Goal: Task Accomplishment & Management: Complete application form

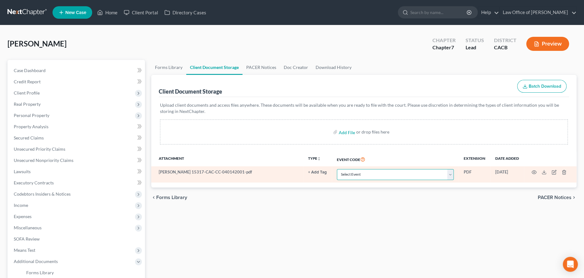
click at [453, 174] on select "Select Event Amended Chapter 11 Plan Amended Chapter 11 Small Business Plan Ame…" at bounding box center [395, 174] width 117 height 11
select select "10"
click at [337, 169] on select "Select Event Amended Chapter 11 Plan Amended Chapter 11 Small Business Plan Ame…" at bounding box center [395, 174] width 117 height 11
click at [534, 173] on icon "button" at bounding box center [533, 172] width 5 height 5
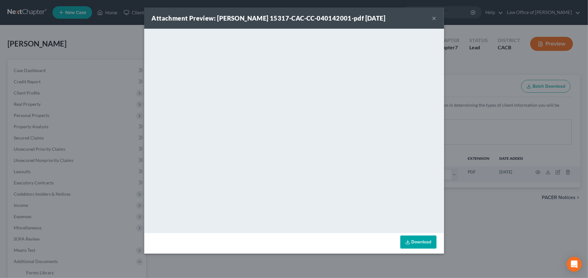
click at [431, 16] on div "Attachment Preview: Hauck, Nancy C 15317-CAC-CC-040142001-pdf 10/06/2025 ×" at bounding box center [294, 17] width 300 height 21
click at [434, 17] on button "×" at bounding box center [434, 17] width 4 height 7
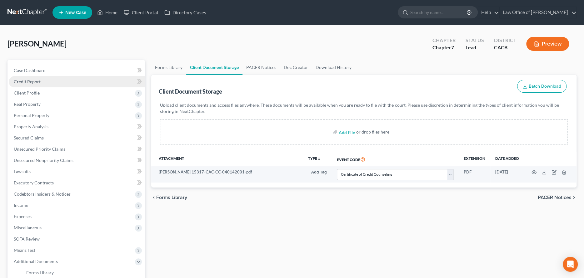
click at [30, 83] on span "Credit Report" at bounding box center [27, 81] width 27 height 5
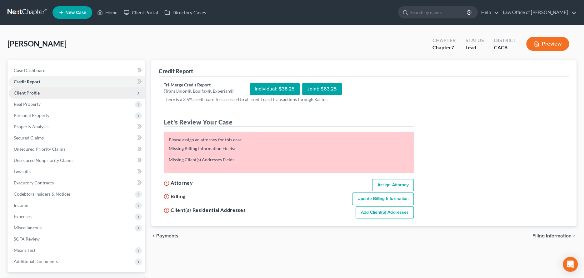
click at [31, 92] on span "Client Profile" at bounding box center [27, 92] width 26 height 5
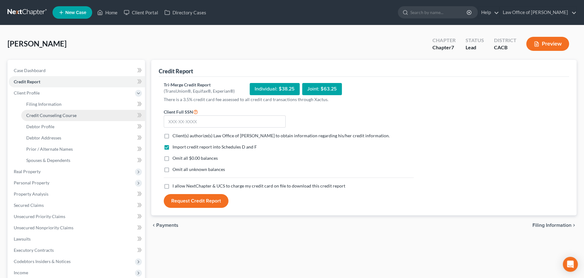
click at [52, 118] on link "Credit Counseling Course" at bounding box center [83, 115] width 124 height 11
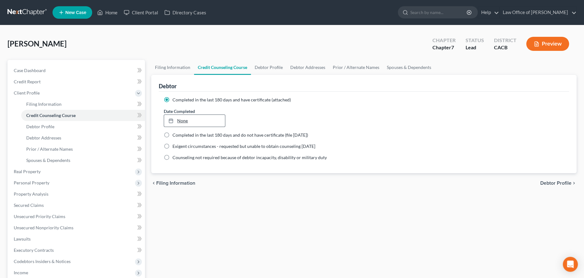
type input "[DATE]"
click at [180, 119] on link "None" at bounding box center [194, 121] width 61 height 12
click at [61, 82] on link "Credit Report" at bounding box center [77, 81] width 136 height 11
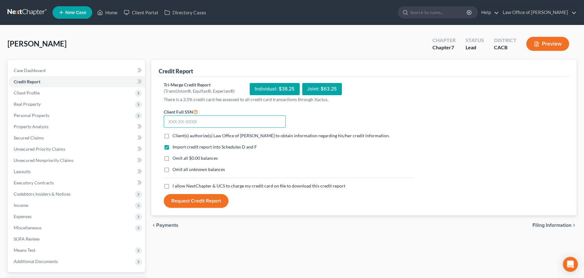
click at [170, 122] on input "text" at bounding box center [225, 122] width 122 height 12
type input "566-47-6666"
click at [172, 134] on label "Client(s) authorize(s) Law Office of Stephanie White to obtain information rega…" at bounding box center [280, 136] width 217 height 6
click at [175, 134] on input "Client(s) authorize(s) Law Office of Stephanie White to obtain information rega…" at bounding box center [177, 135] width 4 height 4
checkbox input "true"
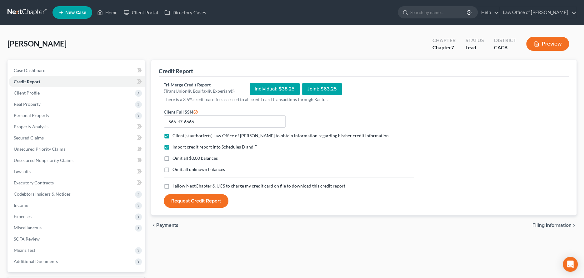
click at [172, 185] on label "I allow NextChapter & UCS to charge my credit card on file to download this cre…" at bounding box center [258, 186] width 173 height 6
click at [175, 185] on input "I allow NextChapter & UCS to charge my credit card on file to download this cre…" at bounding box center [177, 185] width 4 height 4
checkbox input "true"
click at [188, 197] on button "Request Credit Report" at bounding box center [196, 201] width 65 height 14
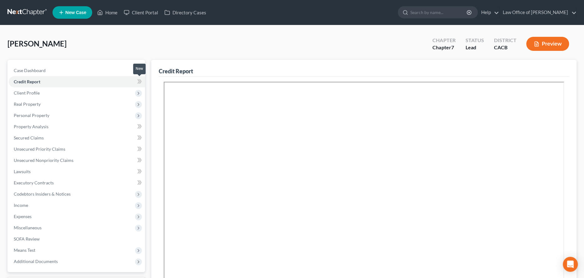
click at [141, 78] on icon at bounding box center [139, 82] width 5 height 8
click at [139, 80] on icon at bounding box center [138, 81] width 3 height 4
click at [101, 76] on link "Credit Report" at bounding box center [77, 81] width 136 height 11
click at [98, 73] on link "Case Dashboard" at bounding box center [77, 70] width 136 height 11
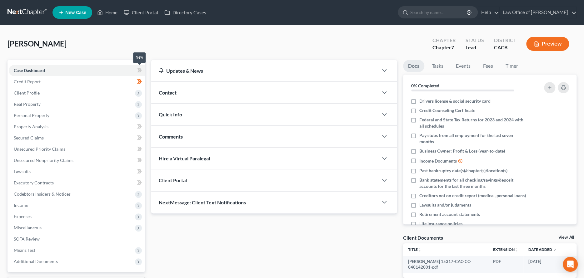
click at [140, 70] on icon at bounding box center [138, 70] width 3 height 4
click at [172, 91] on span "Contact" at bounding box center [168, 93] width 18 height 6
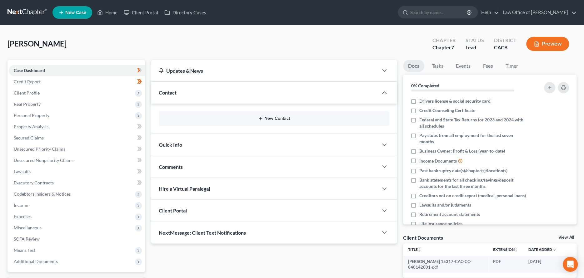
click at [270, 118] on button "New Contact" at bounding box center [274, 118] width 220 height 5
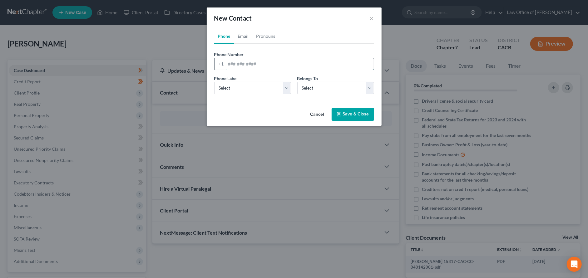
click at [248, 65] on input "tel" at bounding box center [300, 64] width 148 height 12
type input "8059157549"
click at [243, 87] on select "Select Mobile Home Work Other" at bounding box center [252, 88] width 77 height 12
select select "0"
click at [214, 82] on select "Select Mobile Home Work Other" at bounding box center [252, 88] width 77 height 12
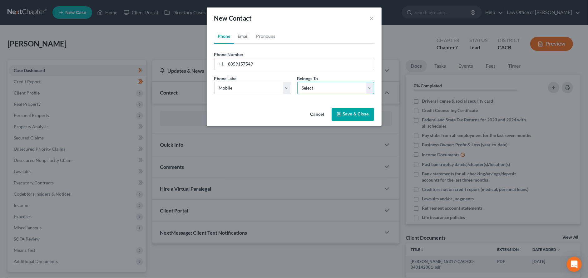
click at [319, 87] on select "Select Client Other" at bounding box center [335, 88] width 77 height 12
select select "0"
click at [297, 82] on select "Select Client Other" at bounding box center [335, 88] width 77 height 12
select select "0"
click at [244, 36] on link "Email" at bounding box center [243, 36] width 18 height 15
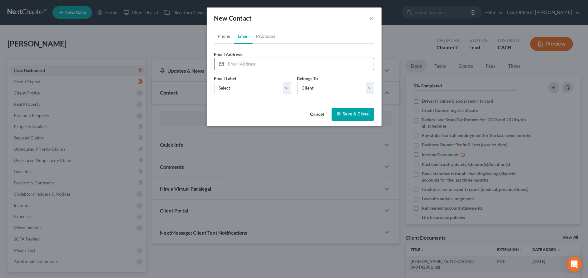
click at [237, 67] on input "email" at bounding box center [300, 64] width 148 height 12
type input "sweettweet22@roadrunner.com"
click at [257, 82] on select "Select Home Work Other" at bounding box center [252, 88] width 77 height 12
select select "0"
click at [214, 82] on select "Select Home Work Other" at bounding box center [252, 88] width 77 height 12
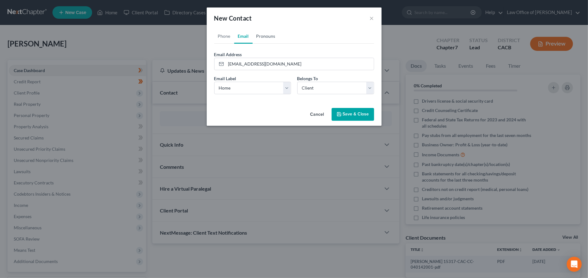
click at [259, 32] on link "Pronouns" at bounding box center [266, 36] width 27 height 15
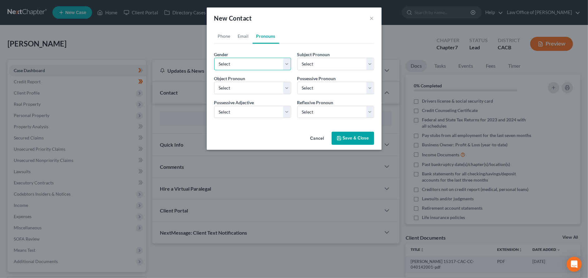
click at [258, 63] on select "Select Male Female Non Binary More Than One Person" at bounding box center [252, 64] width 77 height 12
select select "1"
click at [214, 58] on select "Select Male Female Non Binary More Than One Person" at bounding box center [252, 64] width 77 height 12
select select "1"
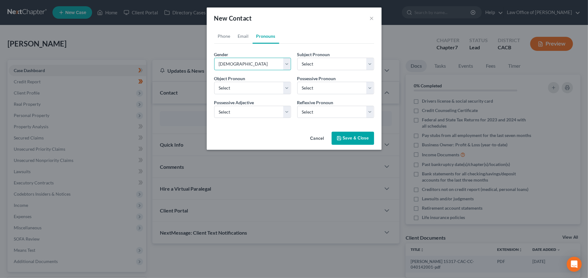
select select "1"
click at [354, 138] on button "Save & Close" at bounding box center [353, 138] width 42 height 13
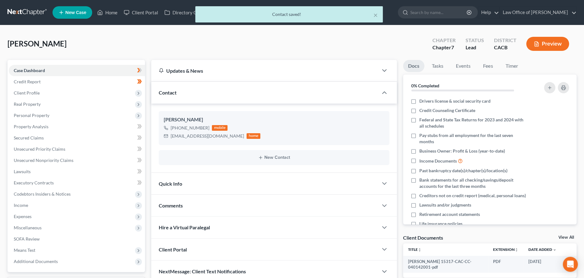
click at [176, 185] on span "Quick Info" at bounding box center [170, 184] width 23 height 6
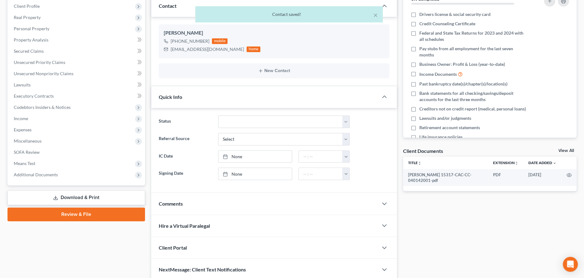
scroll to position [62, 0]
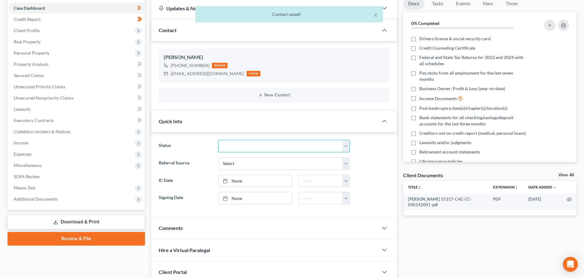
click at [249, 142] on select "Discharged Dismissed Filed In Progress Lead Lost Lead Ready to File To Review" at bounding box center [284, 146] width 132 height 12
select select "3"
click at [218, 140] on select "Discharged Dismissed Filed In Progress Lead Lost Lead Ready to File To Review" at bounding box center [284, 146] width 132 height 12
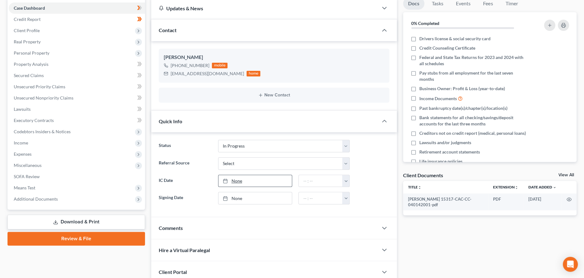
type input "[DATE]"
click at [253, 181] on link "[DATE]" at bounding box center [255, 181] width 74 height 12
click at [234, 195] on link "None" at bounding box center [255, 198] width 74 height 12
type input "[DATE]"
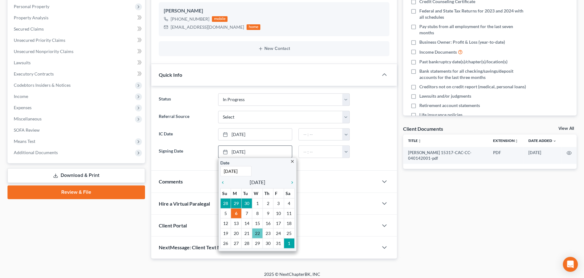
scroll to position [113, 0]
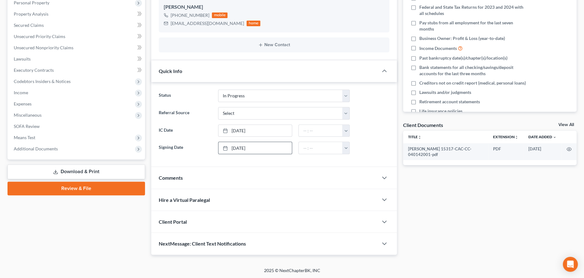
click at [180, 183] on div "Comments" at bounding box center [264, 178] width 226 height 22
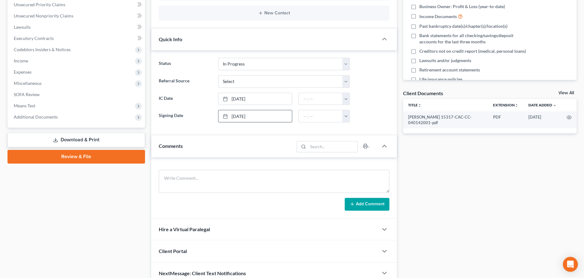
scroll to position [174, 0]
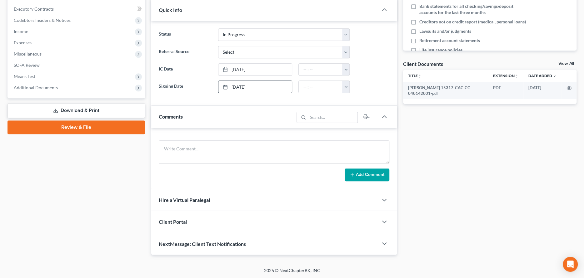
click at [178, 220] on span "Client Portal" at bounding box center [173, 222] width 28 height 6
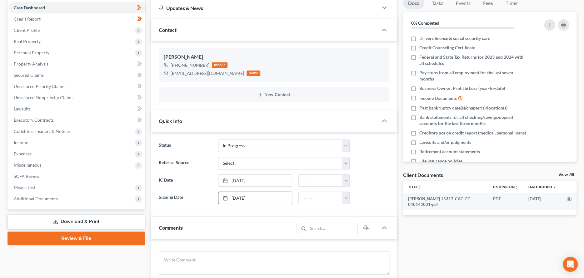
scroll to position [62, 0]
click at [419, 38] on label "Drivers license & social security card" at bounding box center [454, 39] width 71 height 6
click at [422, 38] on input "Drivers license & social security card" at bounding box center [424, 38] width 4 height 4
checkbox input "true"
click at [419, 48] on label "Credit Counseling Certificate" at bounding box center [447, 48] width 56 height 6
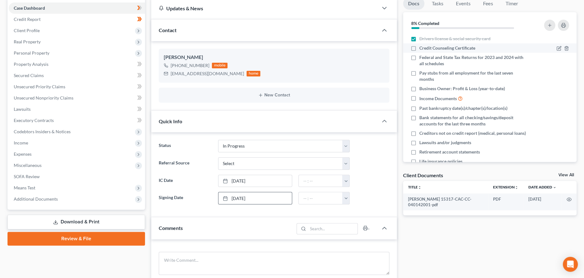
click at [422, 48] on input "Credit Counseling Certificate" at bounding box center [424, 47] width 4 height 4
checkbox input "true"
click at [419, 59] on label "Federal and State Tax Returns for 2023 and 2024 with all schedules" at bounding box center [473, 60] width 108 height 12
click at [422, 58] on input "Federal and State Tax Returns for 2023 and 2024 with all schedules" at bounding box center [424, 56] width 4 height 4
checkbox input "true"
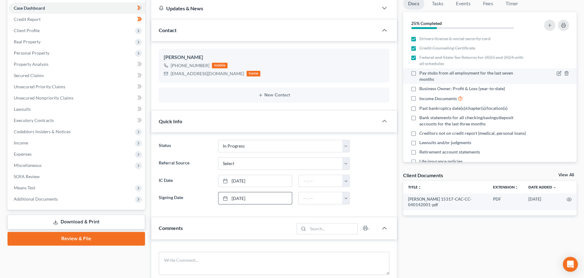
click at [419, 72] on label "Pay stubs from all employment for the last seven months" at bounding box center [473, 76] width 108 height 12
click at [422, 72] on input "Pay stubs from all employment for the last seven months" at bounding box center [424, 72] width 4 height 4
checkbox input "true"
click at [419, 89] on label "Business Owner: Profit & Loss (year-to-date)" at bounding box center [462, 89] width 86 height 6
click at [422, 89] on input "Business Owner: Profit & Loss (year-to-date)" at bounding box center [424, 88] width 4 height 4
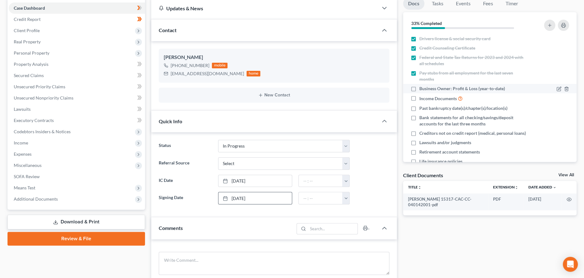
checkbox input "true"
click at [419, 100] on label "Income Documents" at bounding box center [440, 98] width 43 height 7
click at [422, 99] on input "Income Documents" at bounding box center [424, 97] width 4 height 4
checkbox input "true"
click at [419, 109] on label "Past bankruptcy date(s)/chapter(s)/location(s)" at bounding box center [463, 108] width 88 height 6
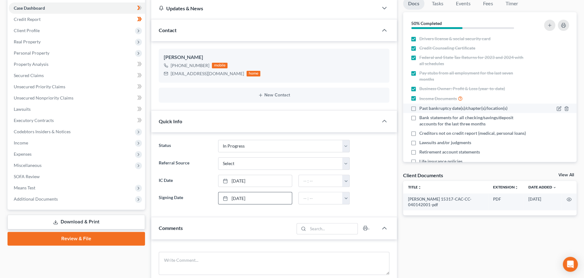
click at [422, 109] on input "Past bankruptcy date(s)/chapter(s)/location(s)" at bounding box center [424, 107] width 4 height 4
checkbox input "true"
click at [419, 117] on label "Bank statements for all checking/savings/deposit accounts for the last three mo…" at bounding box center [473, 121] width 108 height 12
click at [422, 117] on input "Bank statements for all checking/savings/deposit accounts for the last three mo…" at bounding box center [424, 117] width 4 height 4
checkbox input "true"
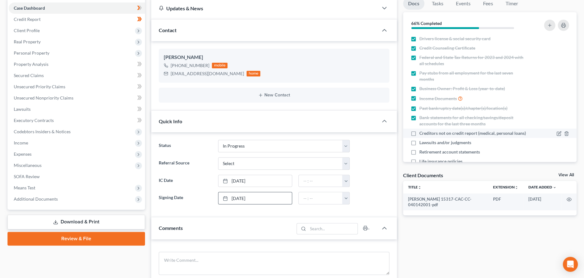
click at [419, 134] on label "Creditors not on credit report (medical, personal loans)" at bounding box center [472, 133] width 106 height 6
click at [422, 134] on input "Creditors not on credit report (medical, personal loans)" at bounding box center [424, 132] width 4 height 4
checkbox input "true"
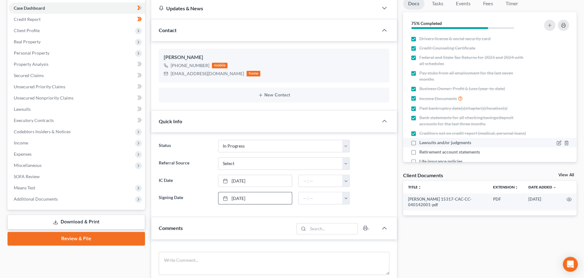
click at [419, 146] on label "Lawsuits and/or judgments" at bounding box center [445, 143] width 52 height 6
click at [422, 144] on input "Lawsuits and/or judgments" at bounding box center [424, 142] width 4 height 4
checkbox input "true"
click at [419, 155] on label "Retirement account statements" at bounding box center [449, 152] width 61 height 6
click at [422, 153] on input "Retirement account statements" at bounding box center [424, 151] width 4 height 4
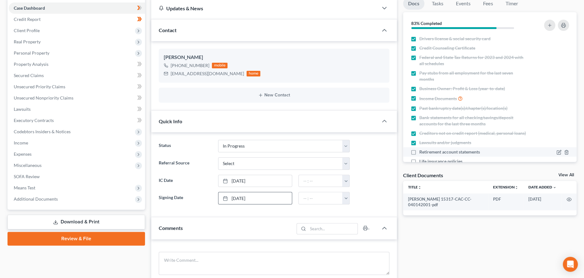
checkbox input "true"
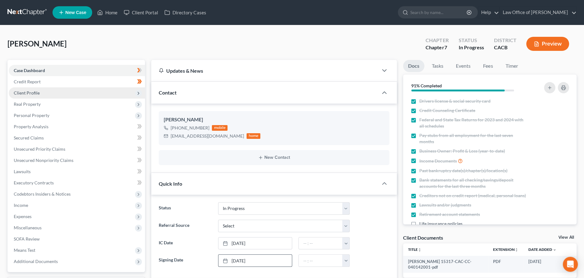
click at [62, 95] on span "Client Profile" at bounding box center [77, 92] width 136 height 11
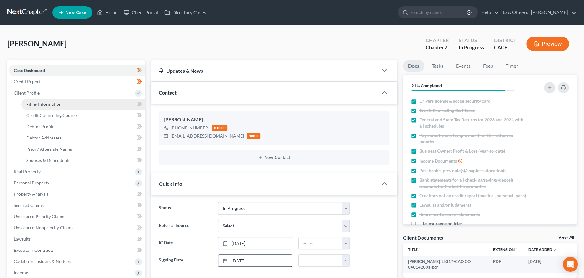
click at [82, 105] on link "Filing Information" at bounding box center [83, 104] width 124 height 11
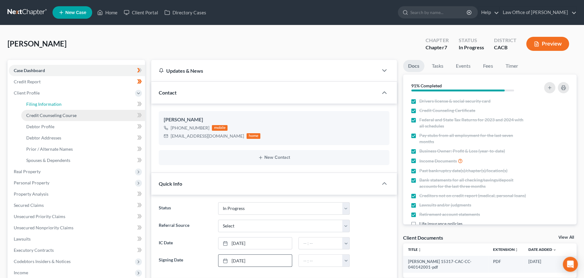
select select "1"
select select "0"
select select "7"
select select "1"
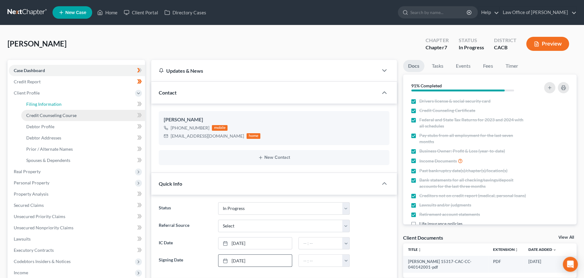
select select "4"
select select "1"
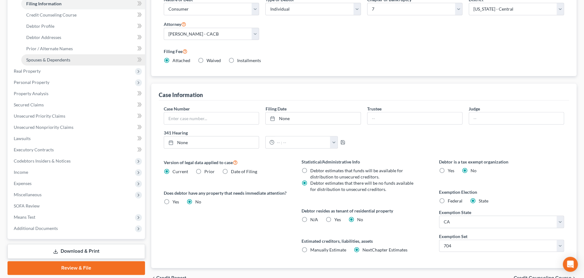
scroll to position [94, 0]
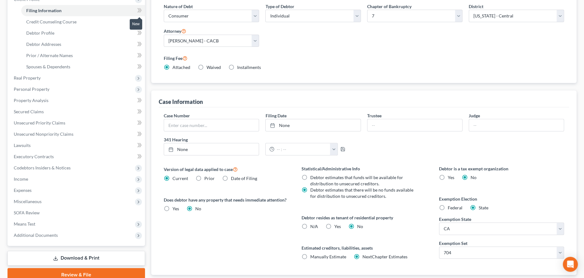
click at [140, 11] on icon at bounding box center [140, 10] width 3 height 4
click at [111, 23] on link "Credit Counseling Course" at bounding box center [83, 21] width 124 height 11
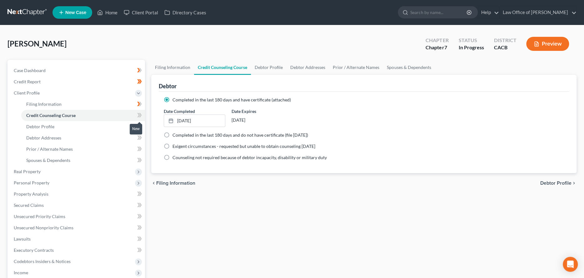
click at [140, 116] on icon at bounding box center [139, 115] width 5 height 8
click at [124, 123] on link "Debtor Profile" at bounding box center [83, 126] width 124 height 11
select select "0"
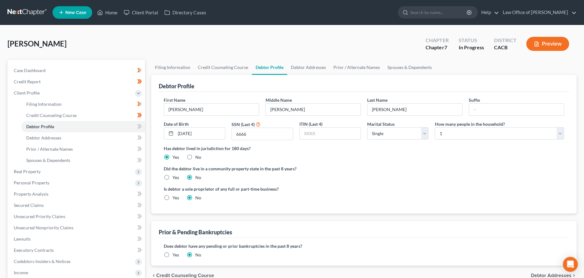
click at [172, 253] on label "Yes" at bounding box center [175, 255] width 7 height 6
click at [175, 253] on input "Yes" at bounding box center [177, 254] width 4 height 4
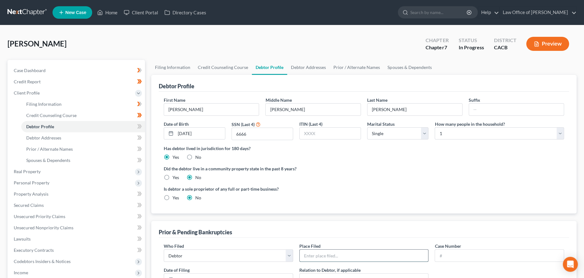
click at [328, 258] on input "text" at bounding box center [363, 256] width 129 height 12
type input "[US_STATE] [GEOGRAPHIC_DATA]"
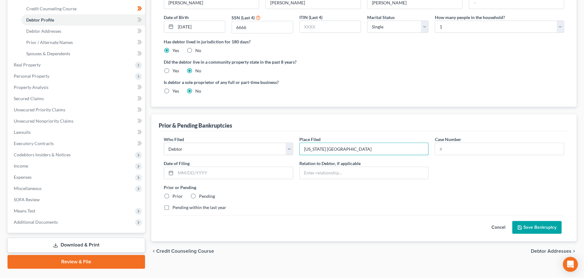
scroll to position [121, 0]
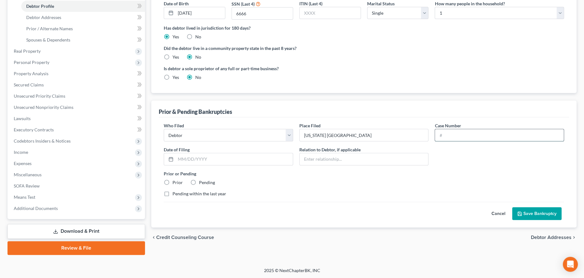
click at [461, 136] on input "text" at bounding box center [499, 135] width 129 height 12
type input "1:96-bk-21245-GM"
type input "[DATE]"
click at [172, 183] on label "Prior" at bounding box center [177, 183] width 10 height 6
click at [175, 183] on input "Prior" at bounding box center [177, 182] width 4 height 4
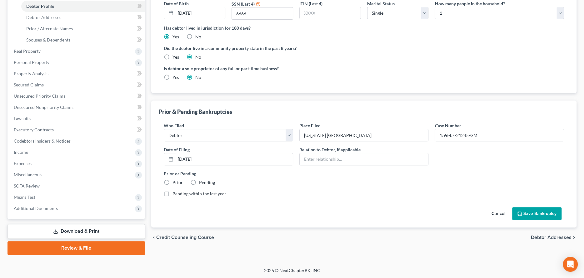
radio input "true"
click at [530, 208] on button "Save Bankruptcy" at bounding box center [536, 213] width 49 height 13
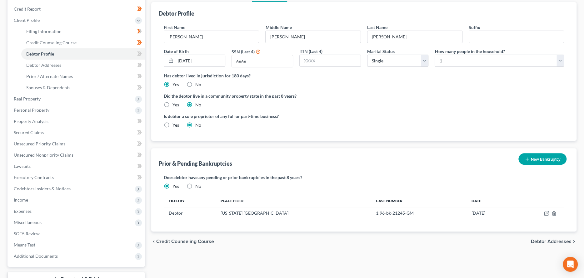
scroll to position [58, 0]
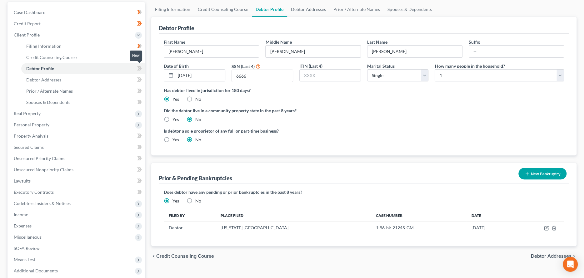
click at [141, 67] on icon at bounding box center [140, 68] width 3 height 4
click at [140, 68] on icon at bounding box center [138, 68] width 3 height 4
click at [114, 78] on link "Debtor Addresses" at bounding box center [83, 79] width 124 height 11
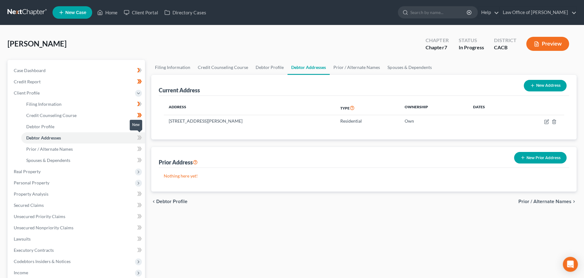
click at [141, 139] on icon at bounding box center [140, 138] width 3 height 4
click at [126, 146] on link "Prior / Alternate Names" at bounding box center [83, 149] width 124 height 11
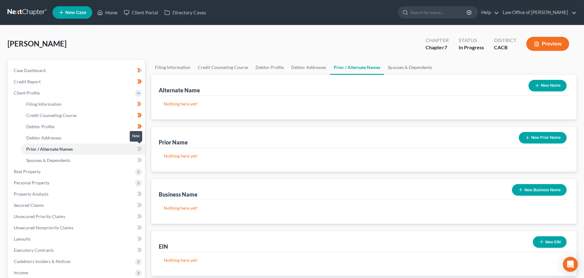
click at [141, 149] on icon at bounding box center [140, 149] width 3 height 4
click at [136, 159] on span at bounding box center [139, 160] width 11 height 9
click at [126, 163] on link "Spouses & Dependents" at bounding box center [83, 160] width 124 height 11
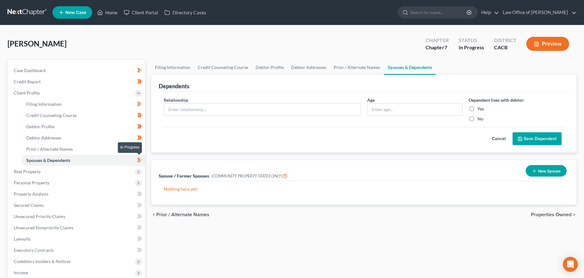
click at [141, 160] on icon at bounding box center [140, 160] width 3 height 4
click at [112, 170] on span "Real Property" at bounding box center [77, 171] width 136 height 11
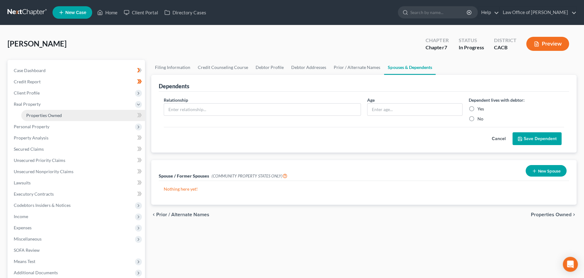
click at [102, 116] on link "Properties Owned" at bounding box center [83, 115] width 124 height 11
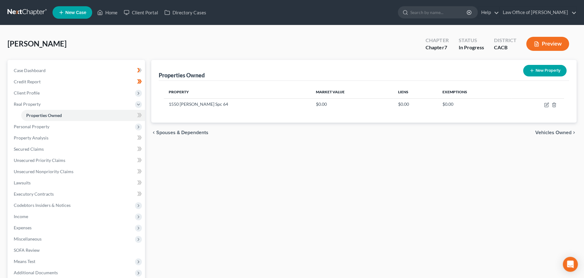
click at [139, 116] on div "New" at bounding box center [136, 111] width 12 height 14
click at [140, 115] on icon at bounding box center [138, 115] width 3 height 4
click at [546, 105] on icon "button" at bounding box center [546, 104] width 5 height 5
select select "4"
select select "55"
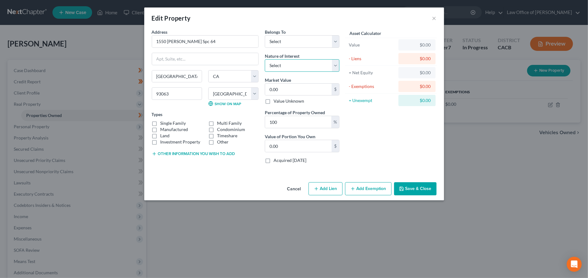
click at [302, 65] on select "Select Fee Simple Joint Tenant Life Estate Equitable Interest Future Interest T…" at bounding box center [302, 65] width 75 height 12
select select "0"
click at [265, 59] on select "Select Fee Simple Joint Tenant Life Estate Equitable Interest Future Interest T…" at bounding box center [302, 65] width 75 height 12
click at [303, 44] on select "Select Debtor 1 Only Debtor 2 Only Debtor 1 And Debtor 2 Only At Least One Of T…" at bounding box center [302, 41] width 75 height 12
select select "0"
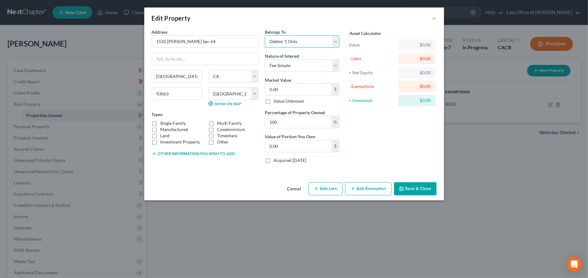
click at [265, 35] on select "Select Debtor 1 Only Debtor 2 Only Debtor 1 And Debtor 2 Only At Least One Of T…" at bounding box center [302, 41] width 75 height 12
click at [300, 87] on input "0.00" at bounding box center [298, 90] width 67 height 12
type input "2"
type input "2.00"
type input "22"
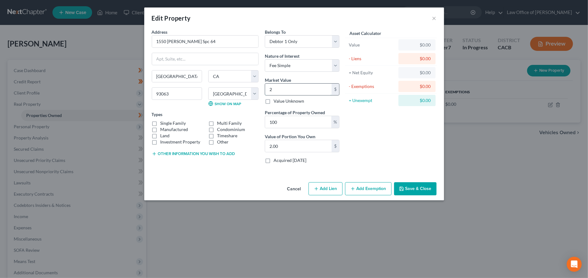
type input "22.00"
type input "220"
type input "220.00"
type input "2200"
type input "2,200.00"
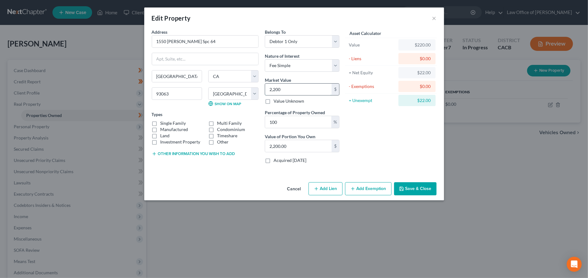
type input "2,2000"
type input "22,000.00"
type input "22,0000"
type input "220,000.00"
type input "220,000"
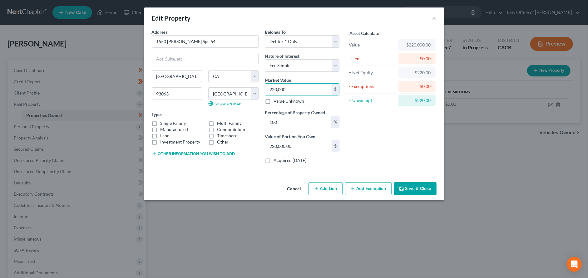
click at [173, 129] on label "Manufactured" at bounding box center [174, 129] width 28 height 6
click at [167, 129] on input "Manufactured" at bounding box center [165, 128] width 4 height 4
checkbox input "true"
click at [327, 189] on button "Add Lien" at bounding box center [326, 188] width 34 height 13
select select "0"
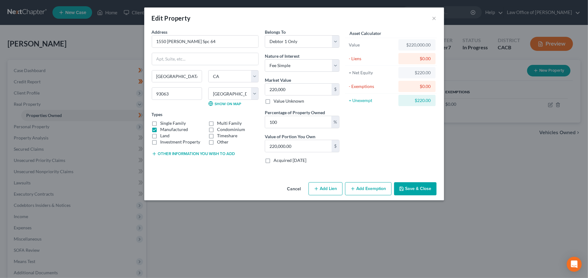
select select "0"
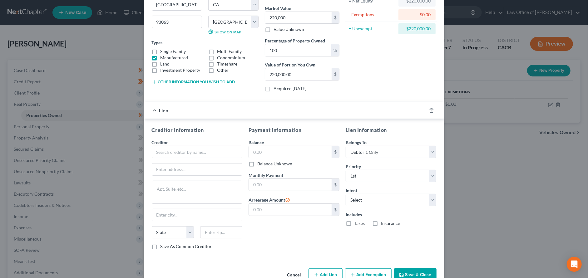
scroll to position [87, 0]
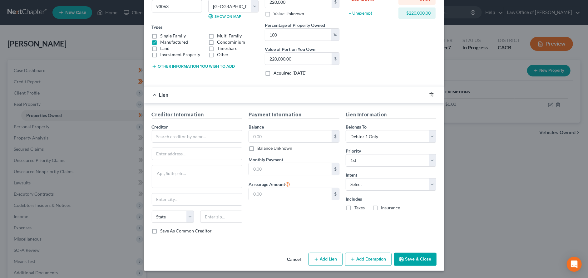
click at [429, 94] on icon "button" at bounding box center [431, 94] width 5 height 5
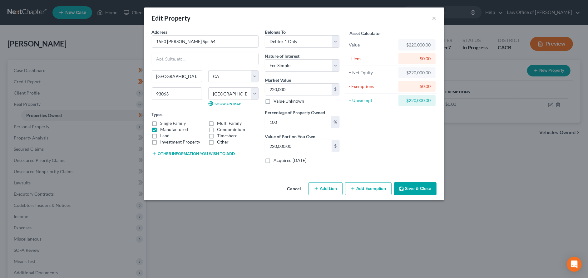
scroll to position [0, 0]
click at [361, 188] on button "Add Exemption" at bounding box center [368, 188] width 47 height 13
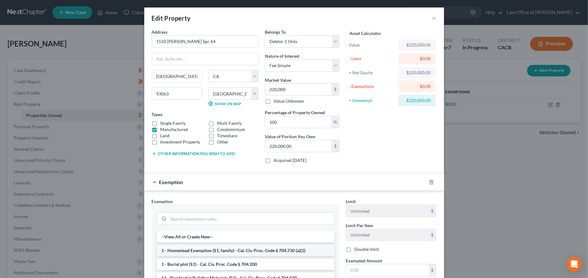
click at [268, 249] on li "1 - Homestead Exemption (S1, family) - Cal. Civ. Proc. Code § 704.730 (a)(2)" at bounding box center [246, 250] width 178 height 11
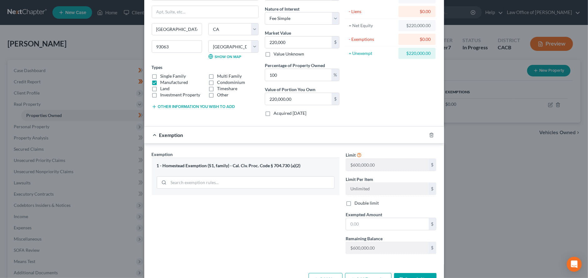
scroll to position [36, 0]
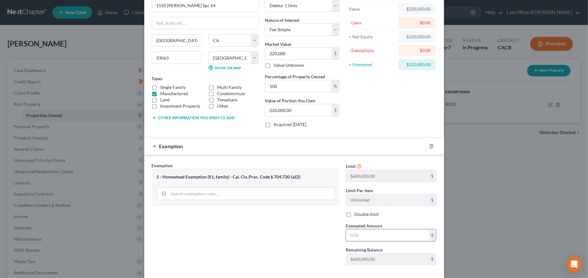
click at [362, 235] on input "text" at bounding box center [387, 236] width 83 height 12
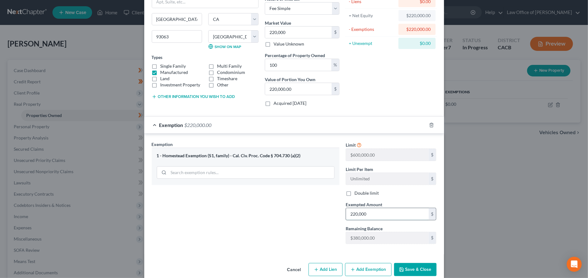
scroll to position [67, 0]
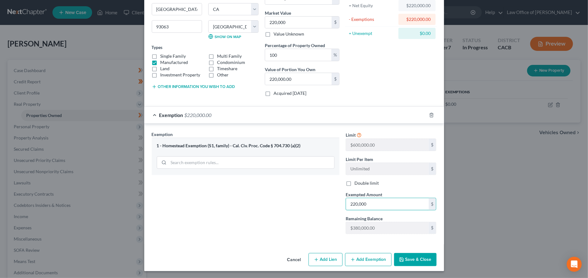
type input "220,000"
click at [408, 259] on button "Save & Close" at bounding box center [415, 259] width 42 height 13
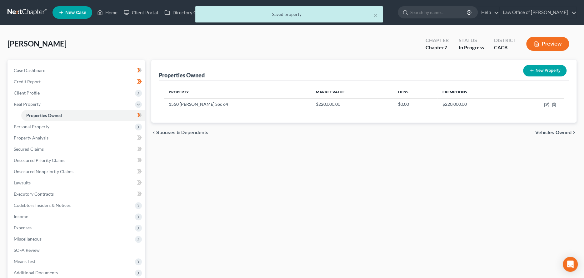
click at [139, 114] on icon at bounding box center [138, 115] width 3 height 4
click at [130, 124] on span "Personal Property" at bounding box center [77, 126] width 136 height 11
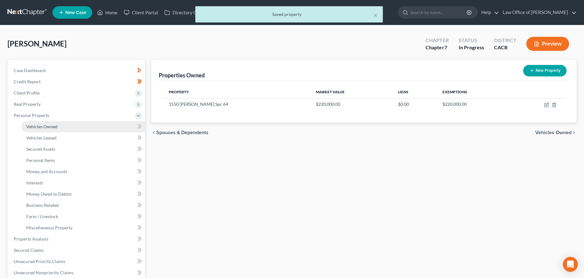
click at [104, 127] on link "Vehicles Owned" at bounding box center [83, 126] width 124 height 11
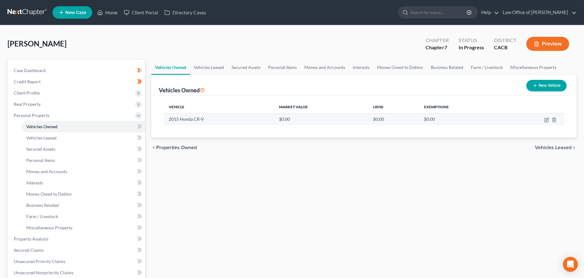
click at [191, 121] on td "2015 Honda CR-V" at bounding box center [219, 119] width 110 height 12
click at [546, 121] on icon "button" at bounding box center [546, 119] width 5 height 5
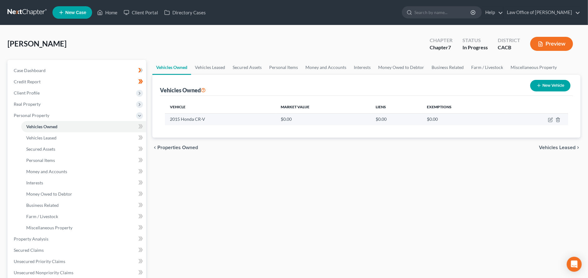
select select "0"
select select "11"
select select "2"
select select "0"
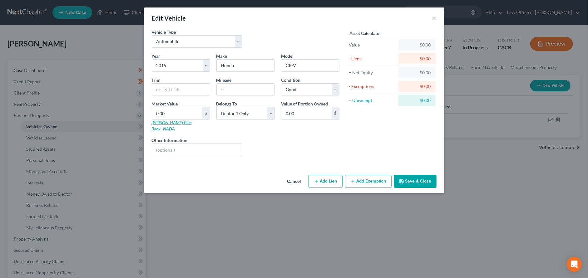
click at [177, 122] on link "Kelly Blue Book" at bounding box center [172, 126] width 40 height 12
click at [155, 114] on input "0.00" at bounding box center [177, 113] width 50 height 12
type input "7"
type input "7.00"
type input "70"
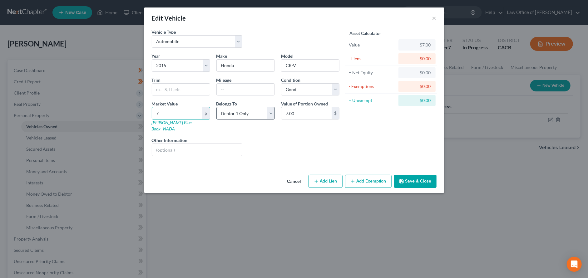
type input "70.00"
type input "707"
type input "707.00"
type input "7078"
type input "7,078.00"
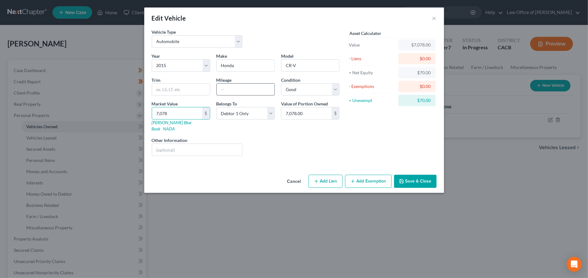
type input "7,078"
click at [257, 90] on input "text" at bounding box center [246, 90] width 58 height 12
type input "140000"
click at [309, 111] on input "7,078.00" at bounding box center [306, 113] width 50 height 12
click at [356, 175] on button "Add Exemption" at bounding box center [368, 181] width 47 height 13
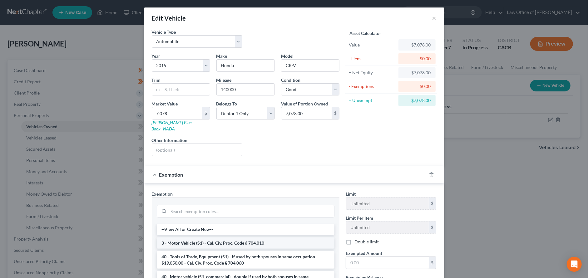
click at [281, 238] on li "3 - Motor Vehicle (S1) - Cal. Civ. Proc. Code § 704.010" at bounding box center [246, 243] width 178 height 11
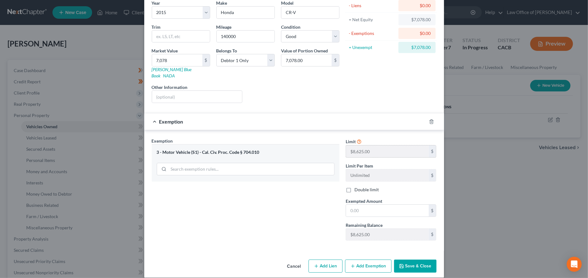
scroll to position [54, 0]
click at [289, 60] on input "7,078.00" at bounding box center [306, 60] width 50 height 12
click at [289, 62] on input "7,078.00" at bounding box center [306, 60] width 50 height 12
click at [158, 58] on input "7,078" at bounding box center [177, 60] width 50 height 12
type input "8"
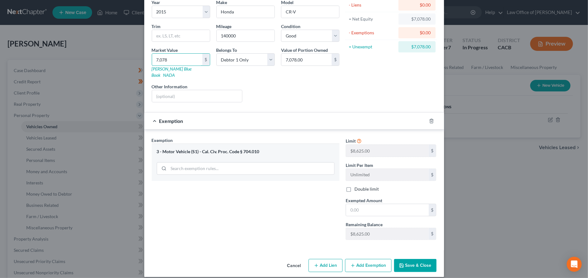
type input "8.00"
type input "82"
type input "82.00"
type input "827"
type input "827.00"
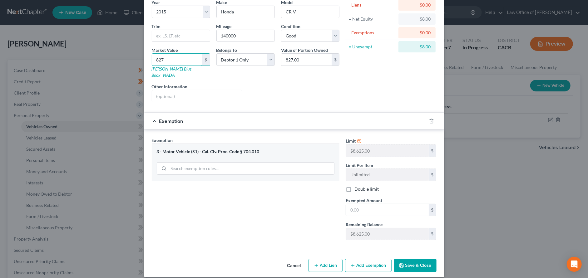
type input "8278"
type input "8,278.00"
type input "8,278"
click at [204, 91] on input "text" at bounding box center [197, 96] width 90 height 12
click at [363, 204] on input "text" at bounding box center [387, 210] width 83 height 12
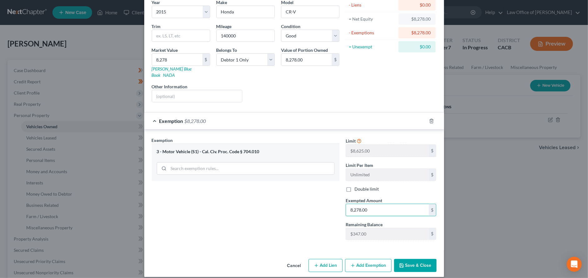
type input "8,278.00"
click at [406, 259] on button "Save & Close" at bounding box center [415, 265] width 42 height 13
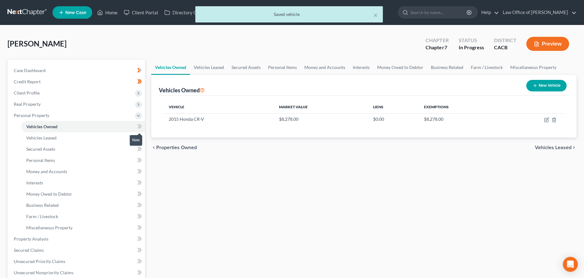
click at [138, 126] on icon at bounding box center [139, 127] width 5 height 8
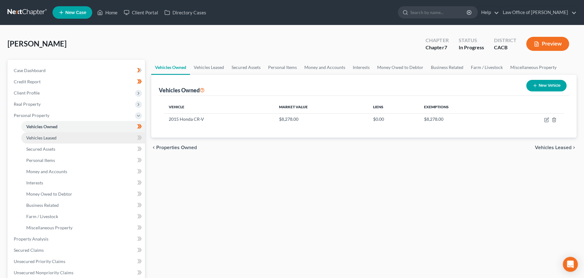
click at [106, 136] on link "Vehicles Leased" at bounding box center [83, 137] width 124 height 11
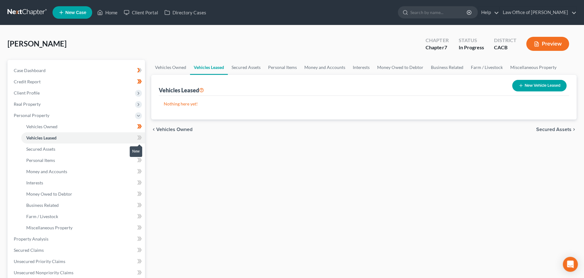
click at [140, 138] on icon at bounding box center [139, 138] width 5 height 8
click at [119, 146] on link "Secured Assets" at bounding box center [83, 149] width 124 height 11
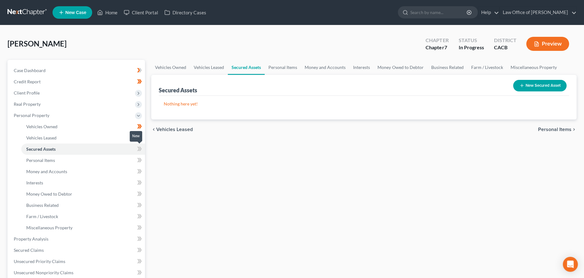
click at [139, 149] on icon at bounding box center [138, 149] width 3 height 4
click at [115, 159] on link "Personal Items" at bounding box center [83, 160] width 124 height 11
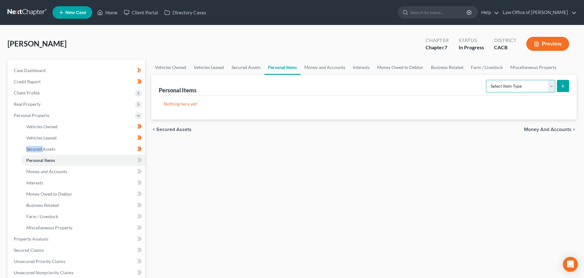
click at [550, 87] on select "Select Item Type Clothing Collectibles Of Value Electronics Firearms Household …" at bounding box center [520, 86] width 69 height 12
select select "clothing"
click at [486, 80] on select "Select Item Type Clothing Collectibles Of Value Electronics Firearms Household …" at bounding box center [520, 86] width 69 height 12
click at [563, 84] on icon "submit" at bounding box center [562, 86] width 5 height 5
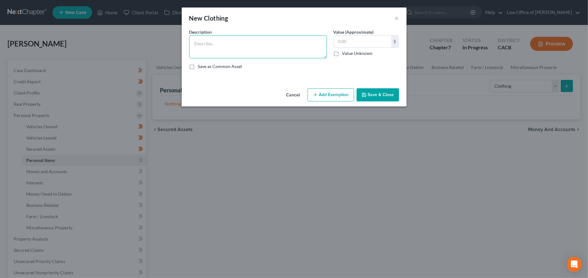
click at [234, 42] on textarea at bounding box center [258, 46] width 138 height 23
type textarea "Personal Clothing"
type input "150.00"
click at [328, 93] on button "Add Exemption" at bounding box center [331, 94] width 47 height 13
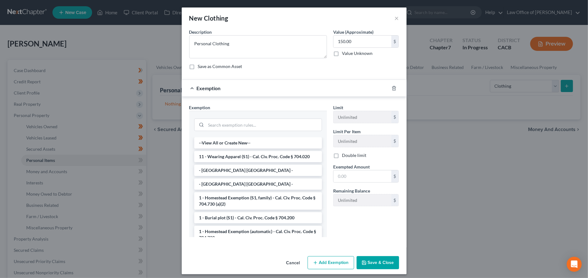
drag, startPoint x: 252, startPoint y: 156, endPoint x: 258, endPoint y: 157, distance: 6.3
click at [253, 156] on li "11 - Wearing Apparel (S1) - Cal. Civ. Proc. Code § 704.020" at bounding box center [258, 156] width 128 height 11
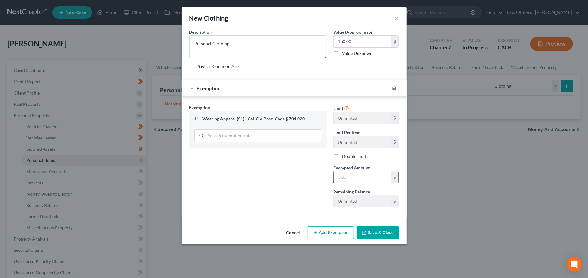
click at [338, 175] on input "text" at bounding box center [362, 177] width 58 height 12
type input "150.00"
click at [368, 233] on button "Save & Close" at bounding box center [378, 232] width 42 height 13
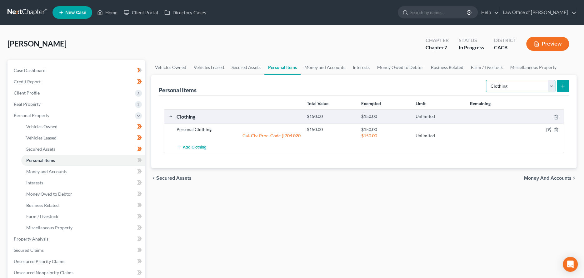
click at [553, 87] on select "Select Item Type Clothing Collectibles Of Value Electronics Firearms Household …" at bounding box center [520, 86] width 69 height 12
click at [486, 80] on select "Select Item Type Clothing Collectibles Of Value Electronics Firearms Household …" at bounding box center [520, 86] width 69 height 12
click at [560, 87] on icon "submit" at bounding box center [562, 86] width 5 height 5
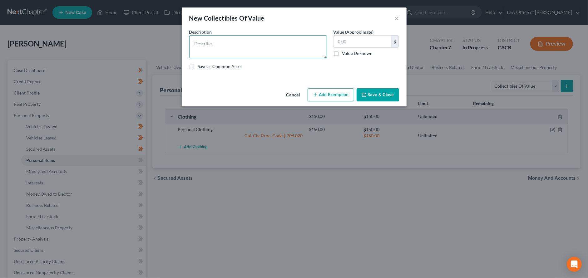
click at [211, 44] on textarea at bounding box center [258, 46] width 138 height 23
click at [396, 16] on button "×" at bounding box center [397, 17] width 4 height 7
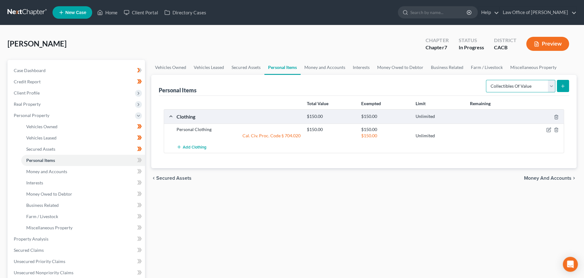
click at [552, 86] on select "Select Item Type Clothing Collectibles Of Value Electronics Firearms Household …" at bounding box center [520, 86] width 69 height 12
select select "electronics"
click at [486, 80] on select "Select Item Type Clothing Collectibles Of Value Electronics Firearms Household …" at bounding box center [520, 86] width 69 height 12
click at [564, 83] on button "submit" at bounding box center [562, 86] width 12 height 12
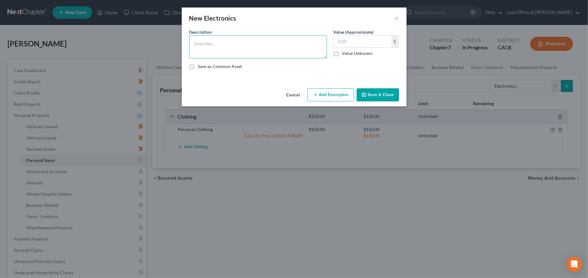
click at [249, 46] on textarea at bounding box center [258, 46] width 138 height 23
type textarea "Television"
click at [337, 40] on input "text" at bounding box center [362, 42] width 58 height 12
type input "100"
click at [339, 91] on button "Add Exemption" at bounding box center [331, 94] width 47 height 13
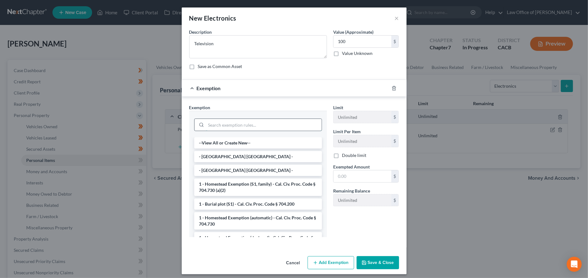
click at [215, 126] on input "search" at bounding box center [264, 125] width 116 height 12
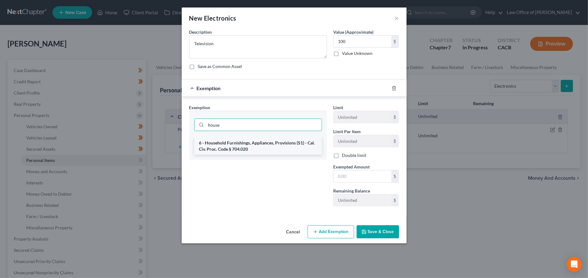
type input "house"
click at [226, 147] on li "6 - Household Furnishings, Appliances, Provisions (S1) - Cal. Civ. Proc. Code §…" at bounding box center [258, 145] width 128 height 17
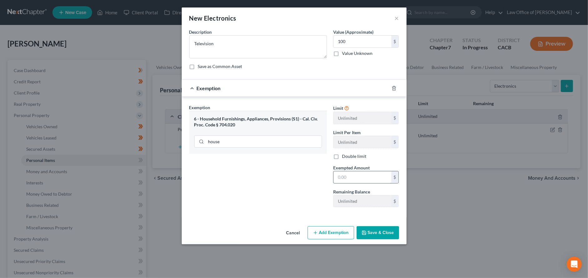
drag, startPoint x: 338, startPoint y: 178, endPoint x: 348, endPoint y: 180, distance: 10.0
click at [339, 178] on input "text" at bounding box center [362, 177] width 58 height 12
type input "100"
click at [377, 233] on button "Save & Close" at bounding box center [378, 232] width 42 height 13
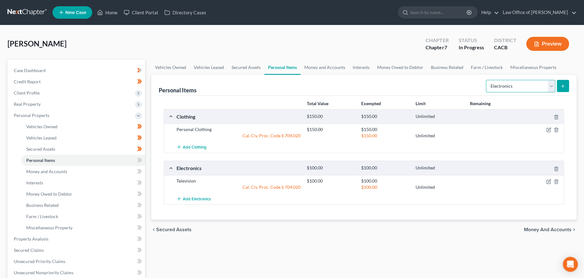
click at [553, 85] on select "Select Item Type Clothing Collectibles Of Value Electronics Firearms Household …" at bounding box center [520, 86] width 69 height 12
select select "collectibles_of_value"
click at [486, 80] on select "Select Item Type Clothing Collectibles Of Value Electronics Firearms Household …" at bounding box center [520, 86] width 69 height 12
click at [563, 81] on button "submit" at bounding box center [562, 86] width 12 height 12
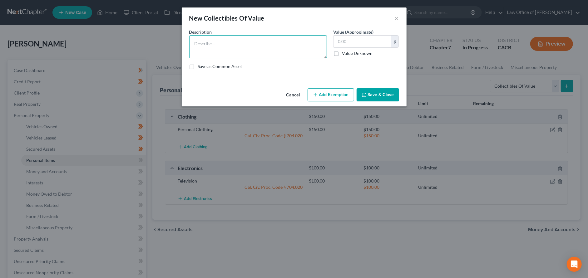
click at [274, 43] on textarea at bounding box center [258, 46] width 138 height 23
type textarea "Figurines"
type input "400.00"
click at [318, 95] on icon "button" at bounding box center [315, 94] width 5 height 5
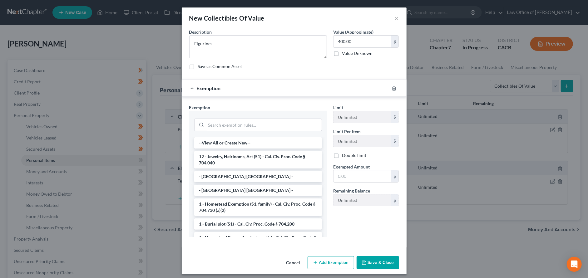
click at [247, 161] on li "12 - Jewelry, Heirlooms, Art (S1) - Cal. Civ. Proc. Code § 704.040" at bounding box center [258, 159] width 128 height 17
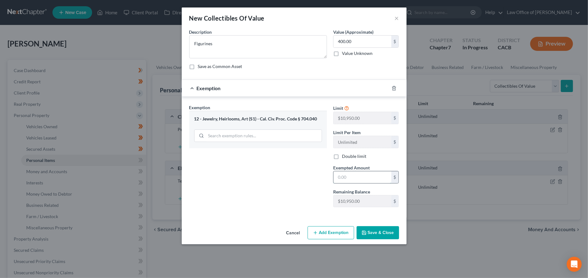
click at [351, 179] on input "text" at bounding box center [362, 177] width 58 height 12
type input "400.00"
click at [370, 236] on button "Save & Close" at bounding box center [378, 232] width 42 height 13
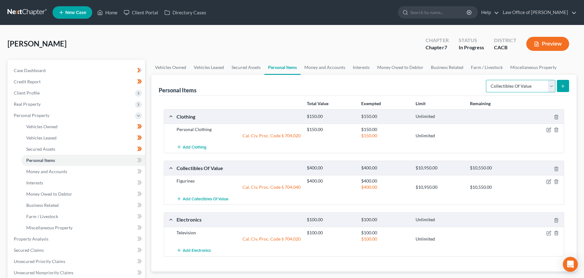
click at [549, 85] on select "Select Item Type Clothing Collectibles Of Value Electronics Firearms Household …" at bounding box center [520, 86] width 69 height 12
select select "firearms"
click at [486, 80] on select "Select Item Type Clothing Collectibles Of Value Electronics Firearms Household …" at bounding box center [520, 86] width 69 height 12
click at [560, 84] on icon "submit" at bounding box center [562, 86] width 5 height 5
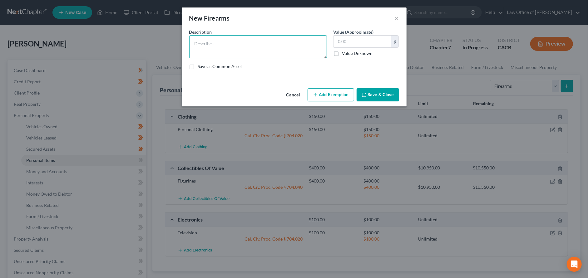
click at [259, 51] on textarea at bounding box center [258, 46] width 138 height 23
type textarea "Ladysmith 357 Revolver"
type input "4"
type input "500"
click at [331, 92] on button "Add Exemption" at bounding box center [331, 94] width 47 height 13
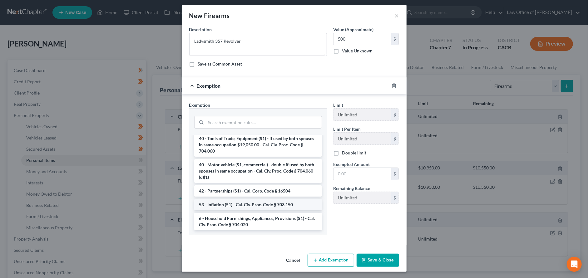
scroll to position [3, 0]
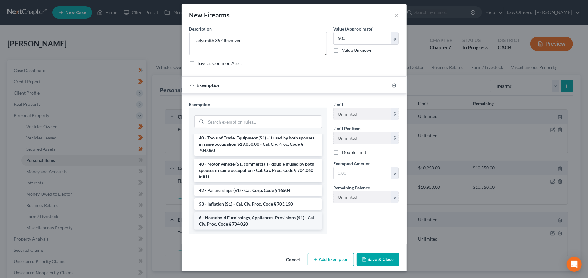
click at [234, 221] on li "6 - Household Furnishings, Appliances, Provisions (S1) - Cal. Civ. Proc. Code §…" at bounding box center [258, 220] width 128 height 17
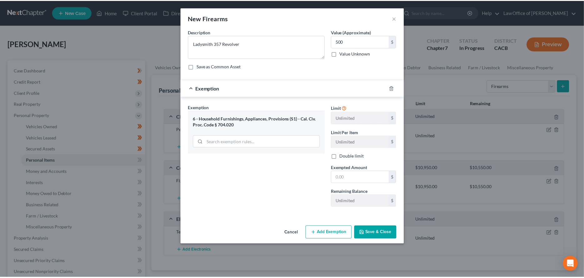
scroll to position [0, 0]
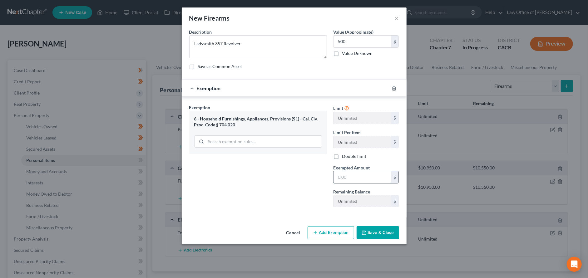
click at [343, 178] on input "text" at bounding box center [362, 177] width 58 height 12
type input "500.00"
click at [389, 231] on button "Save & Close" at bounding box center [378, 232] width 42 height 13
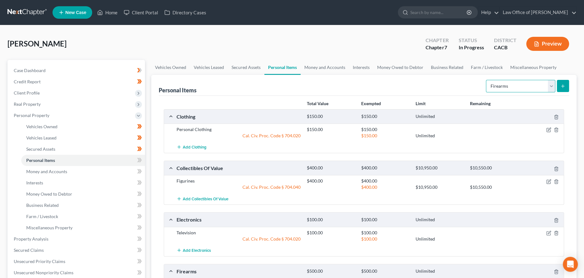
click at [550, 85] on select "Select Item Type Clothing Collectibles Of Value Electronics Firearms Household …" at bounding box center [520, 86] width 69 height 12
select select "household_goods"
click at [486, 80] on select "Select Item Type Clothing Collectibles Of Value Electronics Firearms Household …" at bounding box center [520, 86] width 69 height 12
click at [562, 83] on button "submit" at bounding box center [562, 86] width 12 height 12
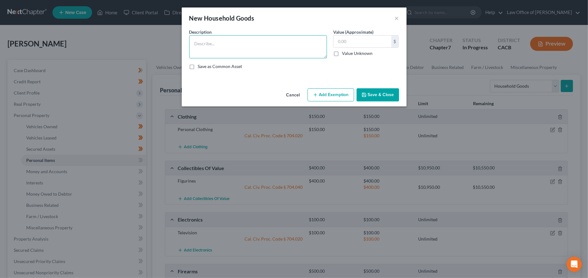
click at [220, 36] on textarea at bounding box center [258, 46] width 138 height 23
type textarea "Furniture, Appliances, Furnishings"
click at [338, 42] on input "text" at bounding box center [362, 42] width 58 height 12
type input "1,200.00"
click at [342, 90] on button "Add Exemption" at bounding box center [331, 94] width 47 height 13
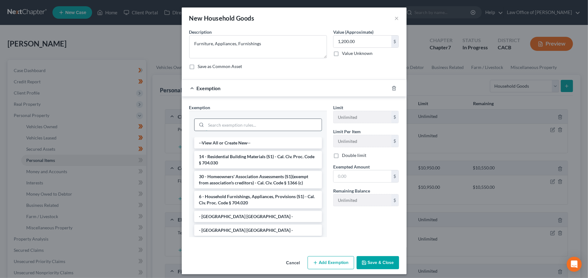
click at [241, 127] on input "search" at bounding box center [264, 125] width 116 height 12
drag, startPoint x: 245, startPoint y: 198, endPoint x: 249, endPoint y: 196, distance: 4.8
click at [245, 198] on li "6 - Household Furnishings, Appliances, Provisions (S1) - Cal. Civ. Proc. Code §…" at bounding box center [258, 199] width 128 height 17
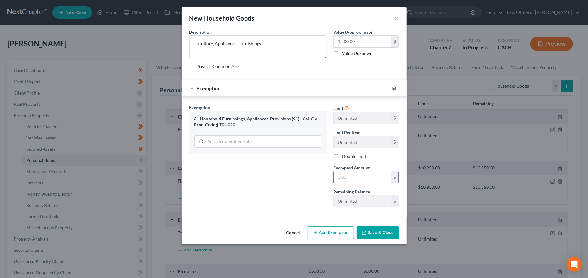
click at [348, 172] on input "text" at bounding box center [362, 177] width 58 height 12
type input "1,200.00"
click at [363, 235] on icon "button" at bounding box center [364, 232] width 5 height 5
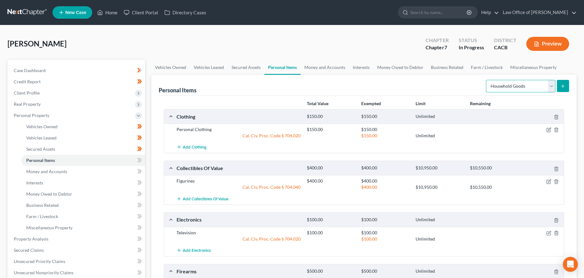
click at [550, 86] on select "Select Item Type Clothing Collectibles Of Value Electronics Firearms Household …" at bounding box center [520, 86] width 69 height 12
select select "other"
click at [486, 80] on select "Select Item Type Clothing Collectibles Of Value Electronics Firearms Household …" at bounding box center [520, 86] width 69 height 12
click at [552, 87] on select "Select Item Type Clothing Collectibles Of Value Electronics Firearms Household …" at bounding box center [520, 86] width 69 height 12
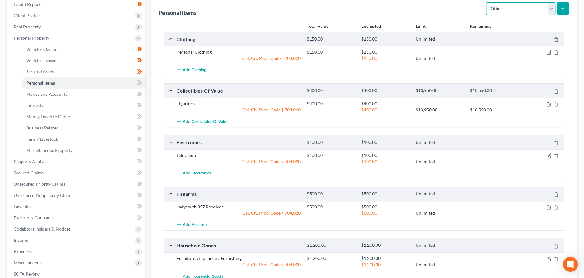
scroll to position [72, 0]
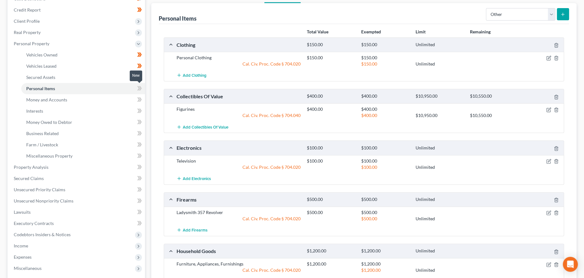
click at [137, 88] on icon at bounding box center [139, 89] width 5 height 8
click at [129, 97] on link "Money and Accounts" at bounding box center [83, 99] width 124 height 11
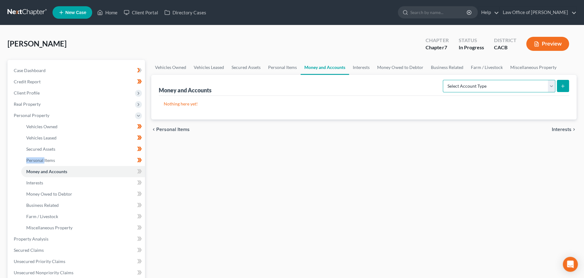
click at [548, 87] on select "Select Account Type Brokerage Cash on Hand Certificates of Deposit Checking Acc…" at bounding box center [498, 86] width 112 height 12
select select "checking"
click at [444, 80] on select "Select Account Type Brokerage Cash on Hand Certificates of Deposit Checking Acc…" at bounding box center [498, 86] width 112 height 12
click at [562, 86] on icon "submit" at bounding box center [562, 86] width 5 height 5
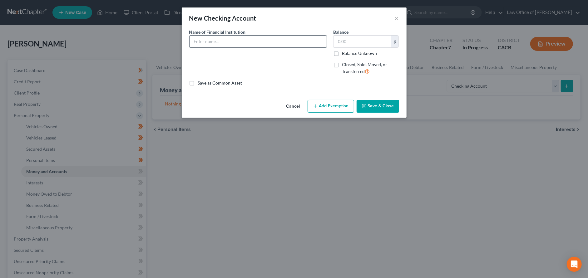
click at [215, 42] on input "text" at bounding box center [258, 42] width 137 height 12
click at [216, 41] on input "U.S. Bank" at bounding box center [258, 42] width 137 height 12
type input "U.S. Bank 5408"
click at [339, 44] on input "text" at bounding box center [362, 42] width 58 height 12
click at [364, 42] on input "text" at bounding box center [362, 42] width 58 height 12
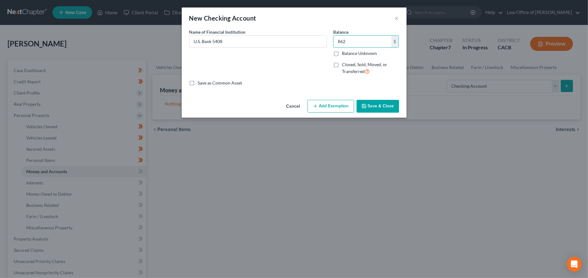
type input "862"
click at [340, 103] on button "Add Exemption" at bounding box center [331, 106] width 47 height 13
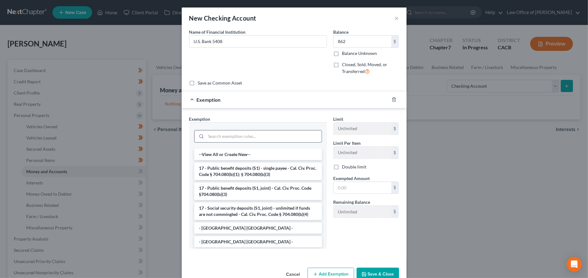
click at [261, 141] on input "search" at bounding box center [264, 137] width 116 height 12
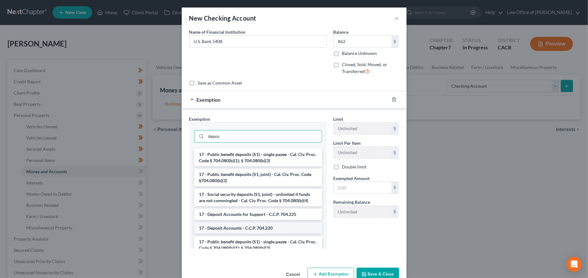
type input "depos"
click at [244, 225] on li "17 - Deposit Accounts - C.C.P. 704.220" at bounding box center [258, 228] width 128 height 11
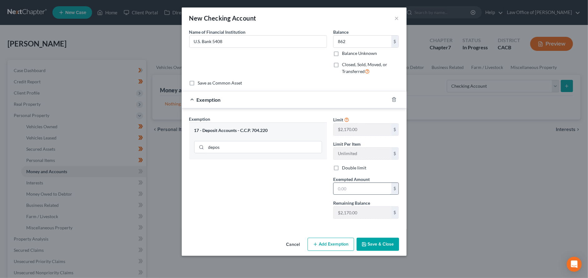
click at [346, 187] on input "text" at bounding box center [362, 189] width 58 height 12
type input "862.00"
click at [385, 247] on button "Save & Close" at bounding box center [378, 244] width 42 height 13
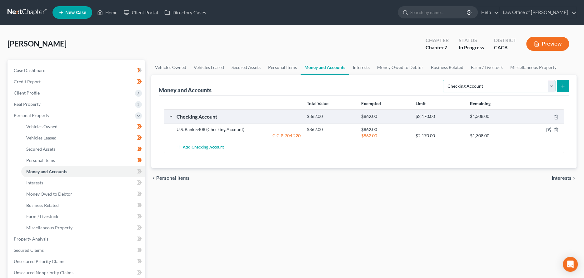
click at [550, 86] on select "Select Account Type Brokerage Cash on Hand Certificates of Deposit Checking Acc…" at bounding box center [498, 86] width 112 height 12
select select "savings"
click at [444, 80] on select "Select Account Type Brokerage Cash on Hand Certificates of Deposit Checking Acc…" at bounding box center [498, 86] width 112 height 12
click at [563, 84] on icon "submit" at bounding box center [562, 86] width 5 height 5
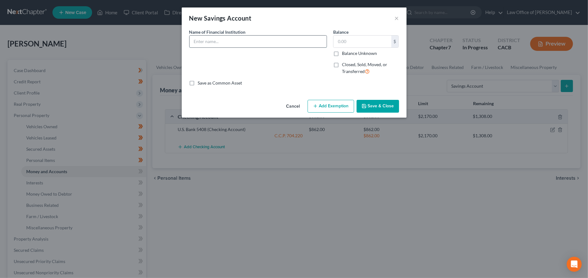
click at [262, 41] on input "text" at bounding box center [258, 42] width 137 height 12
type input "U.S. Bank 5929"
click at [358, 43] on input "text" at bounding box center [362, 42] width 58 height 12
type input "200.24"
click at [335, 108] on button "Add Exemption" at bounding box center [331, 106] width 47 height 13
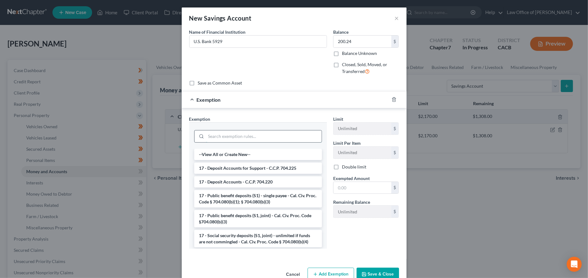
click at [281, 139] on input "search" at bounding box center [264, 137] width 116 height 12
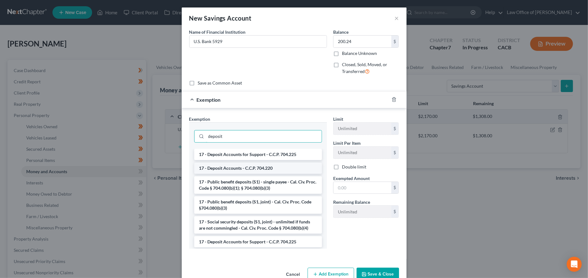
type input "deposit"
click at [271, 166] on li "17 - Deposit Accounts - C.C.P. 704.220" at bounding box center [258, 168] width 128 height 11
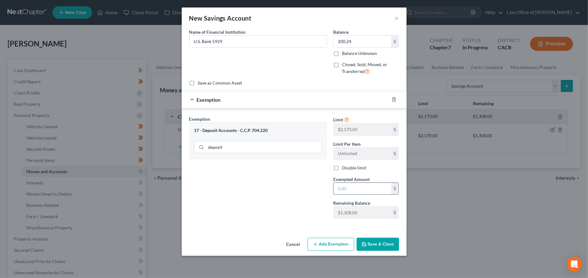
click at [350, 190] on input "text" at bounding box center [362, 189] width 58 height 12
type input "200.24"
click at [383, 239] on button "Save & Close" at bounding box center [378, 244] width 42 height 13
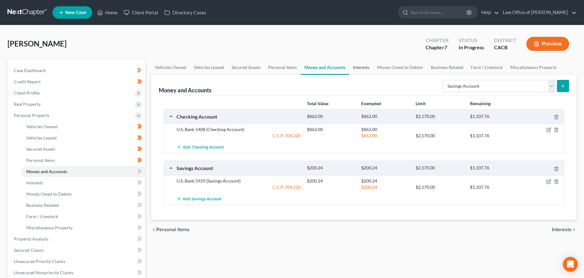
click at [362, 66] on link "Interests" at bounding box center [361, 67] width 24 height 15
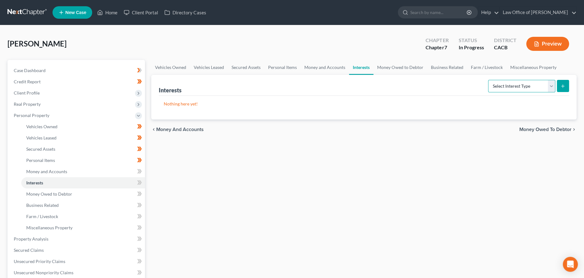
click at [550, 85] on select "Select Interest Type 401K Annuity Bond Education IRA Government Bond Government…" at bounding box center [521, 86] width 67 height 12
select select "pension_plan"
click at [488, 80] on select "Select Interest Type 401K Annuity Bond Education IRA Government Bond Government…" at bounding box center [521, 86] width 67 height 12
click at [559, 85] on button "submit" at bounding box center [562, 86] width 12 height 12
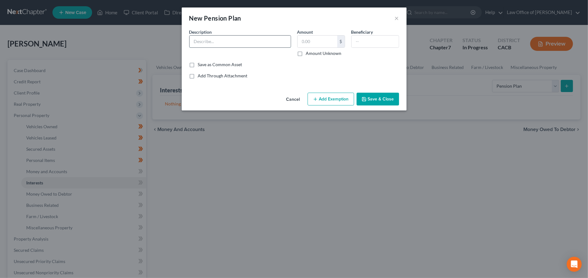
click at [250, 38] on input "text" at bounding box center [240, 42] width 101 height 12
type input "US Postal Service"
click at [306, 53] on label "Amount Unknown" at bounding box center [324, 53] width 36 height 6
click at [309, 53] on input "Amount Unknown" at bounding box center [311, 52] width 4 height 4
checkbox input "true"
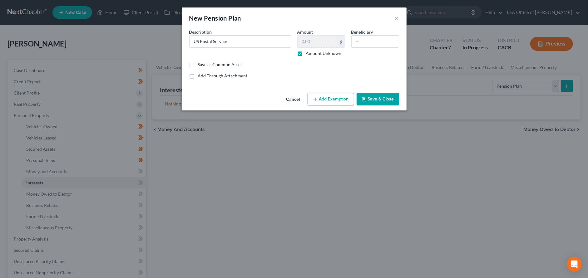
click at [343, 101] on button "Add Exemption" at bounding box center [331, 99] width 47 height 13
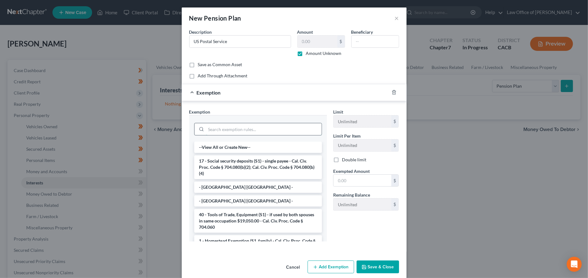
click at [264, 128] on input "search" at bounding box center [264, 129] width 116 height 12
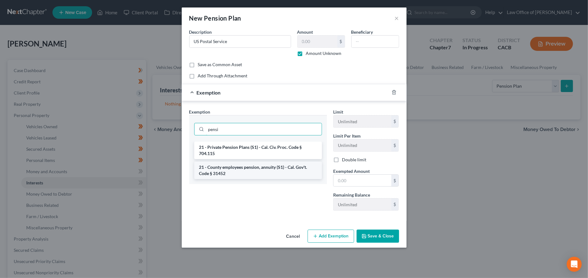
type input "pensi"
click at [274, 165] on li "21 - County employees pension, annuity (S1) - Cal. Gov't. Code § 31452" at bounding box center [258, 170] width 128 height 17
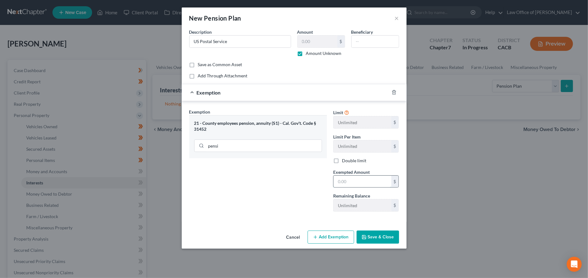
click at [347, 181] on input "text" at bounding box center [362, 182] width 58 height 12
click at [375, 160] on div "Double limit" at bounding box center [366, 161] width 66 height 6
click at [359, 181] on input "text" at bounding box center [362, 182] width 58 height 12
type input "5"
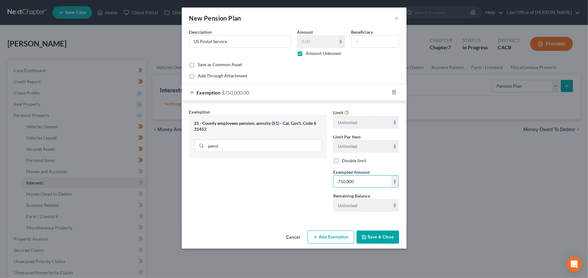
type input "750,000"
click at [373, 238] on button "Save & Close" at bounding box center [378, 237] width 42 height 13
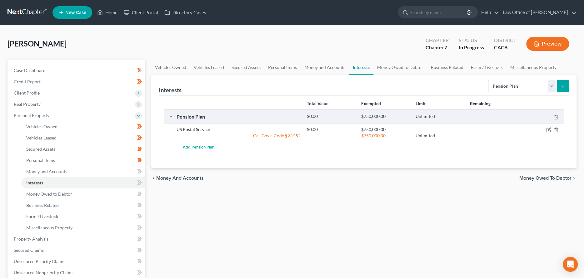
click at [561, 87] on icon "submit" at bounding box center [562, 86] width 5 height 5
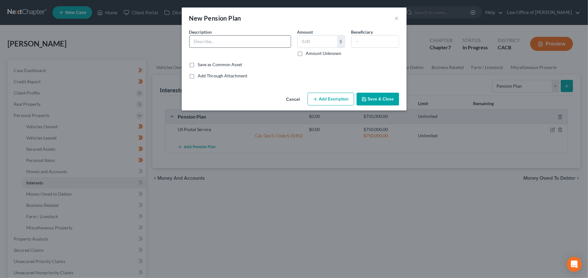
click at [251, 42] on input "text" at bounding box center [240, 42] width 101 height 12
type input "CalPERS Pension"
click at [306, 52] on label "Amount Unknown" at bounding box center [324, 53] width 36 height 6
click at [309, 52] on input "Amount Unknown" at bounding box center [311, 52] width 4 height 4
checkbox input "true"
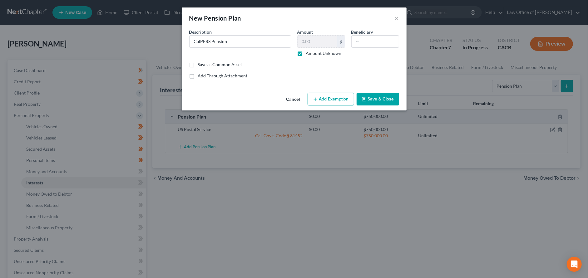
click at [343, 103] on button "Add Exemption" at bounding box center [331, 99] width 47 height 13
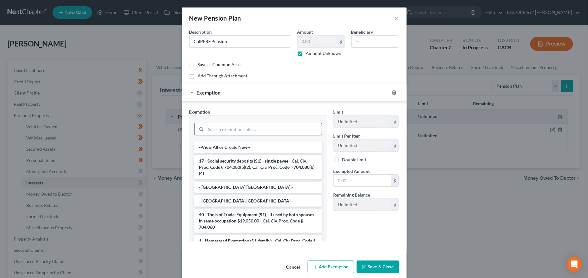
click at [241, 132] on input "search" at bounding box center [264, 129] width 116 height 12
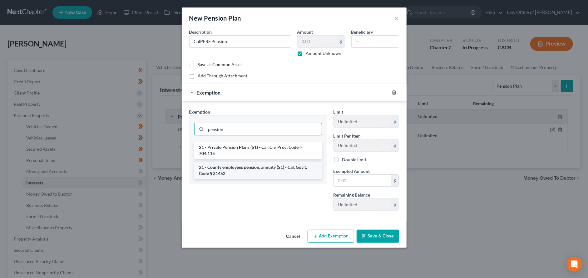
type input "pension"
click at [249, 165] on li "21 - County employees pension, annuity (S1) - Cal. Gov't. Code § 31452" at bounding box center [258, 170] width 128 height 17
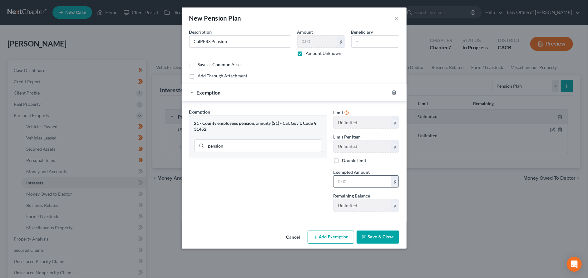
click at [346, 180] on input "text" at bounding box center [362, 182] width 58 height 12
drag, startPoint x: 360, startPoint y: 185, endPoint x: 333, endPoint y: 185, distance: 27.8
click at [333, 185] on div "Exempted Amount * 50,000 $" at bounding box center [366, 178] width 72 height 19
type input "50,000"
click at [382, 239] on button "Save & Close" at bounding box center [378, 237] width 42 height 13
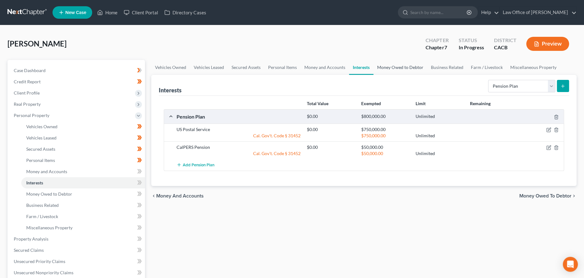
click at [405, 67] on link "Money Owed to Debtor" at bounding box center [399, 67] width 53 height 15
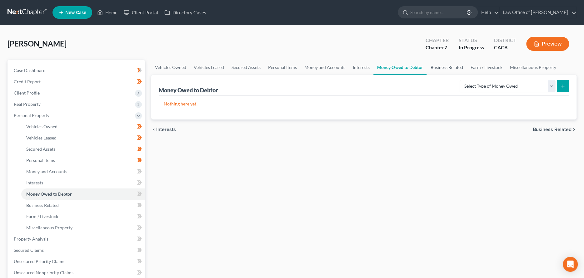
click at [442, 67] on link "Business Related" at bounding box center [446, 67] width 40 height 15
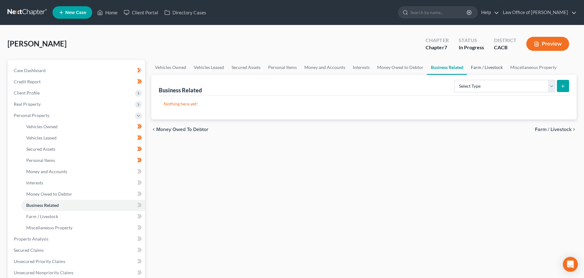
click at [486, 66] on link "Farm / Livestock" at bounding box center [486, 67] width 39 height 15
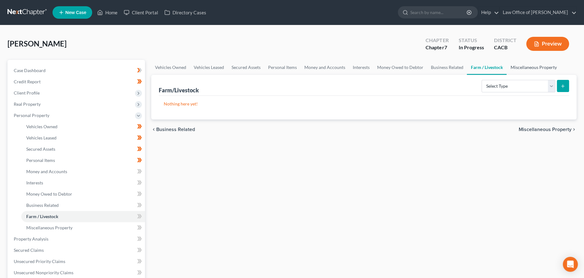
click at [515, 64] on link "Miscellaneous Property" at bounding box center [533, 67] width 54 height 15
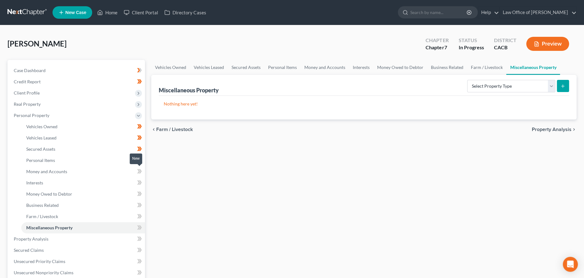
click at [138, 171] on icon at bounding box center [139, 172] width 5 height 8
click at [139, 181] on icon at bounding box center [138, 182] width 3 height 4
click at [138, 192] on icon at bounding box center [138, 194] width 3 height 4
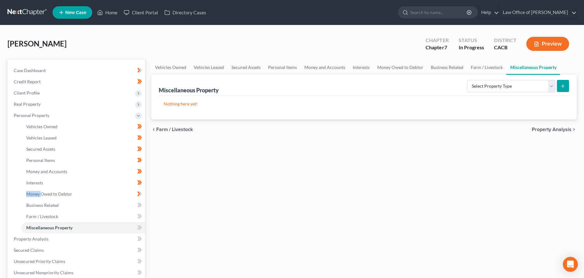
click at [138, 192] on icon at bounding box center [138, 194] width 3 height 4
click at [139, 202] on icon at bounding box center [139, 205] width 5 height 8
click at [137, 216] on icon at bounding box center [139, 217] width 5 height 8
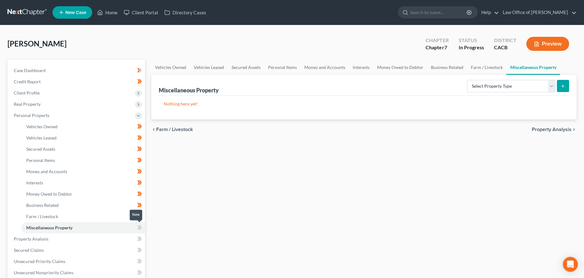
click at [138, 226] on icon at bounding box center [138, 227] width 3 height 4
click at [140, 117] on icon at bounding box center [138, 115] width 5 height 5
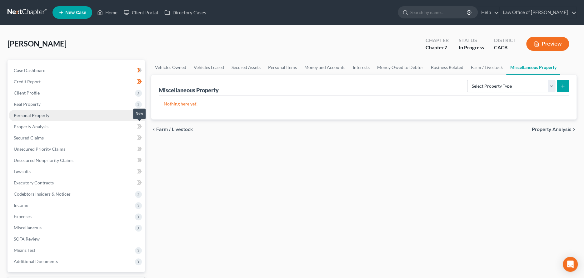
click at [140, 126] on icon at bounding box center [138, 126] width 3 height 4
click at [97, 126] on link "Property Analysis" at bounding box center [77, 126] width 136 height 11
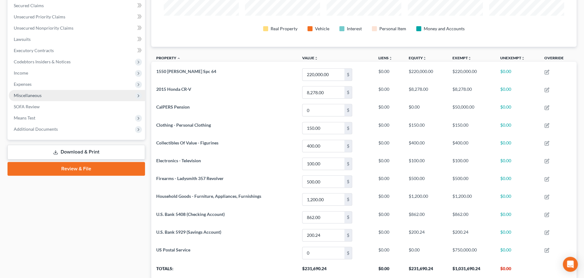
scroll to position [83, 0]
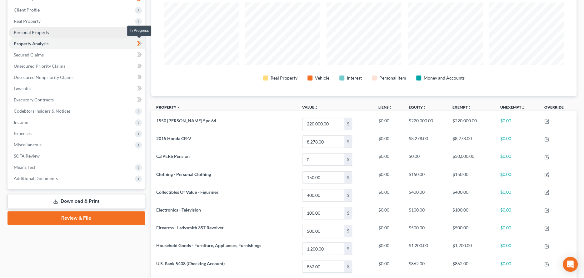
click at [138, 42] on icon at bounding box center [139, 44] width 5 height 8
click at [109, 56] on link "Secured Claims" at bounding box center [77, 54] width 136 height 11
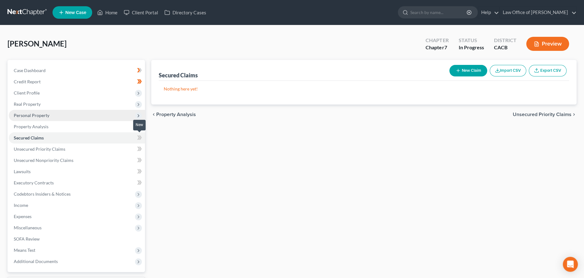
click at [138, 137] on icon at bounding box center [139, 138] width 5 height 8
click at [126, 149] on link "Unsecured Priority Claims" at bounding box center [77, 149] width 136 height 11
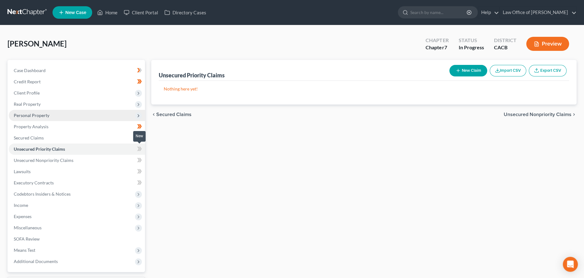
click at [137, 151] on icon at bounding box center [139, 149] width 5 height 8
click at [117, 160] on link "Unsecured Nonpriority Claims" at bounding box center [77, 160] width 136 height 11
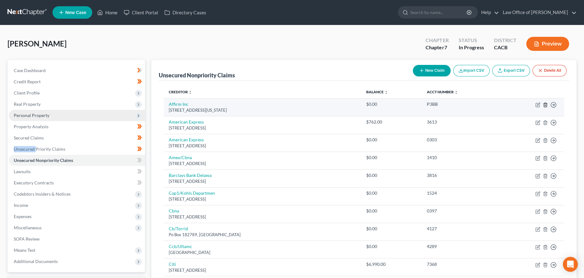
click at [545, 105] on icon "button" at bounding box center [544, 104] width 5 height 5
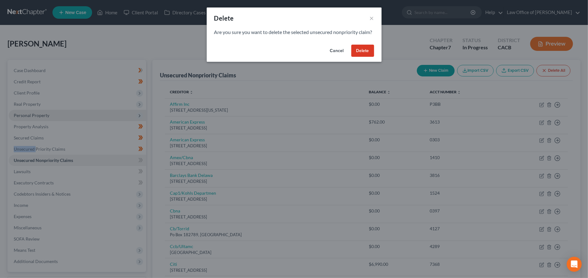
click at [362, 53] on button "Delete" at bounding box center [362, 51] width 23 height 12
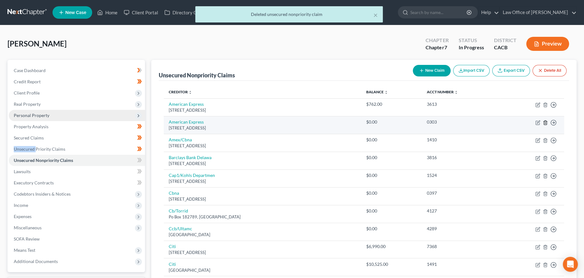
click at [545, 122] on icon "button" at bounding box center [544, 122] width 5 height 5
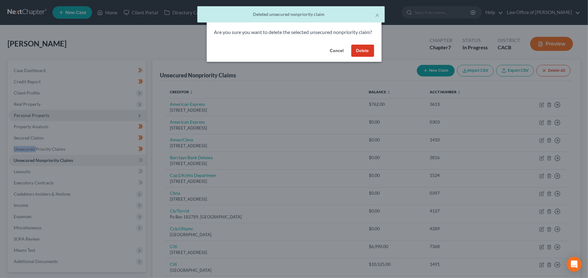
click at [357, 57] on button "Delete" at bounding box center [362, 51] width 23 height 12
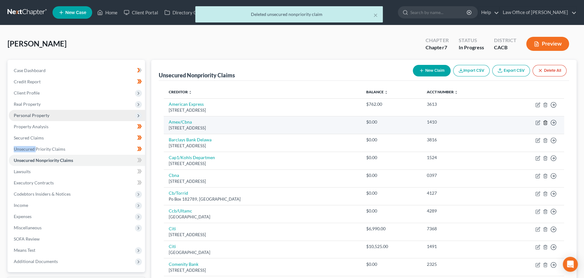
click at [546, 123] on icon "button" at bounding box center [544, 122] width 5 height 5
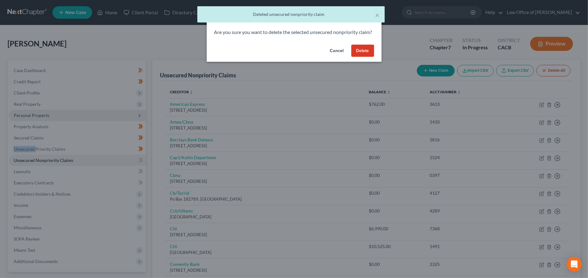
click at [368, 57] on button "Delete" at bounding box center [362, 51] width 23 height 12
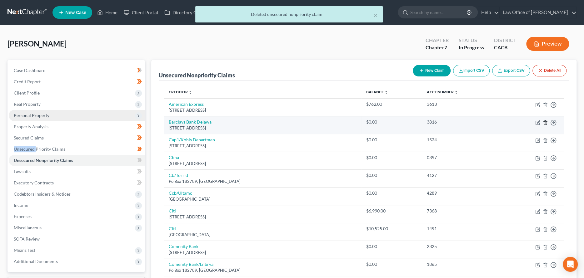
click at [546, 122] on icon "button" at bounding box center [544, 122] width 5 height 5
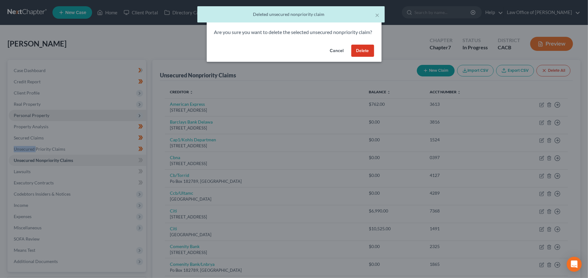
drag, startPoint x: 353, startPoint y: 56, endPoint x: 368, endPoint y: 68, distance: 19.9
click at [355, 56] on button "Delete" at bounding box center [362, 51] width 23 height 12
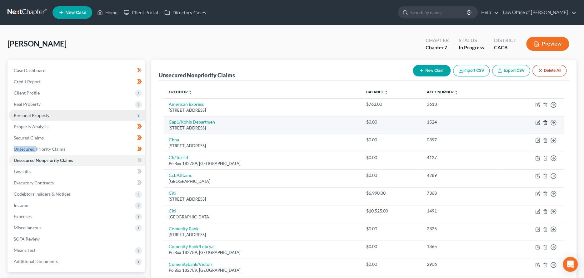
click at [545, 123] on icon "button" at bounding box center [544, 122] width 5 height 5
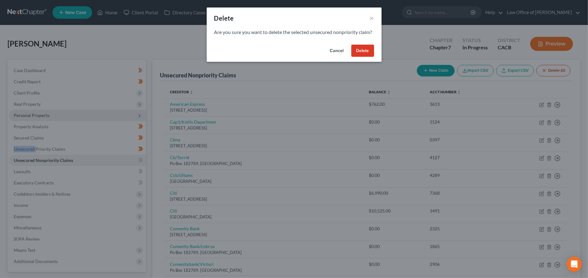
click at [358, 54] on button "Delete" at bounding box center [362, 51] width 23 height 12
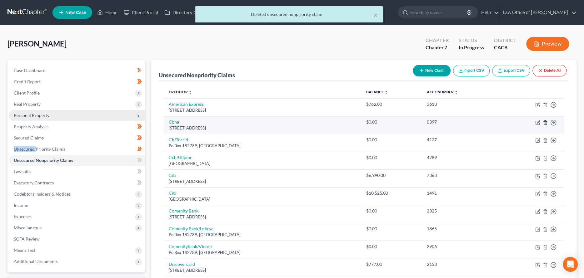
click at [543, 121] on icon "button" at bounding box center [544, 123] width 3 height 4
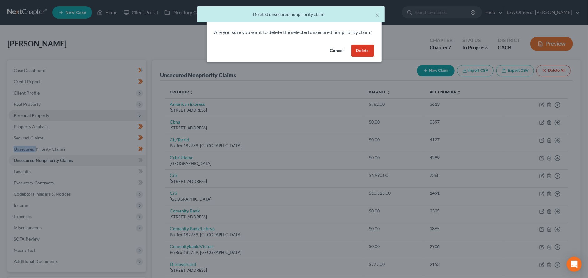
click at [364, 56] on button "Delete" at bounding box center [362, 51] width 23 height 12
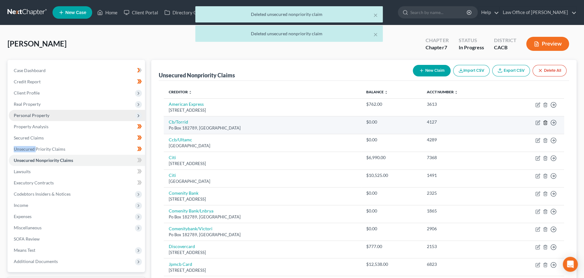
click at [543, 121] on icon "button" at bounding box center [544, 122] width 5 height 5
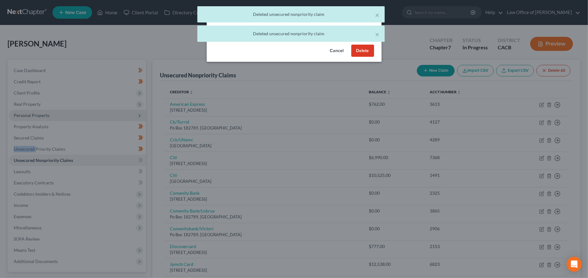
click at [363, 57] on button "Delete" at bounding box center [362, 51] width 23 height 12
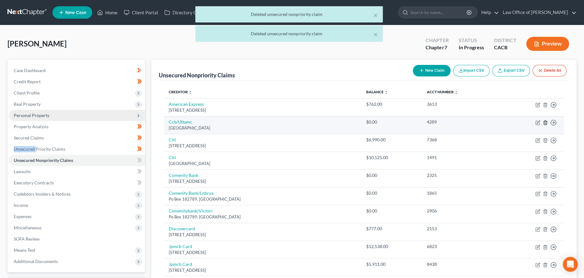
click at [544, 122] on icon "button" at bounding box center [544, 122] width 5 height 5
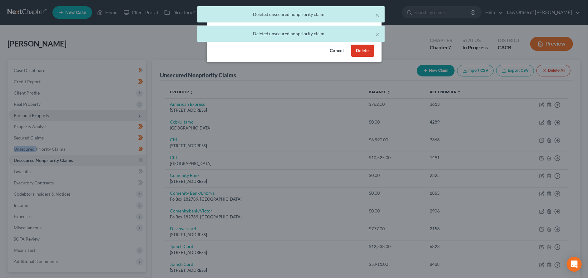
click at [355, 56] on button "Delete" at bounding box center [362, 51] width 23 height 12
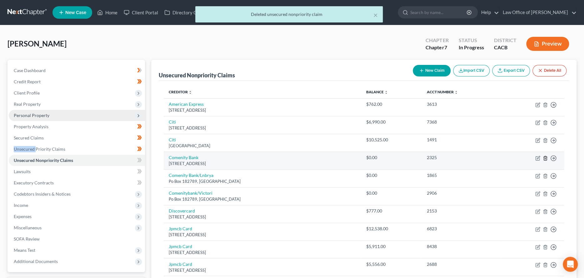
click at [545, 160] on icon "button" at bounding box center [544, 158] width 3 height 4
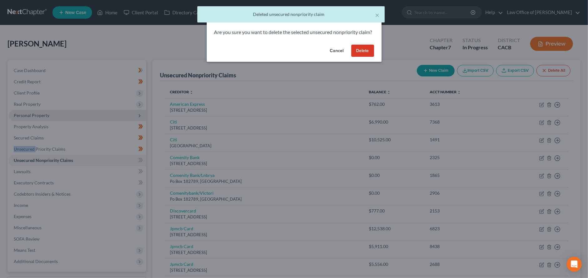
click at [356, 53] on button "Delete" at bounding box center [362, 51] width 23 height 12
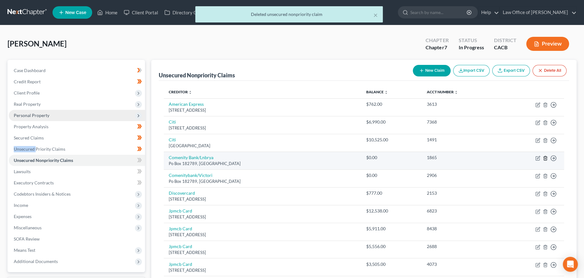
click at [543, 159] on icon "button" at bounding box center [544, 158] width 5 height 5
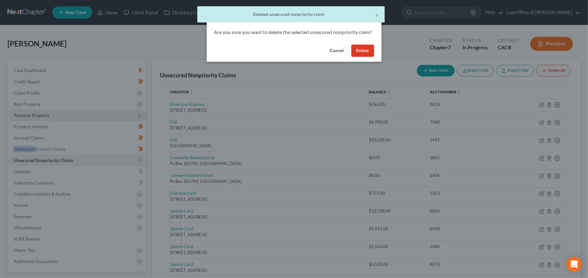
click at [363, 57] on button "Delete" at bounding box center [362, 51] width 23 height 12
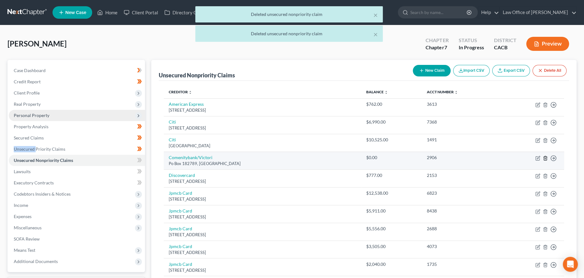
click at [543, 157] on icon "button" at bounding box center [544, 158] width 5 height 5
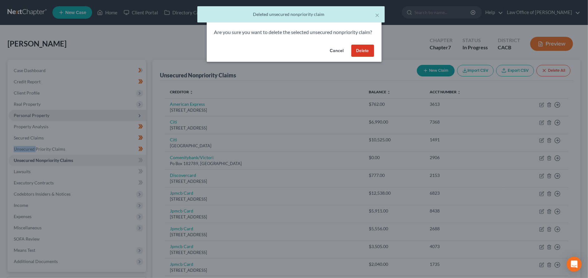
click at [358, 53] on button "Delete" at bounding box center [362, 51] width 23 height 12
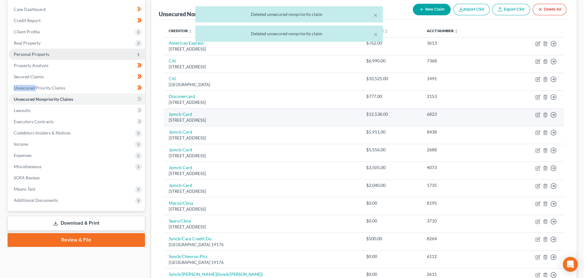
scroll to position [62, 0]
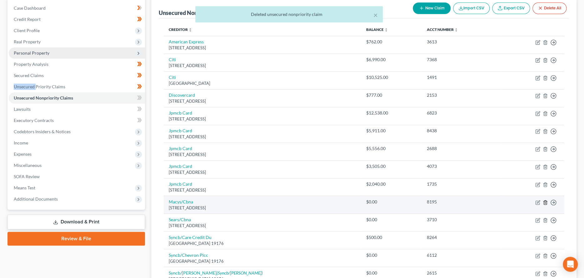
click at [544, 202] on icon "button" at bounding box center [544, 202] width 5 height 5
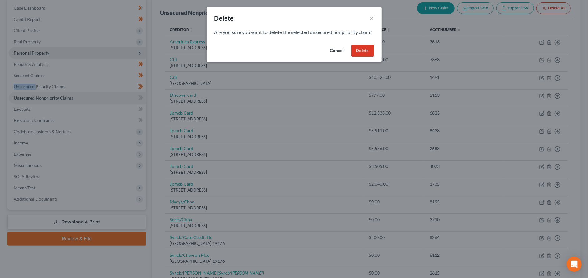
click at [371, 56] on button "Delete" at bounding box center [362, 51] width 23 height 12
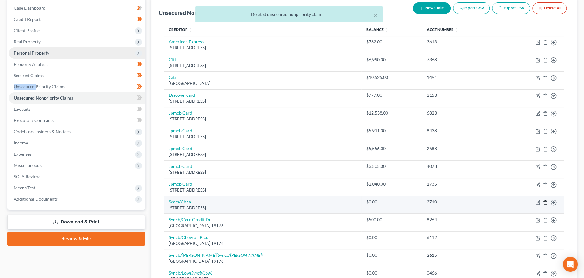
click at [544, 201] on icon "button" at bounding box center [544, 202] width 5 height 5
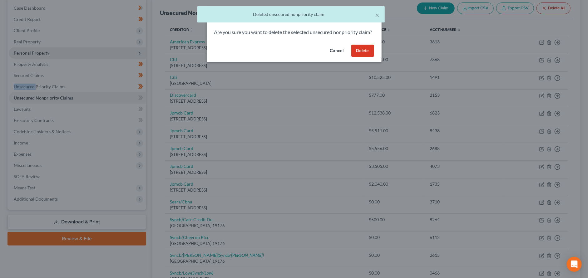
click at [361, 57] on button "Delete" at bounding box center [362, 51] width 23 height 12
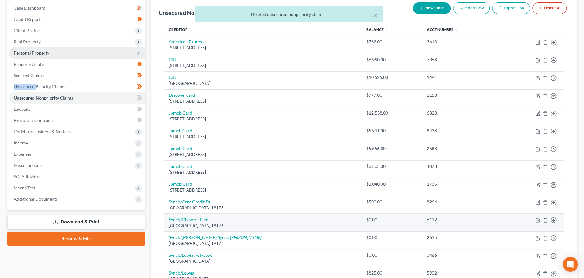
click at [546, 221] on icon "button" at bounding box center [544, 220] width 5 height 5
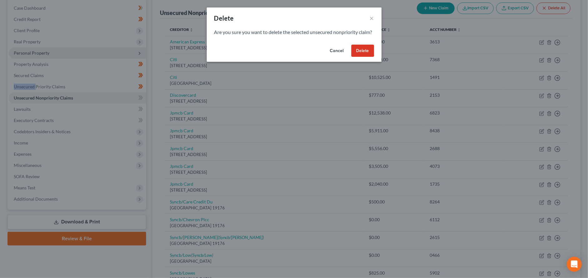
click at [364, 57] on button "Delete" at bounding box center [362, 51] width 23 height 12
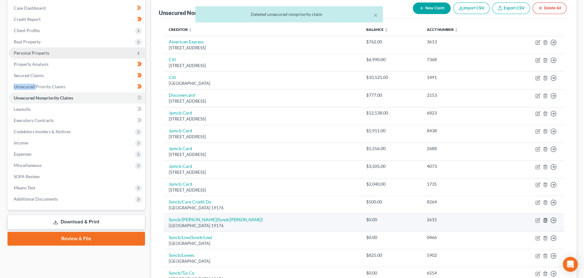
click at [543, 220] on icon "button" at bounding box center [544, 220] width 5 height 5
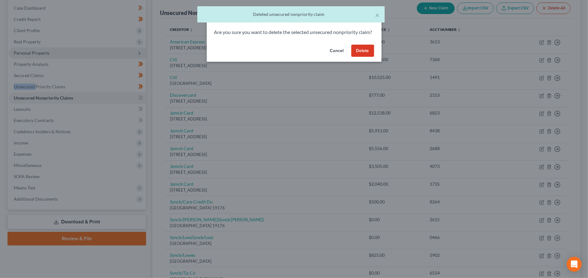
click at [358, 57] on button "Delete" at bounding box center [362, 51] width 23 height 12
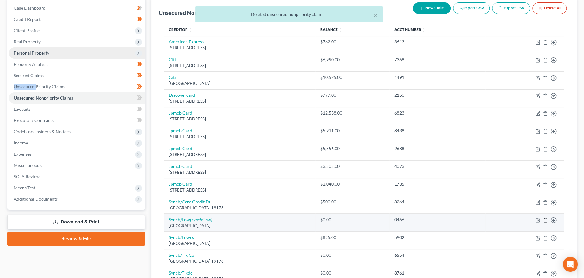
click at [545, 220] on icon "button" at bounding box center [544, 220] width 5 height 5
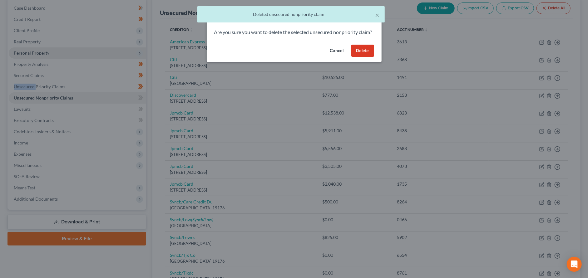
click at [365, 57] on button "Delete" at bounding box center [362, 51] width 23 height 12
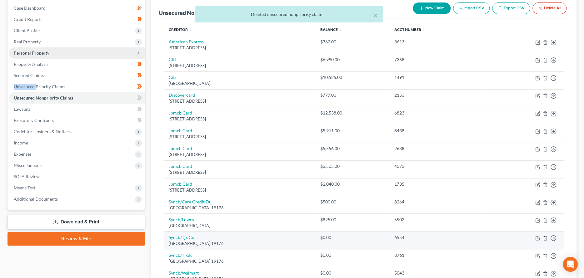
click at [542, 236] on icon "button" at bounding box center [544, 238] width 5 height 5
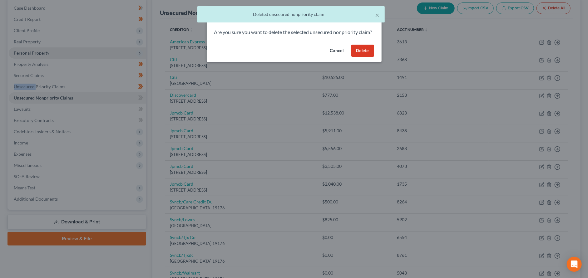
click at [361, 57] on button "Delete" at bounding box center [362, 51] width 23 height 12
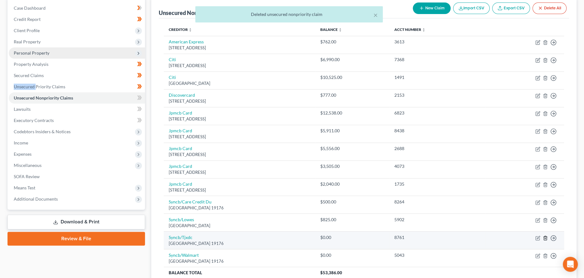
click at [545, 237] on icon "button" at bounding box center [544, 238] width 5 height 5
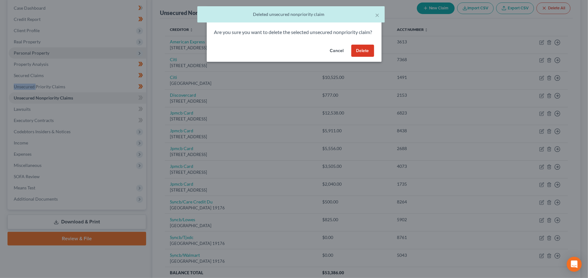
click at [353, 57] on button "Delete" at bounding box center [362, 51] width 23 height 12
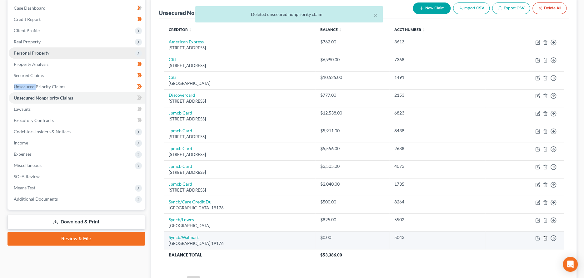
click at [543, 237] on polyline "button" at bounding box center [545, 237] width 4 height 0
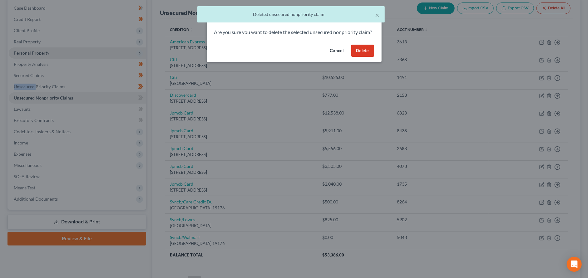
click at [358, 57] on button "Delete" at bounding box center [362, 51] width 23 height 12
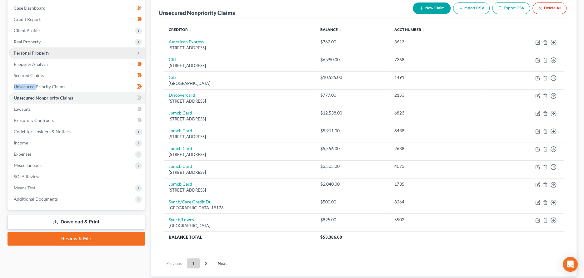
click at [208, 262] on link "2" at bounding box center [206, 264] width 12 height 10
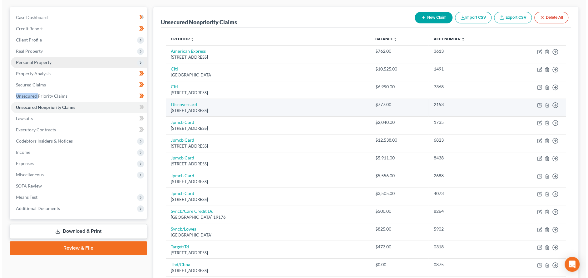
scroll to position [154, 0]
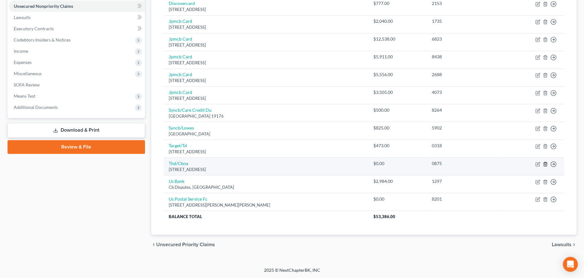
click at [546, 163] on icon "button" at bounding box center [544, 164] width 3 height 4
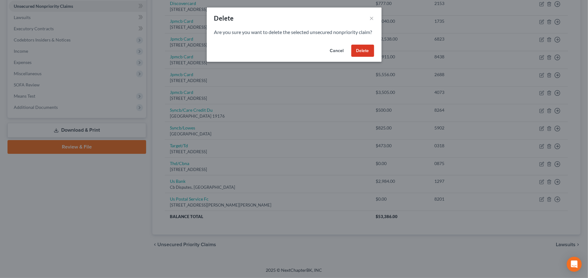
click at [357, 53] on button "Delete" at bounding box center [362, 51] width 23 height 12
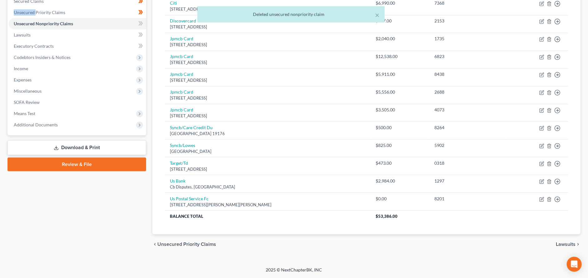
scroll to position [136, 0]
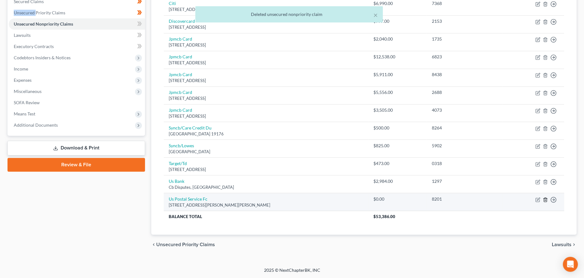
click at [545, 198] on icon "button" at bounding box center [544, 199] width 5 height 5
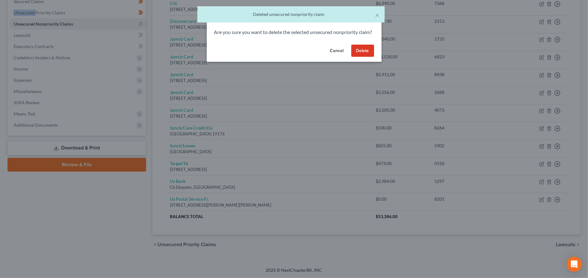
click at [368, 55] on button "Delete" at bounding box center [362, 51] width 23 height 12
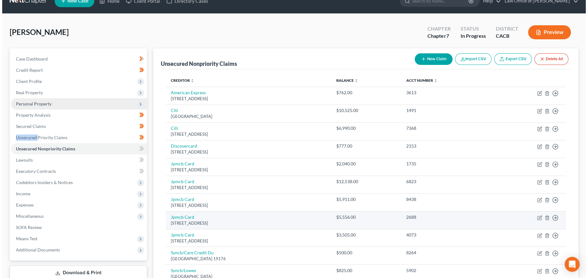
scroll to position [0, 0]
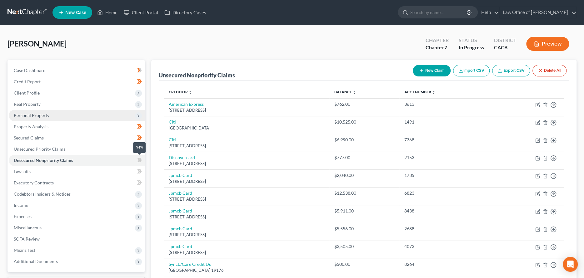
click at [140, 160] on icon at bounding box center [138, 160] width 3 height 4
click at [100, 170] on link "Lawsuits" at bounding box center [77, 171] width 136 height 11
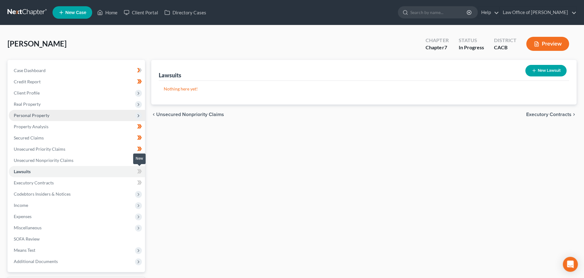
click at [141, 171] on icon at bounding box center [140, 171] width 3 height 4
click at [139, 183] on icon at bounding box center [138, 182] width 3 height 4
click at [115, 193] on span "Codebtors Insiders & Notices" at bounding box center [77, 194] width 136 height 11
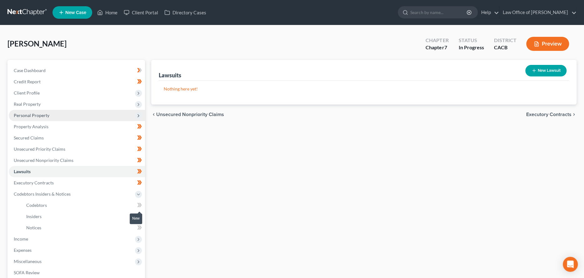
click at [138, 204] on icon at bounding box center [139, 205] width 5 height 8
click at [139, 215] on icon at bounding box center [138, 216] width 3 height 4
click at [138, 228] on icon at bounding box center [139, 228] width 5 height 8
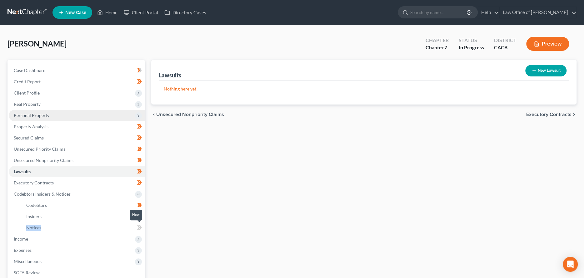
click at [138, 228] on icon at bounding box center [139, 228] width 5 height 8
click at [101, 237] on span "Income" at bounding box center [77, 239] width 136 height 11
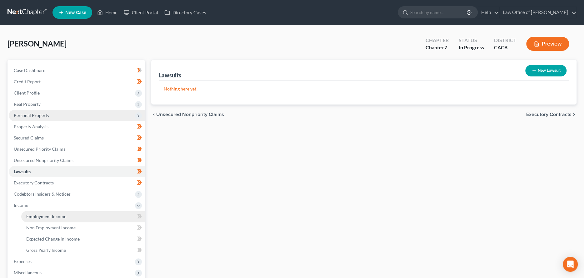
click at [94, 217] on link "Employment Income" at bounding box center [83, 216] width 124 height 11
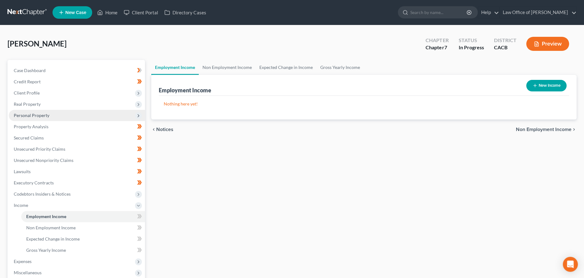
click at [539, 84] on button "New Income" at bounding box center [546, 86] width 40 height 12
select select "0"
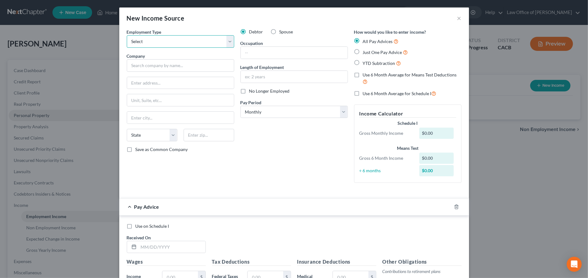
click at [162, 42] on select "Select Full or Part Time Employment Self Employment" at bounding box center [180, 41] width 107 height 12
select select "0"
click at [127, 35] on select "Select Full or Part Time Employment Self Employment" at bounding box center [180, 41] width 107 height 12
click at [162, 61] on input "text" at bounding box center [180, 65] width 107 height 12
type input "[GEOGRAPHIC_DATA]"
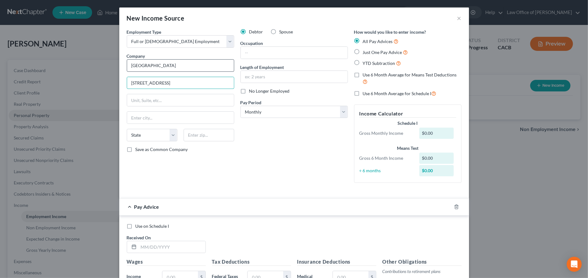
type input "[STREET_ADDRESS]"
type input "Moorpark"
select select "4"
type input "93021-7125"
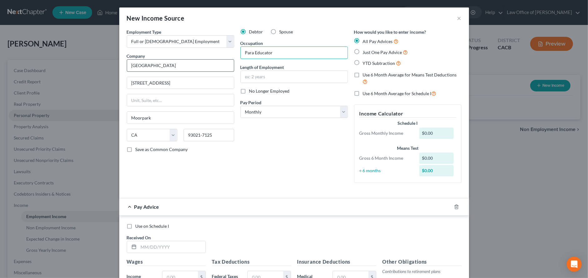
type input "Para Educator"
type input "5 years"
click at [363, 62] on label "YTD Subtraction" at bounding box center [382, 63] width 38 height 7
click at [365, 62] on input "YTD Subtraction" at bounding box center [367, 62] width 4 height 4
radio input "true"
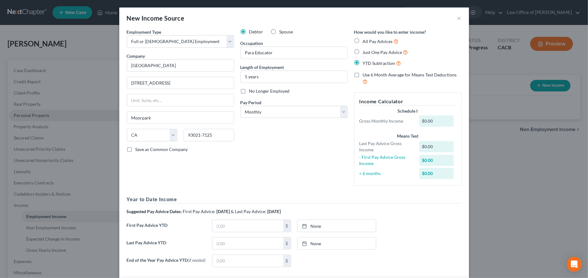
click at [363, 40] on label "All Pay Advices" at bounding box center [381, 41] width 36 height 7
click at [365, 40] on input "All Pay Advices" at bounding box center [367, 40] width 4 height 4
radio input "true"
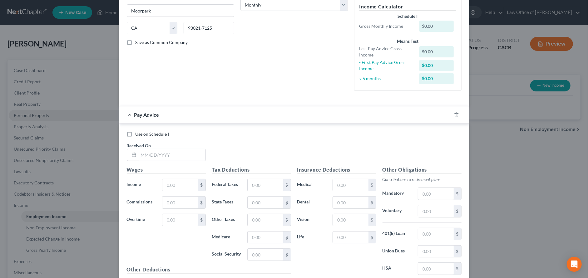
scroll to position [156, 0]
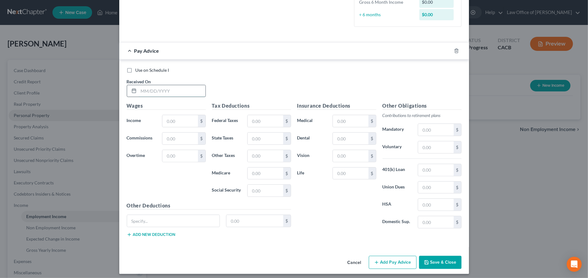
click at [179, 92] on input "text" at bounding box center [172, 91] width 67 height 12
type input "[DATE]"
type input "2,333.86"
type input "89.72"
type input "13.56"
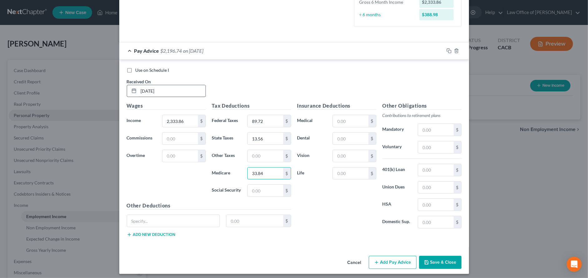
type input "33.84"
type input "144.70"
drag, startPoint x: 185, startPoint y: 218, endPoint x: 179, endPoint y: 219, distance: 6.3
click at [185, 218] on input "text" at bounding box center [173, 221] width 93 height 12
type input "Summer Withholding"
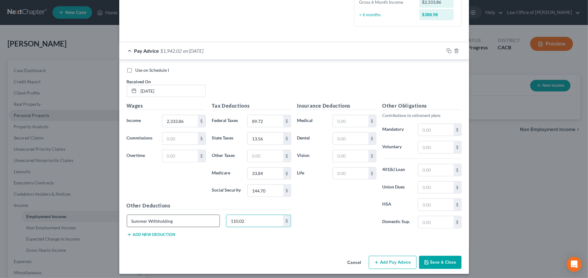
type input "110.02"
click at [422, 130] on input "text" at bounding box center [435, 130] width 35 height 12
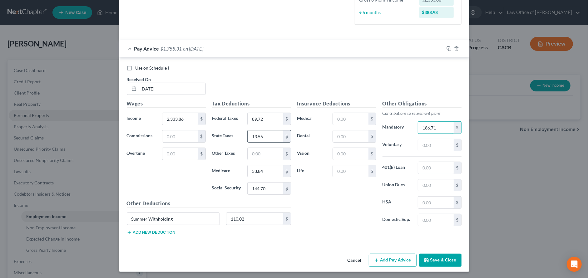
scroll to position [159, 0]
type input "186.71"
click at [379, 255] on button "Add Pay Advice" at bounding box center [393, 259] width 48 height 13
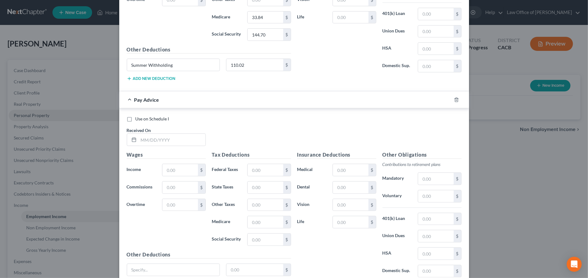
scroll to position [315, 0]
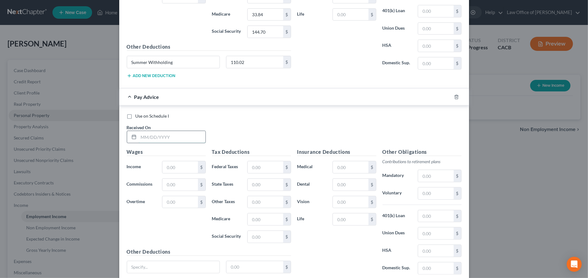
drag, startPoint x: 148, startPoint y: 137, endPoint x: 160, endPoint y: 139, distance: 12.6
click at [148, 137] on input "text" at bounding box center [172, 137] width 67 height 12
type input "[DATE]"
type input "1,850.91"
type input "45.52"
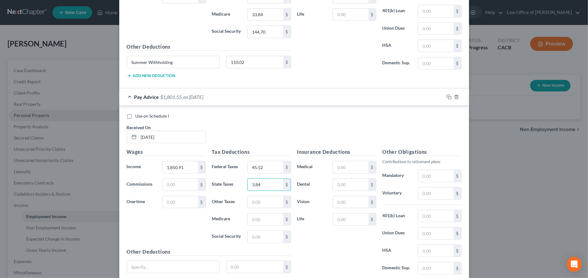
type input "3.84"
type input "26.84"
type input "114.76"
type input "Summer Withholding"
type input "51.45"
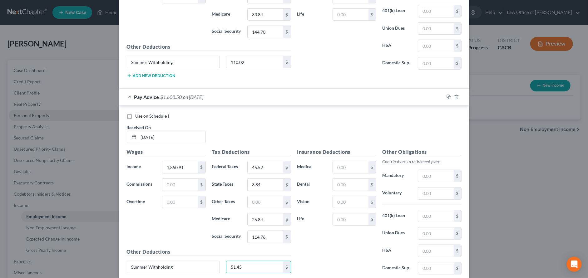
scroll to position [320, 0]
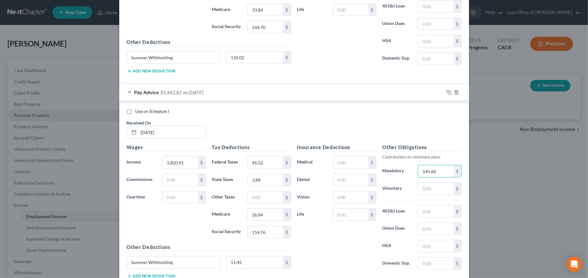
type input "145.68"
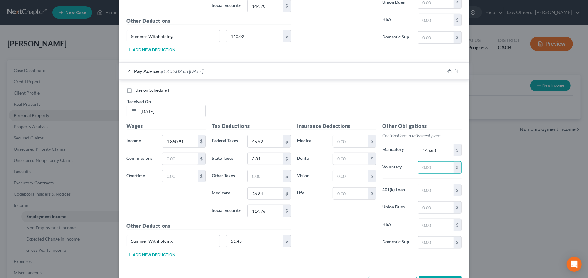
scroll to position [364, 0]
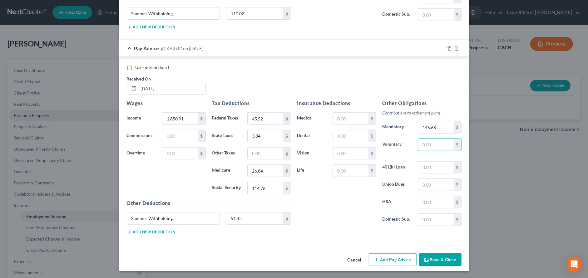
click at [403, 261] on button "Add Pay Advice" at bounding box center [393, 260] width 48 height 13
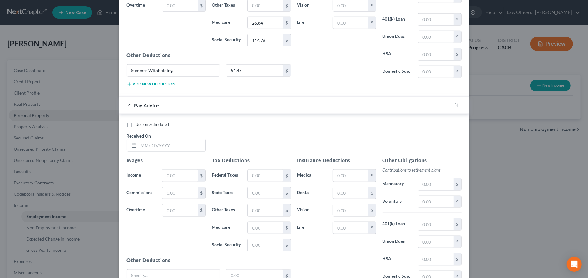
scroll to position [520, 0]
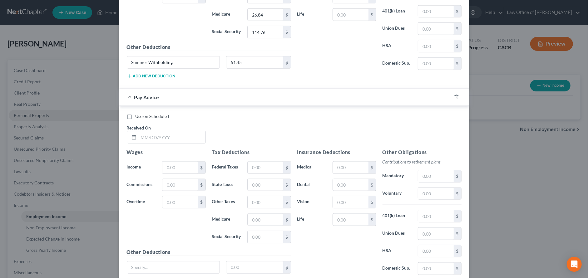
click at [130, 96] on div "Pay Advice" at bounding box center [285, 97] width 332 height 17
click at [454, 97] on icon "button" at bounding box center [456, 97] width 5 height 5
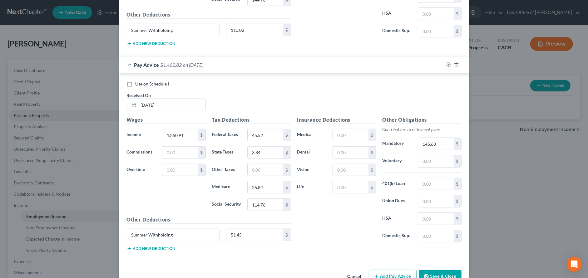
scroll to position [333, 0]
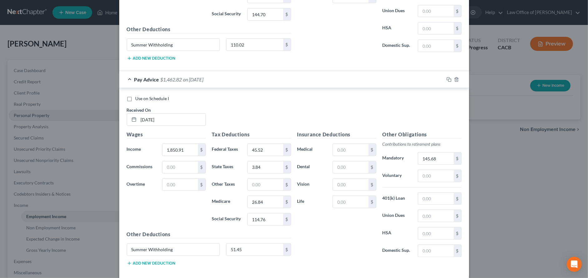
click at [136, 97] on label "Use on Schedule I" at bounding box center [153, 99] width 34 height 6
click at [138, 97] on input "Use on Schedule I" at bounding box center [140, 98] width 4 height 4
checkbox input "true"
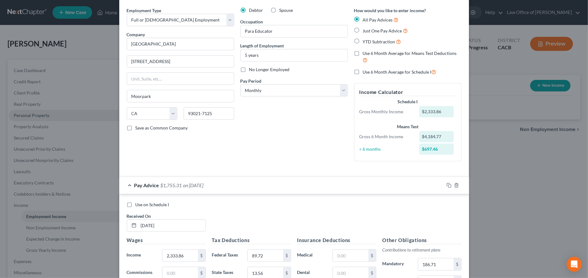
scroll to position [20, 0]
click at [363, 31] on label "Just One Pay Advice" at bounding box center [385, 31] width 45 height 7
click at [365, 31] on input "Just One Pay Advice" at bounding box center [367, 30] width 4 height 4
radio input "true"
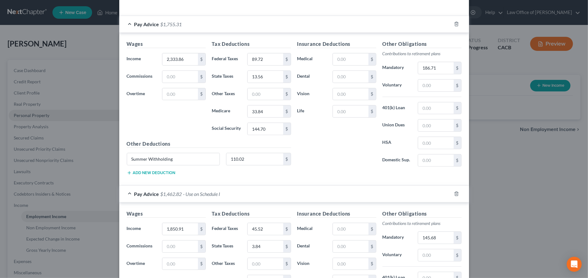
scroll to position [145, 0]
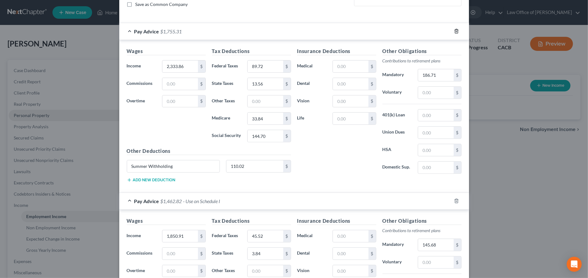
click at [455, 30] on icon "button" at bounding box center [456, 31] width 5 height 5
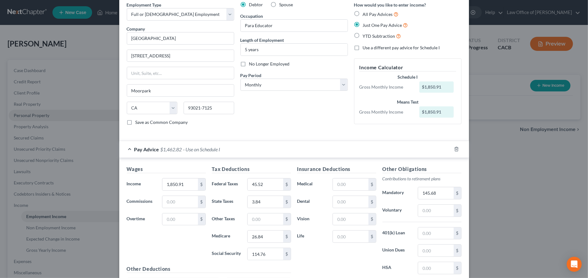
scroll to position [0, 0]
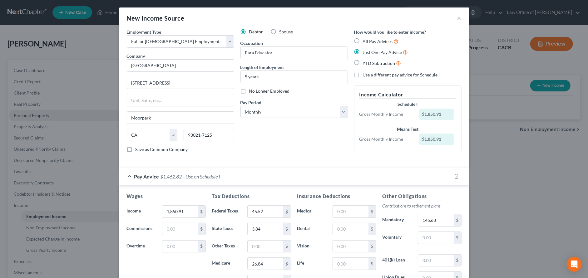
click at [304, 141] on div "Debtor Spouse Occupation Para Educator Length of Employment 5 years No Longer E…" at bounding box center [294, 93] width 114 height 129
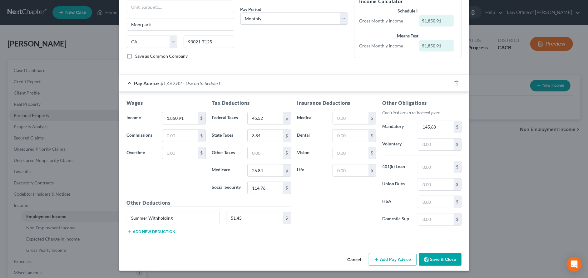
click at [436, 259] on button "Save & Close" at bounding box center [440, 259] width 42 height 13
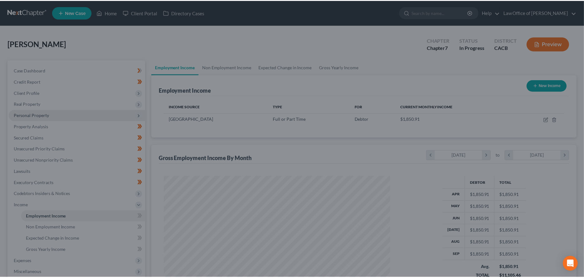
scroll to position [312135, 312009]
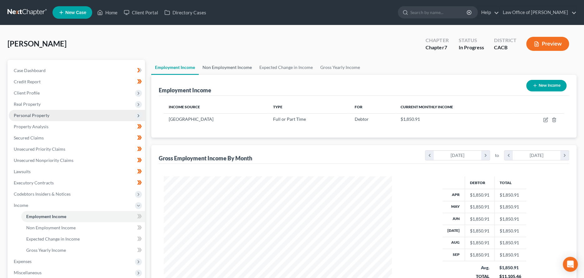
click at [232, 67] on link "Non Employment Income" at bounding box center [227, 67] width 57 height 15
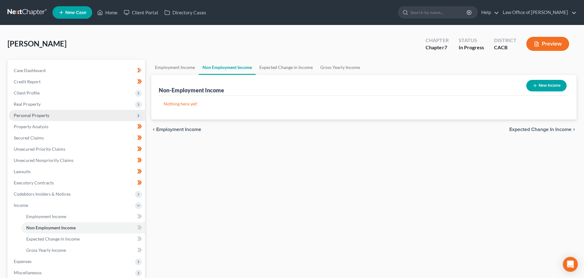
click at [540, 84] on button "New Income" at bounding box center [546, 86] width 40 height 12
select select "0"
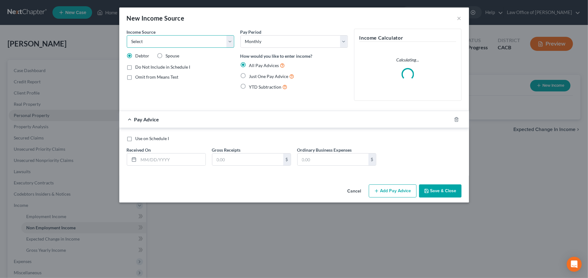
click at [228, 40] on select "Select Unemployment Disability (from employer) Pension Retirement Social Securi…" at bounding box center [180, 41] width 107 height 12
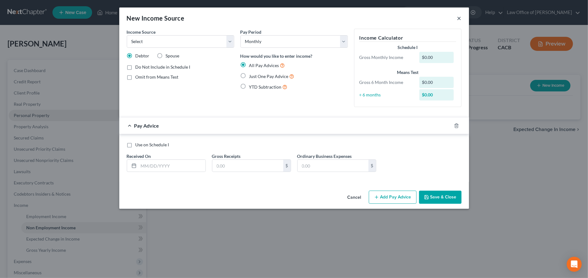
click at [460, 18] on button "×" at bounding box center [459, 17] width 4 height 7
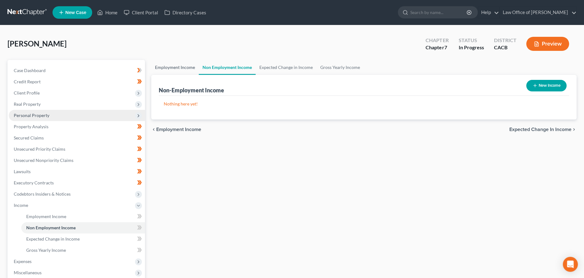
click at [179, 67] on link "Employment Income" at bounding box center [174, 67] width 47 height 15
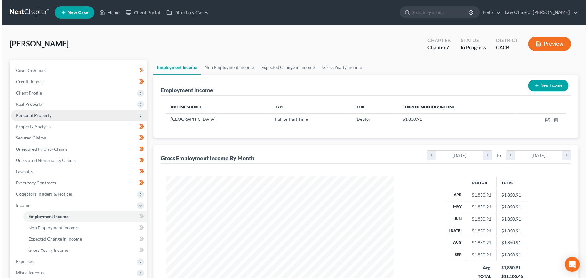
scroll to position [114, 240]
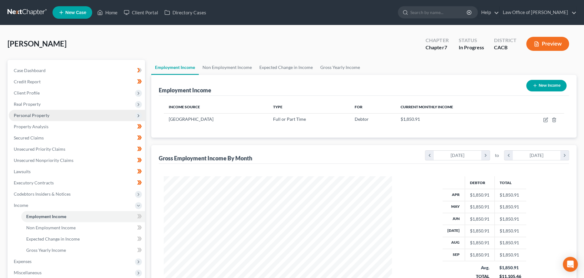
click at [547, 86] on button "New Income" at bounding box center [546, 86] width 40 height 12
select select "0"
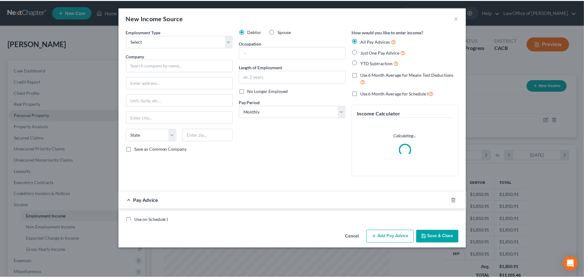
scroll to position [115, 243]
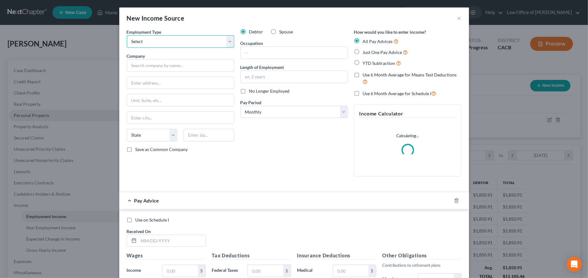
click at [229, 42] on select "Select Full or Part Time Employment Self Employment" at bounding box center [180, 41] width 107 height 12
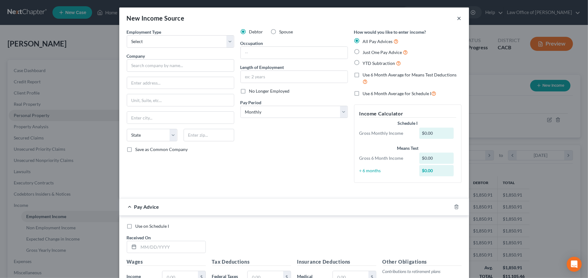
click at [458, 16] on button "×" at bounding box center [459, 17] width 4 height 7
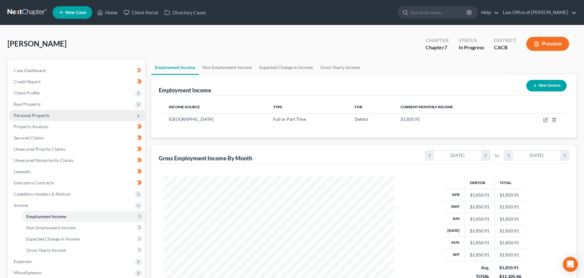
scroll to position [312135, 312009]
click at [248, 68] on link "Non Employment Income" at bounding box center [227, 67] width 57 height 15
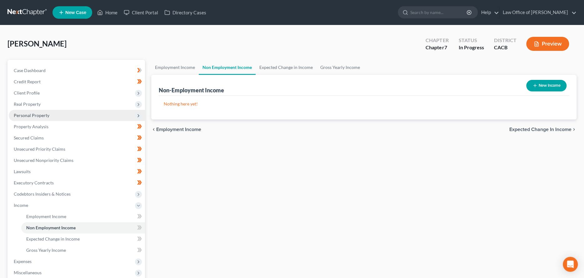
click at [539, 86] on button "New Income" at bounding box center [546, 86] width 40 height 12
select select "0"
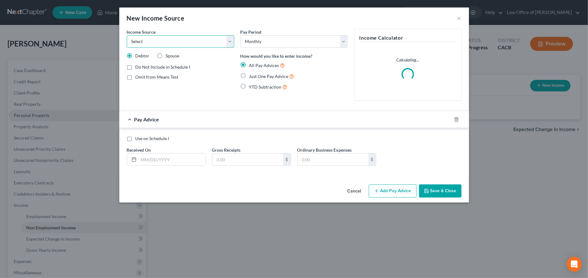
click at [227, 43] on select "Select Unemployment Disability (from employer) Pension Retirement Social Securi…" at bounding box center [180, 41] width 107 height 12
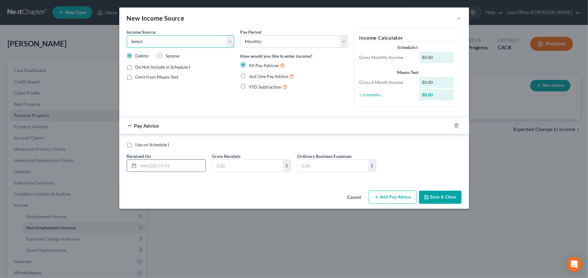
select select "13"
click at [127, 35] on select "Select Unemployment Disability (from employer) Pension Retirement Social Securi…" at bounding box center [180, 41] width 107 height 12
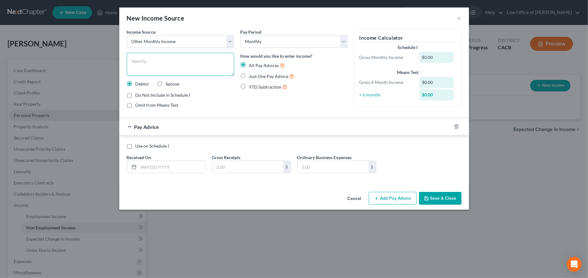
click at [199, 61] on textarea at bounding box center [180, 64] width 107 height 23
type textarea "Worker's Compensation"
click at [249, 76] on label "Just One Pay Advice" at bounding box center [271, 76] width 45 height 7
click at [252, 76] on input "Just One Pay Advice" at bounding box center [254, 75] width 4 height 4
radio input "true"
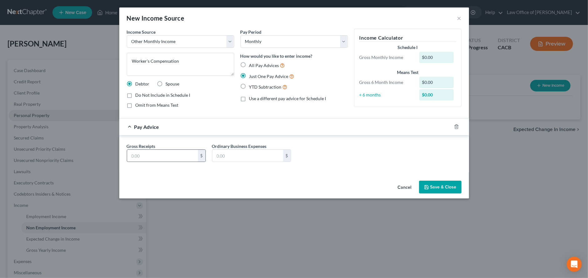
click at [174, 150] on div "$" at bounding box center [166, 156] width 79 height 12
click at [174, 154] on input "text" at bounding box center [162, 156] width 71 height 12
type input "1,664.96"
click at [434, 189] on button "Save & Close" at bounding box center [440, 187] width 42 height 13
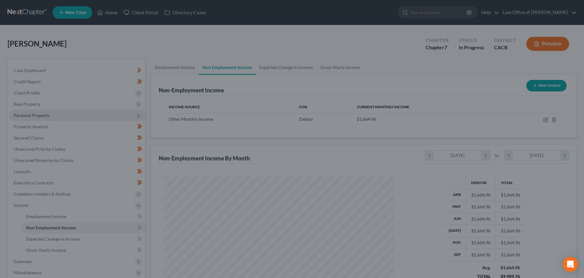
scroll to position [312135, 312009]
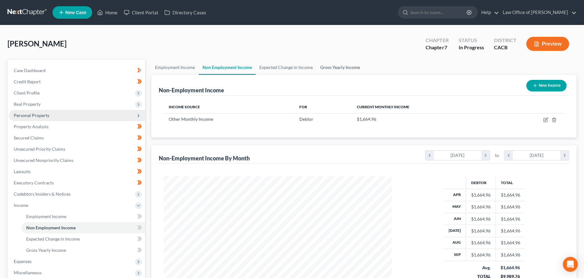
click at [337, 64] on link "Gross Yearly Income" at bounding box center [339, 67] width 47 height 15
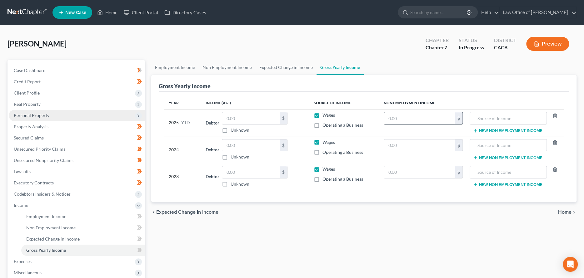
click at [392, 121] on input "text" at bounding box center [419, 118] width 71 height 12
type input "16,649.60"
click at [480, 116] on input "text" at bounding box center [508, 118] width 70 height 12
type input "Worker's Compensation"
click at [254, 114] on input "text" at bounding box center [250, 118] width 57 height 12
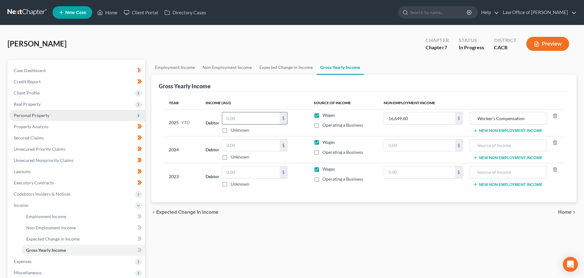
click at [225, 119] on input "text" at bounding box center [250, 118] width 57 height 12
type input "12,979.95"
click at [240, 145] on input "text" at bounding box center [250, 146] width 57 height 12
click at [236, 144] on input "text" at bounding box center [250, 146] width 57 height 12
type input "16,507"
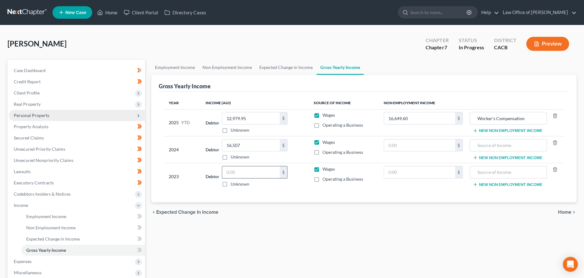
click at [230, 172] on input "text" at bounding box center [250, 172] width 57 height 12
type input "15,154"
click at [399, 148] on input "text" at bounding box center [419, 146] width 71 height 12
click at [407, 147] on input "text" at bounding box center [419, 146] width 71 height 12
type input "19,979.52"
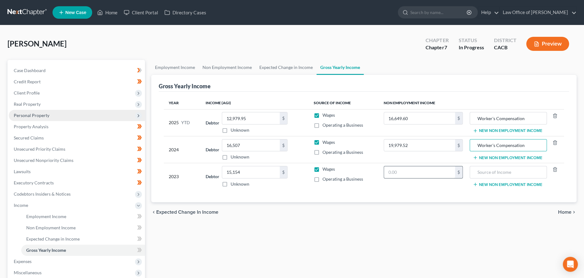
type input "Worker's Compensation"
click at [397, 173] on input "text" at bounding box center [419, 172] width 71 height 12
type input "019,542"
type input "Worker's Compensation"
click at [390, 172] on input "019,542" at bounding box center [419, 172] width 71 height 12
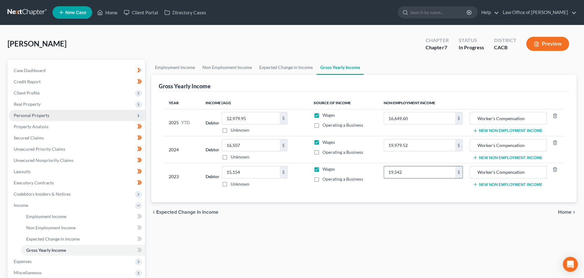
type input "19,542"
click at [442, 188] on td "19,542 $" at bounding box center [422, 176] width 89 height 27
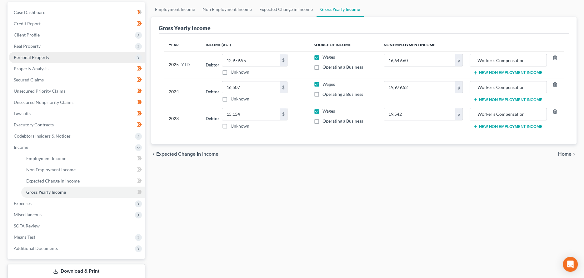
scroll to position [62, 0]
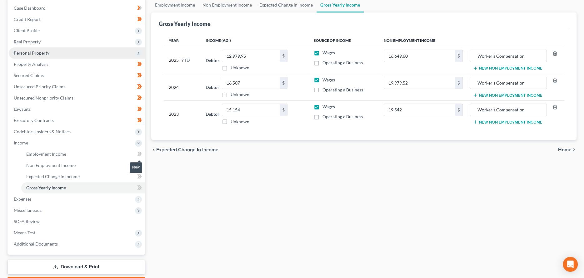
click at [140, 153] on icon at bounding box center [140, 154] width 3 height 4
click at [138, 163] on icon at bounding box center [138, 165] width 3 height 4
click at [140, 176] on icon at bounding box center [138, 176] width 3 height 4
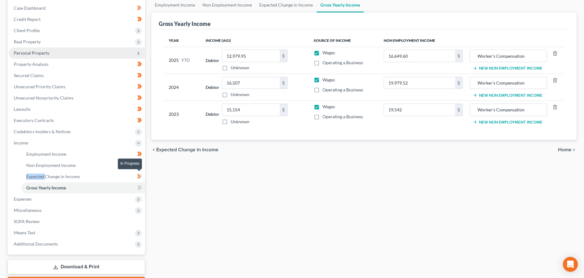
click at [140, 176] on icon at bounding box center [138, 176] width 3 height 4
click at [139, 188] on icon at bounding box center [138, 187] width 3 height 4
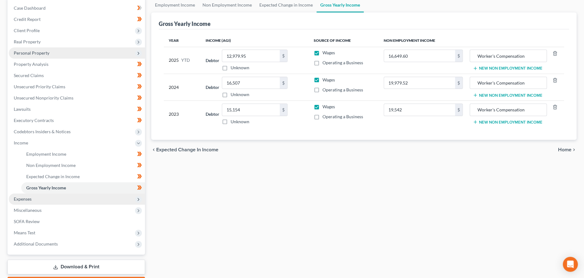
click at [139, 198] on icon at bounding box center [138, 199] width 5 height 5
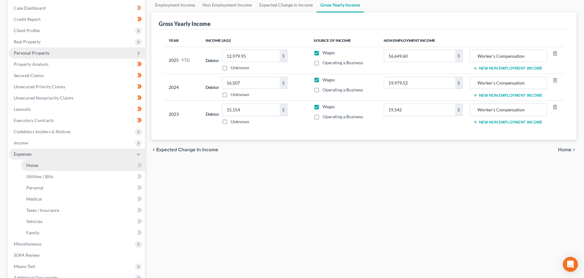
click at [83, 170] on link "Home" at bounding box center [83, 165] width 124 height 11
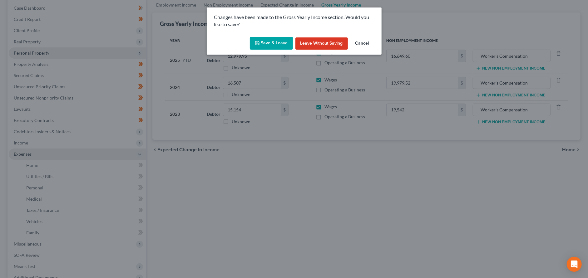
click at [269, 42] on button "Save & Leave" at bounding box center [271, 43] width 43 height 13
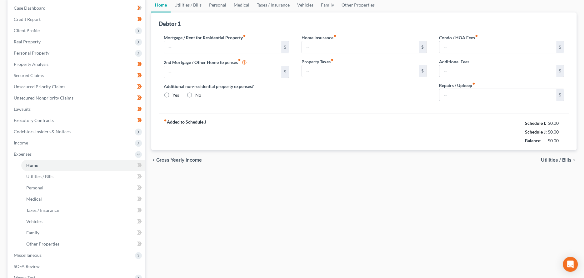
scroll to position [6, 0]
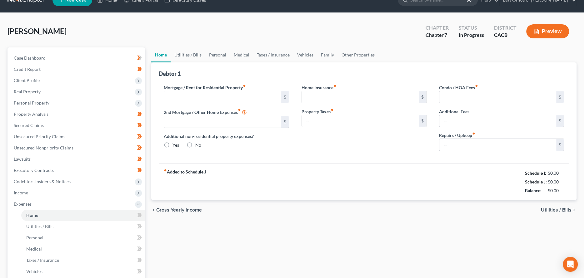
type input "0.00"
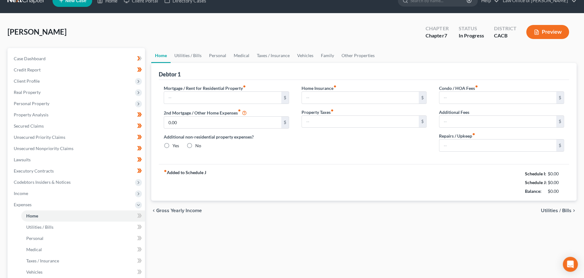
radio input "true"
type input "0.00"
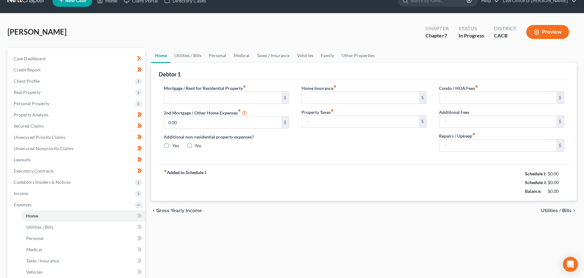
type input "0.00"
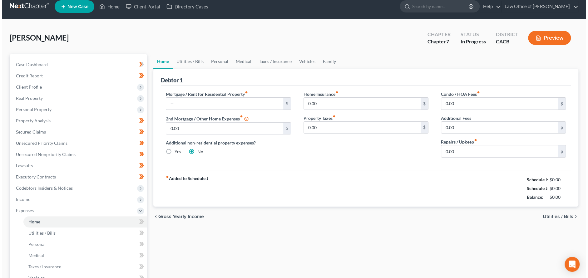
scroll to position [0, 0]
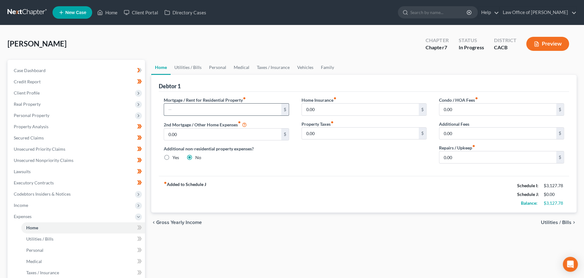
click at [221, 111] on input "text" at bounding box center [222, 110] width 117 height 12
type input "351.46"
type input "171.83"
type input "6"
type input "2"
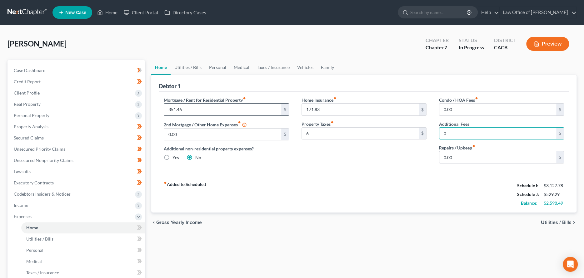
type input "0"
type input "25"
click at [191, 72] on link "Utilities / Bills" at bounding box center [187, 67] width 35 height 15
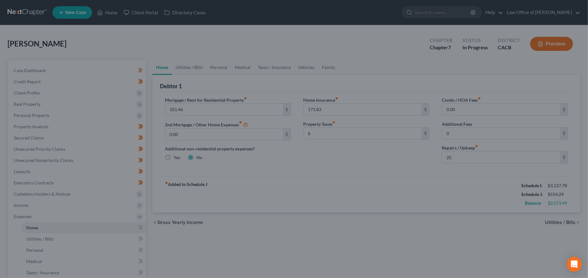
click at [191, 66] on div at bounding box center [294, 139] width 588 height 278
drag, startPoint x: 341, startPoint y: 212, endPoint x: 344, endPoint y: 211, distance: 3.3
click at [342, 212] on div at bounding box center [294, 139] width 588 height 278
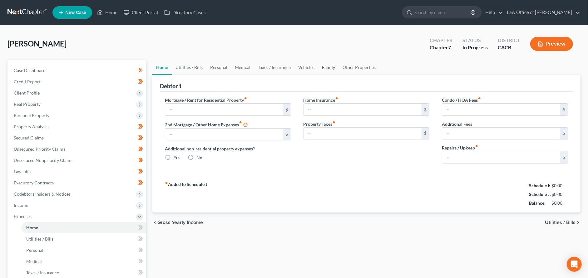
type input "0.00"
radio input "true"
type input "0.00"
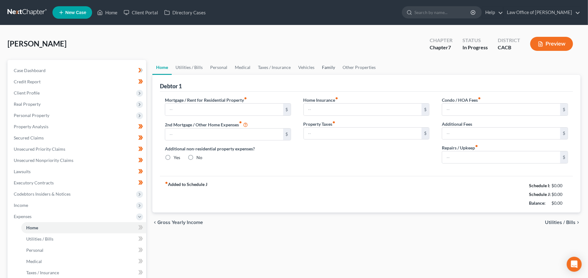
type input "0.00"
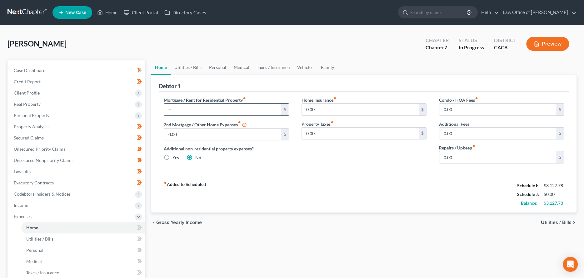
click at [214, 111] on input "text" at bounding box center [222, 110] width 117 height 12
type input "351.46"
type input "171.83"
type input "6"
type input "25"
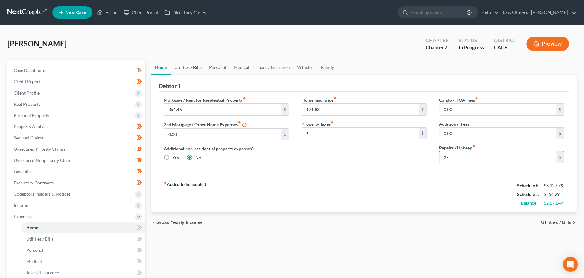
click at [185, 69] on link "Utilities / Bills" at bounding box center [187, 67] width 35 height 15
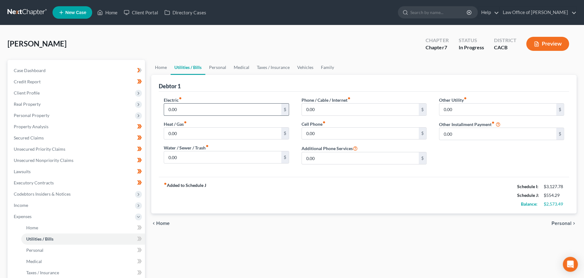
click at [187, 105] on input "0.00" at bounding box center [222, 110] width 117 height 12
type input "205"
type input "88"
type input "70"
type input "100.21"
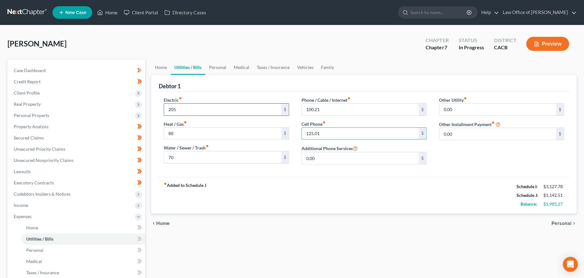
type input "125.01"
click at [211, 63] on link "Personal" at bounding box center [217, 67] width 25 height 15
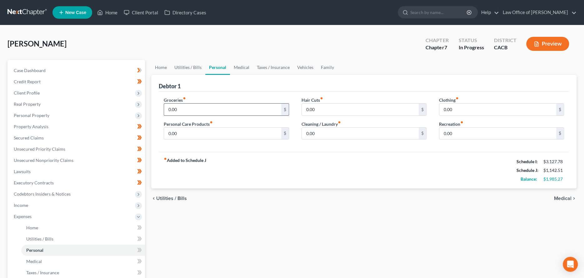
click at [187, 109] on input "0.00" at bounding box center [222, 110] width 117 height 12
type input "353"
type input "40"
type input "25"
type input "20"
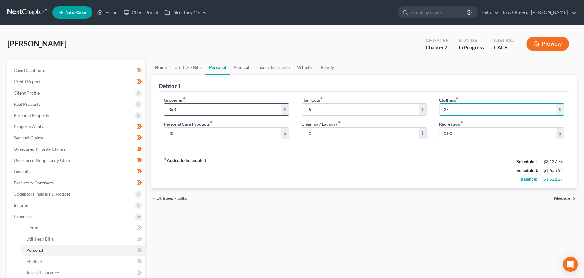
type input "25"
type input "60"
click at [241, 66] on link "Medical" at bounding box center [241, 67] width 23 height 15
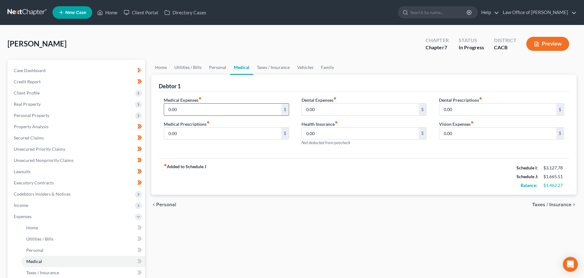
click at [199, 112] on input "0.00" at bounding box center [222, 110] width 117 height 12
type input "60"
type input "25"
type input "125"
type input "12.50"
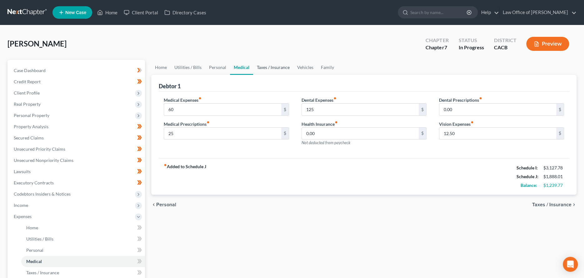
click at [277, 67] on link "Taxes / Insurance" at bounding box center [273, 67] width 40 height 15
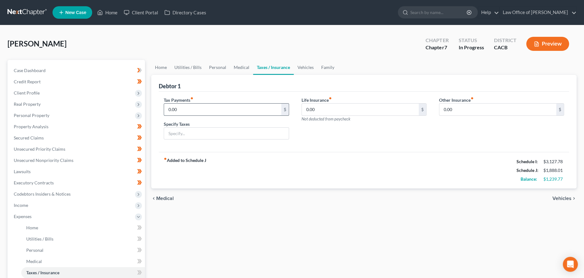
click at [229, 110] on input "0.00" at bounding box center [222, 110] width 117 height 12
click at [305, 68] on link "Vehicles" at bounding box center [306, 67] width 24 height 15
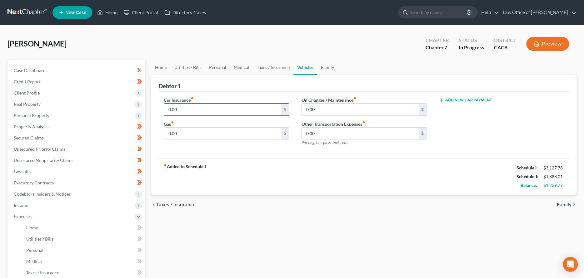
click at [219, 108] on input "0.00" at bounding box center [222, 110] width 117 height 12
type input "57"
type input "218.47"
type input "77.50"
click at [323, 68] on link "Family" at bounding box center [327, 67] width 21 height 15
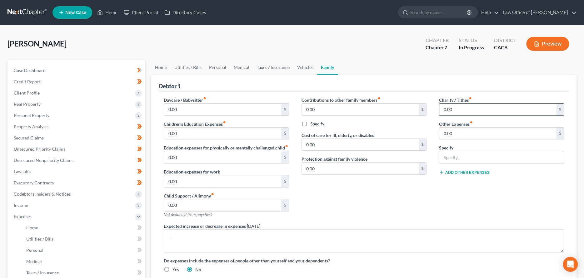
click at [442, 108] on input "0.00" at bounding box center [497, 110] width 117 height 12
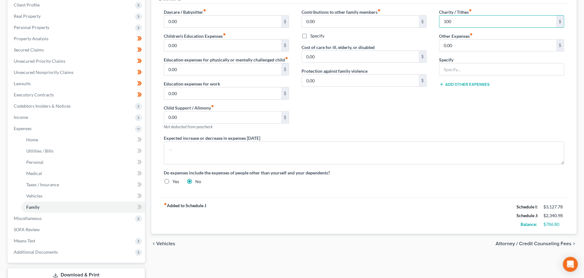
scroll to position [31, 0]
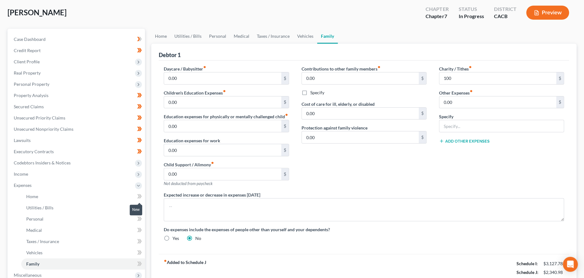
click at [138, 195] on icon at bounding box center [138, 196] width 3 height 4
click at [141, 206] on icon at bounding box center [139, 208] width 5 height 8
click at [141, 219] on icon at bounding box center [140, 219] width 3 height 4
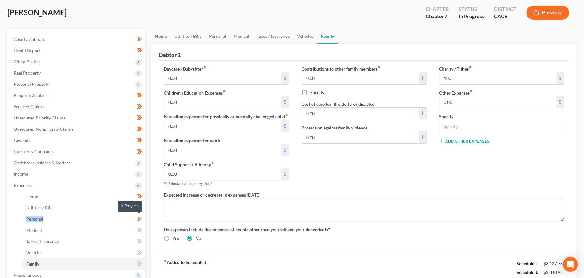
click at [141, 219] on icon at bounding box center [140, 219] width 3 height 4
click at [140, 228] on icon at bounding box center [140, 230] width 3 height 4
click at [139, 240] on icon at bounding box center [139, 242] width 5 height 8
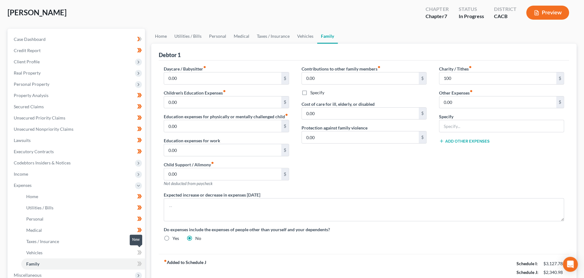
click at [140, 251] on icon at bounding box center [140, 252] width 3 height 4
drag, startPoint x: 140, startPoint y: 251, endPoint x: 141, endPoint y: 258, distance: 7.6
click at [141, 255] on icon at bounding box center [139, 253] width 5 height 8
click at [139, 263] on icon at bounding box center [138, 264] width 3 height 4
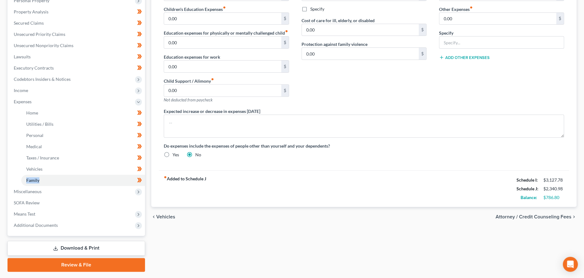
scroll to position [132, 0]
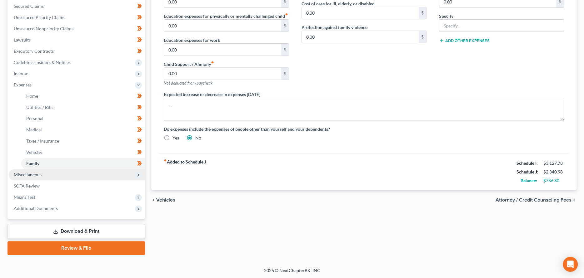
click at [103, 175] on span "Miscellaneous" at bounding box center [77, 174] width 136 height 11
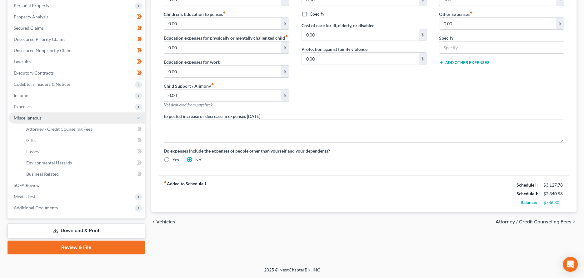
scroll to position [109, 0]
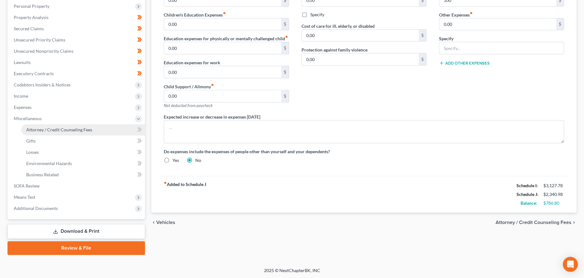
click at [95, 130] on link "Attorney / Credit Counseling Fees" at bounding box center [83, 129] width 124 height 11
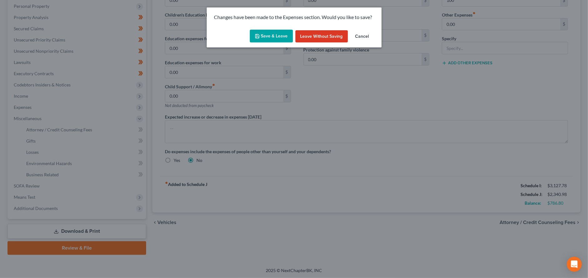
click at [280, 30] on button "Save & Leave" at bounding box center [271, 36] width 43 height 13
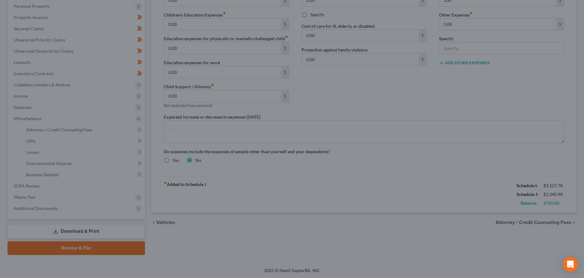
type input "100.00"
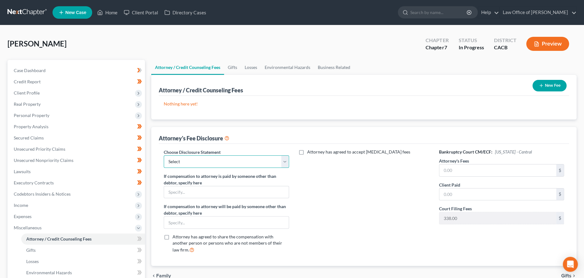
click at [228, 163] on select "Select DEBTOR’S ATTORNEY’S DISCLOSURE OF COMPENSATION ARRANGEMENT IN INDIVIDUAL…" at bounding box center [226, 162] width 125 height 12
select select "0"
click at [164, 156] on select "Select DEBTOR’S ATTORNEY’S DISCLOSURE OF COMPENSATION ARRANGEMENT IN INDIVIDUAL…" at bounding box center [226, 162] width 125 height 12
click at [446, 167] on input "text" at bounding box center [497, 171] width 117 height 12
type input "2,500"
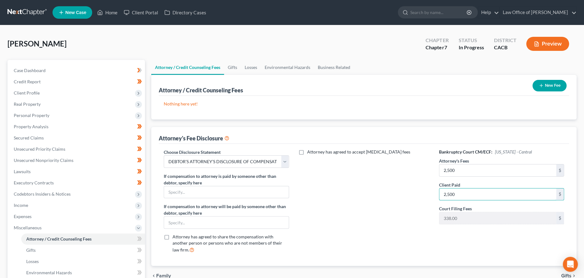
type input "2,500"
click at [555, 84] on button "New Fee" at bounding box center [549, 86] width 34 height 12
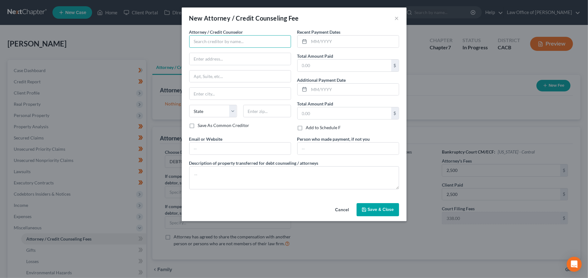
click at [239, 40] on input "text" at bounding box center [240, 41] width 102 height 12
type input "T"
click at [239, 52] on div "Law Office of [PERSON_NAME]" at bounding box center [226, 52] width 65 height 6
type input "Law Office of [PERSON_NAME]"
type input "[STREET_ADDRESS]"
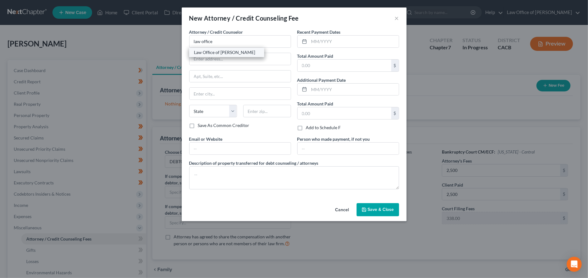
type input "[GEOGRAPHIC_DATA]"
select select "4"
type input "93065"
click at [321, 41] on input "text" at bounding box center [354, 42] width 90 height 12
type input "[DATE]"
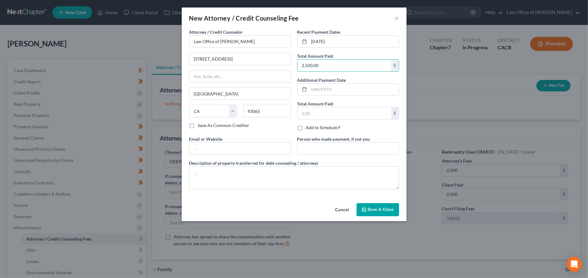
type input "2,500.00"
click at [387, 207] on span "Save & Close" at bounding box center [381, 209] width 26 height 5
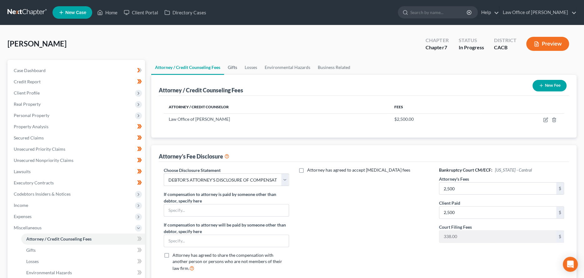
click at [233, 68] on link "Gifts" at bounding box center [232, 67] width 17 height 15
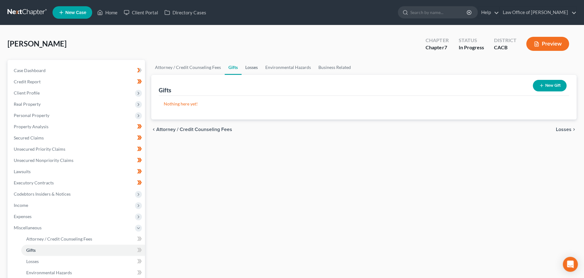
click at [247, 67] on link "Losses" at bounding box center [251, 67] width 20 height 15
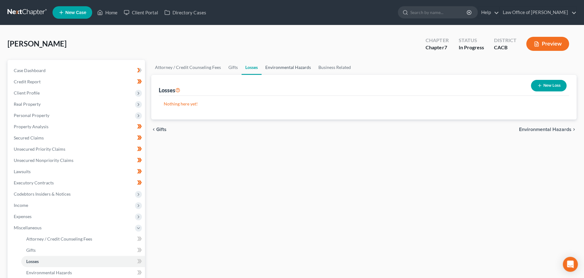
click at [281, 66] on link "Environmental Hazards" at bounding box center [287, 67] width 53 height 15
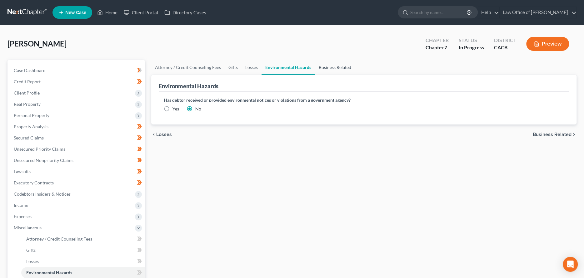
click at [328, 67] on link "Business Related" at bounding box center [335, 67] width 40 height 15
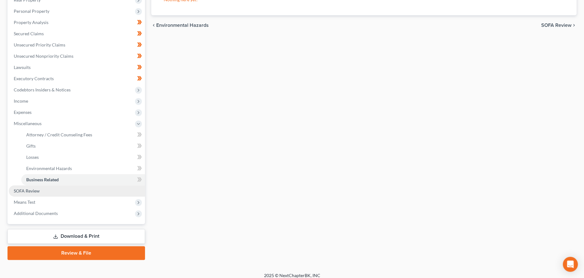
scroll to position [109, 0]
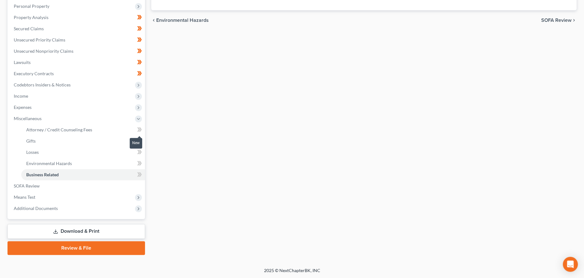
click at [139, 131] on icon at bounding box center [138, 129] width 3 height 4
click at [137, 141] on icon at bounding box center [139, 141] width 5 height 8
click at [139, 150] on icon at bounding box center [138, 152] width 3 height 4
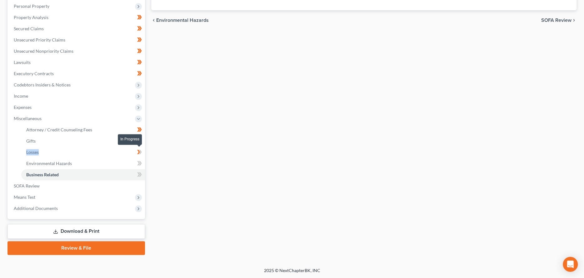
click at [139, 150] on icon at bounding box center [138, 152] width 3 height 4
click at [141, 161] on icon at bounding box center [140, 163] width 3 height 4
click at [141, 173] on icon at bounding box center [140, 174] width 3 height 4
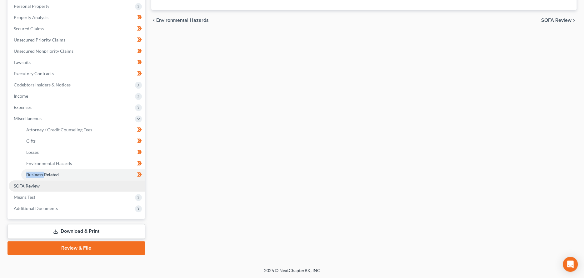
click at [108, 190] on link "SOFA Review" at bounding box center [77, 185] width 136 height 11
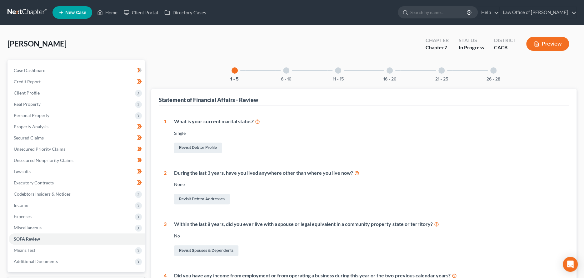
click at [288, 72] on div at bounding box center [286, 70] width 6 height 6
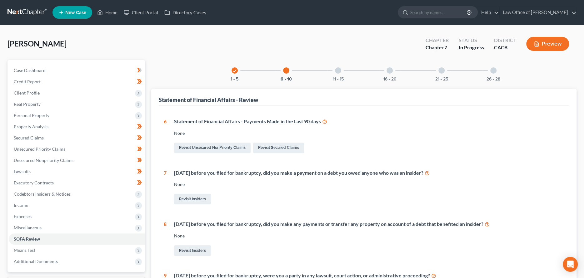
click at [339, 70] on div at bounding box center [338, 70] width 6 height 6
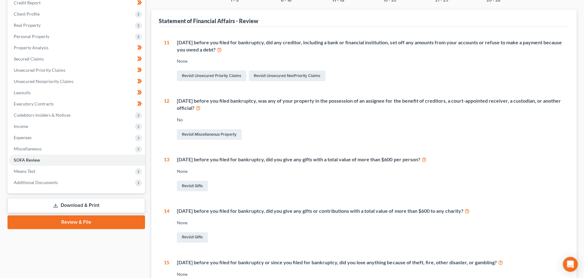
scroll to position [68, 0]
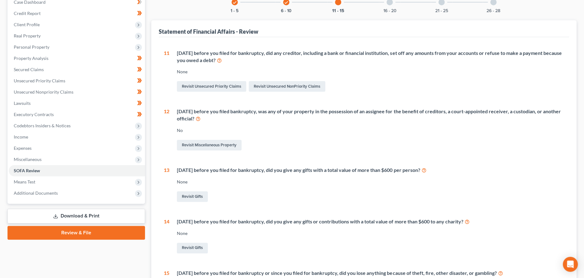
click at [389, 3] on div at bounding box center [389, 2] width 6 height 6
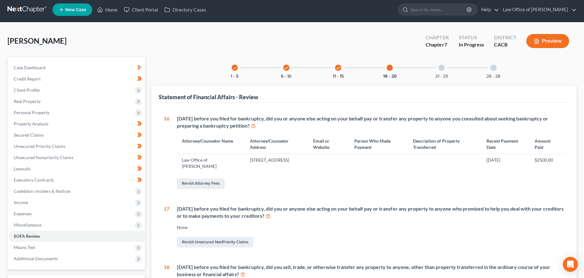
scroll to position [0, 0]
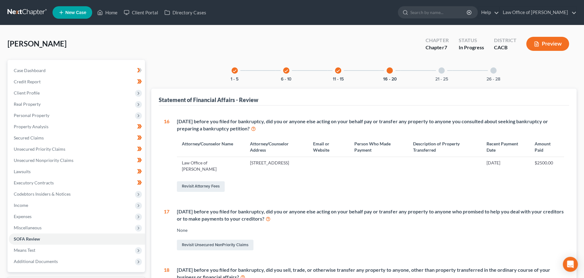
click at [441, 69] on div at bounding box center [441, 70] width 6 height 6
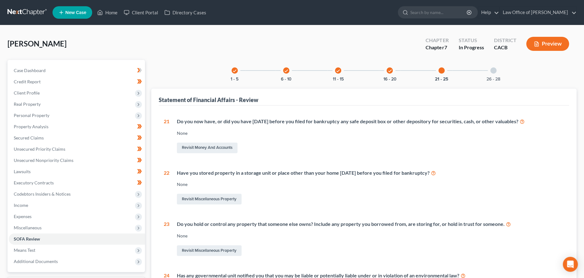
click at [495, 70] on div at bounding box center [493, 70] width 6 height 6
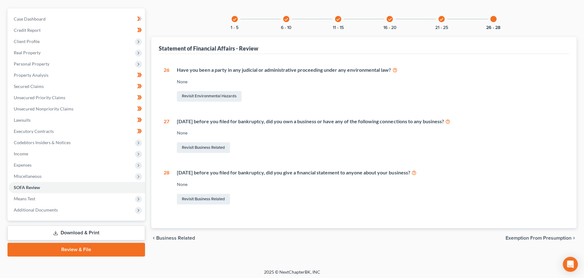
scroll to position [53, 0]
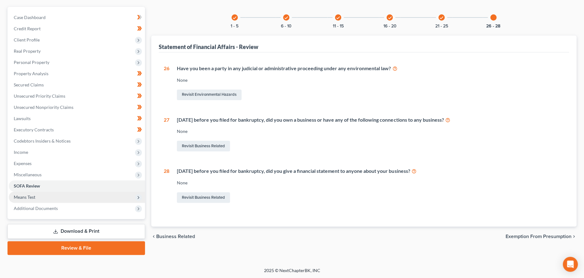
click at [87, 195] on span "Means Test" at bounding box center [77, 197] width 136 height 11
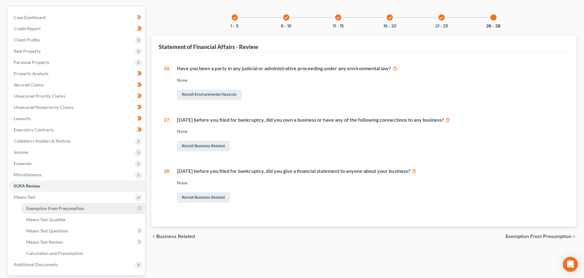
click at [106, 208] on link "Exemption from Presumption" at bounding box center [83, 208] width 124 height 11
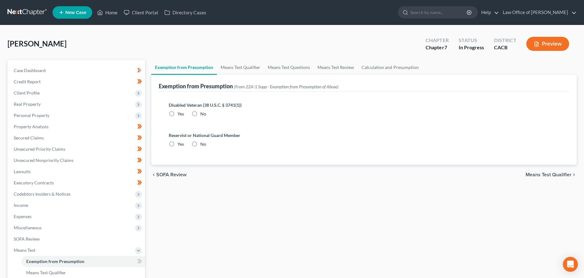
click at [200, 111] on label "No" at bounding box center [203, 114] width 6 height 6
click at [203, 111] on input "No" at bounding box center [205, 113] width 4 height 4
radio input "true"
click at [200, 143] on label "No" at bounding box center [203, 144] width 6 height 6
click at [203, 143] on input "No" at bounding box center [205, 143] width 4 height 4
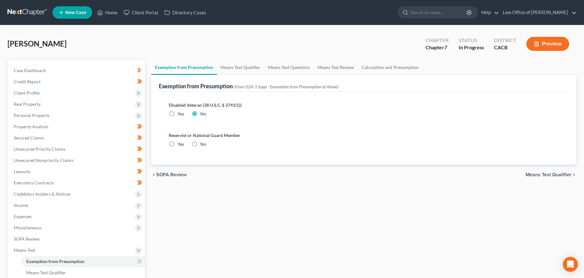
radio input "true"
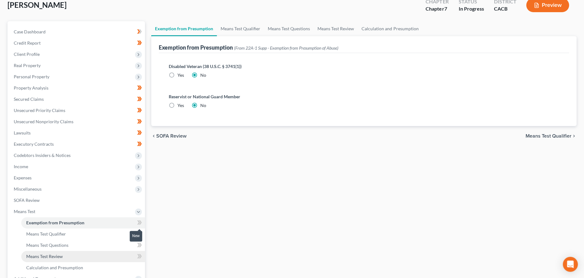
scroll to position [109, 0]
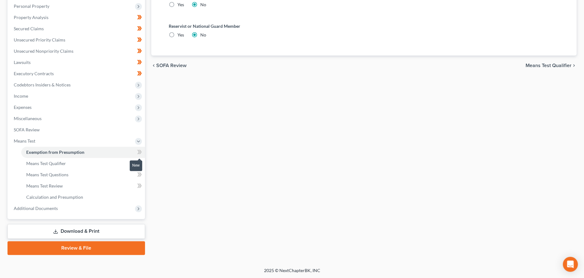
click at [138, 154] on icon at bounding box center [139, 152] width 5 height 8
click at [66, 165] on link "Means Test Qualifier" at bounding box center [83, 163] width 124 height 11
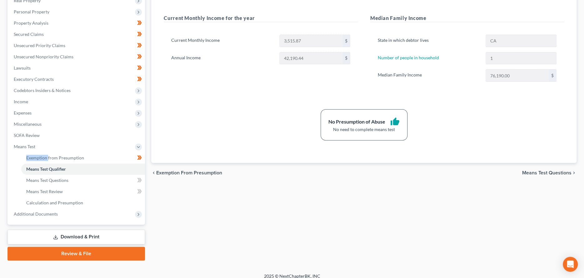
scroll to position [109, 0]
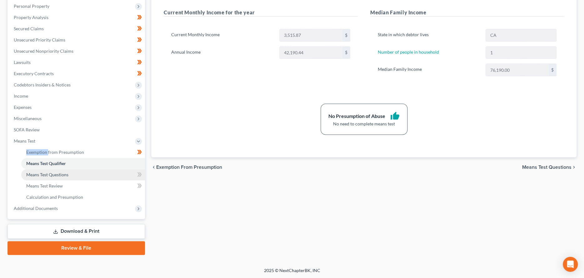
click at [84, 174] on link "Means Test Questions" at bounding box center [83, 174] width 124 height 11
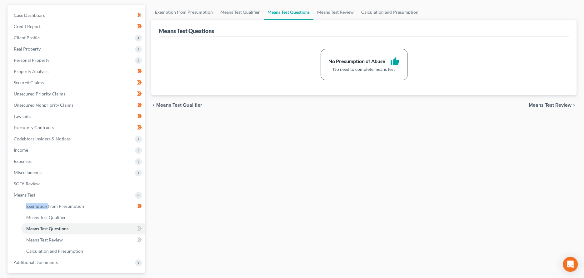
scroll to position [109, 0]
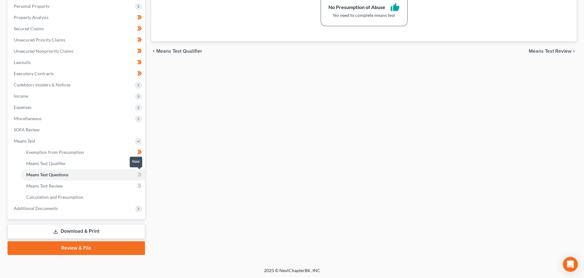
click at [140, 173] on icon at bounding box center [140, 174] width 3 height 4
click at [139, 173] on icon at bounding box center [138, 174] width 3 height 4
click at [107, 187] on link "Means Test Review" at bounding box center [83, 185] width 124 height 11
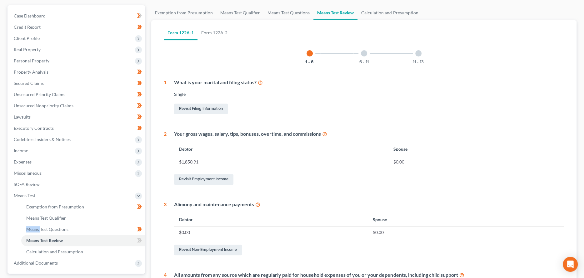
scroll to position [33, 0]
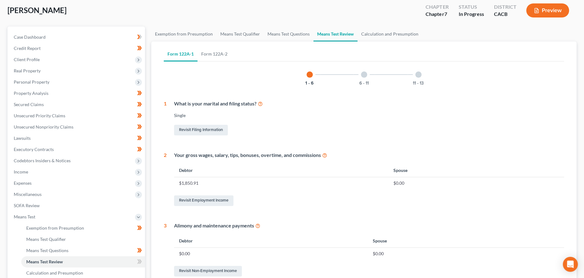
click at [363, 75] on div at bounding box center [364, 75] width 6 height 6
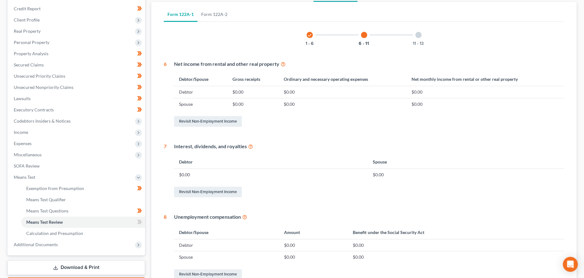
scroll to position [64, 0]
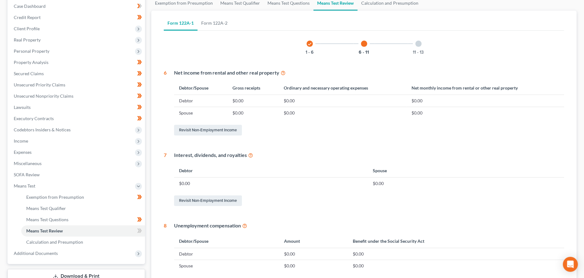
click at [417, 45] on div at bounding box center [418, 44] width 6 height 6
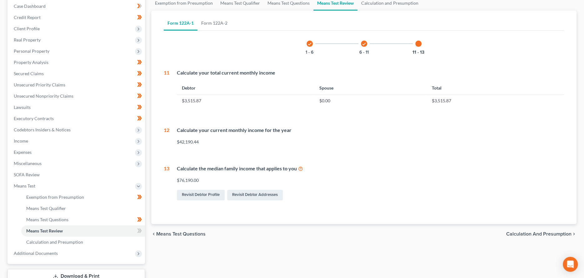
scroll to position [0, 0]
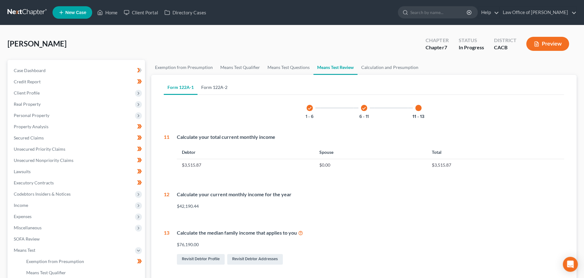
click at [217, 87] on link "Form 122A-2" at bounding box center [214, 87] width 34 height 15
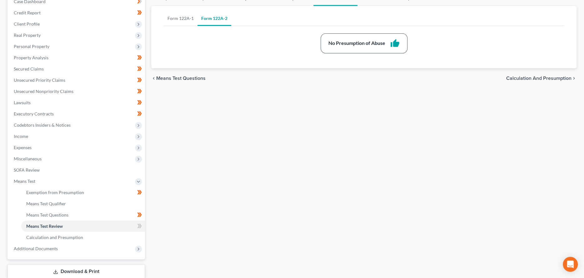
scroll to position [109, 0]
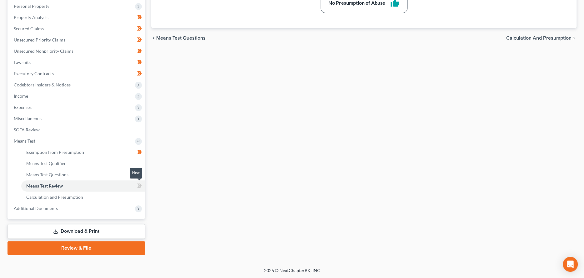
click at [140, 186] on icon at bounding box center [139, 186] width 5 height 8
click at [95, 206] on span "Additional Documents" at bounding box center [77, 208] width 136 height 11
click at [62, 184] on link "PACER Notices" at bounding box center [83, 185] width 124 height 11
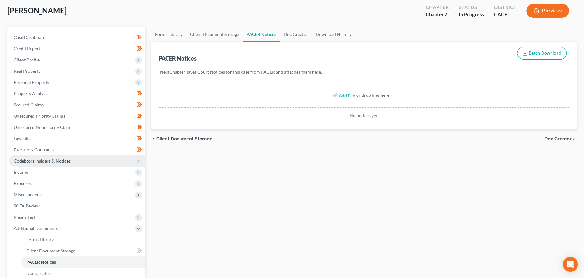
scroll to position [109, 0]
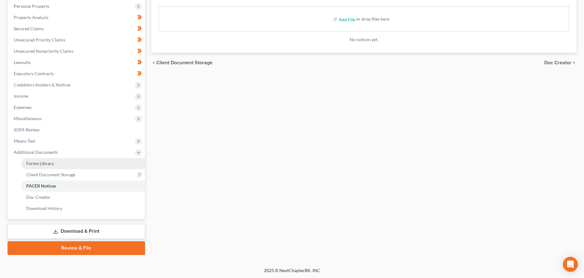
click at [69, 165] on link "Forms Library" at bounding box center [83, 163] width 124 height 11
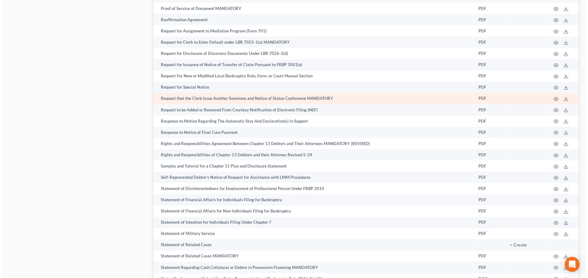
scroll to position [2935, 0]
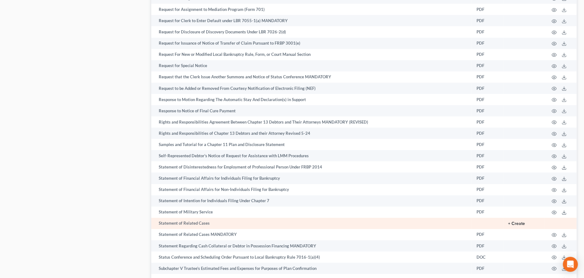
click at [521, 222] on button "+ Create" at bounding box center [516, 224] width 17 height 4
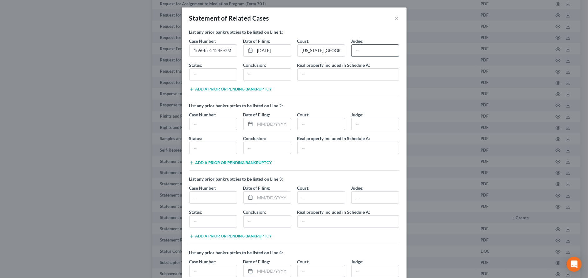
click at [359, 50] on input "text" at bounding box center [375, 51] width 47 height 12
type input "[PERSON_NAME]"
type input "discharged"
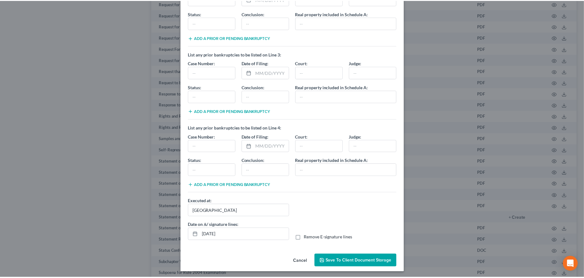
scroll to position [126, 0]
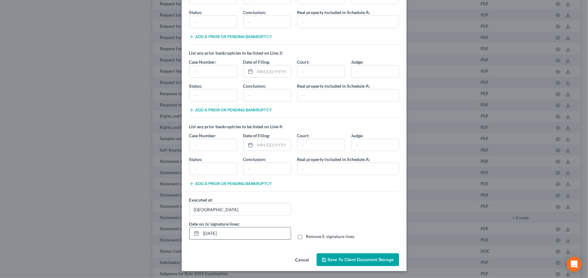
type input "discharged"
click at [231, 234] on input "[DATE]" at bounding box center [246, 234] width 90 height 12
drag, startPoint x: 231, startPoint y: 234, endPoint x: 196, endPoint y: 232, distance: 34.7
click at [195, 233] on div "[DATE]" at bounding box center [240, 233] width 102 height 12
click at [306, 235] on label "Remove E-signature lines" at bounding box center [330, 237] width 49 height 6
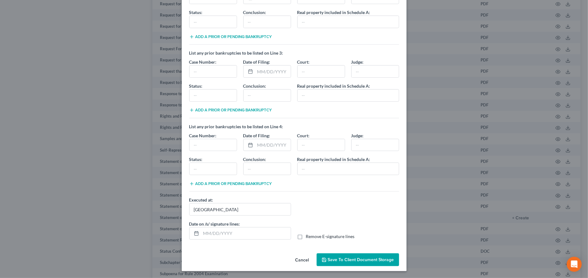
click at [309, 235] on input "Remove E-signature lines" at bounding box center [311, 236] width 4 height 4
checkbox input "true"
click at [338, 261] on span "Save to Client Document Storage" at bounding box center [361, 259] width 66 height 5
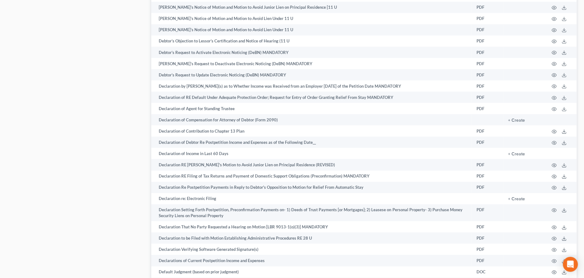
scroll to position [963, 0]
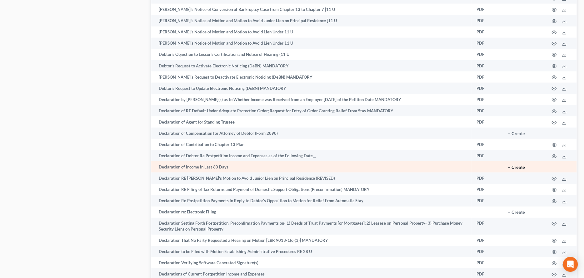
click at [514, 165] on button "+ Create" at bounding box center [516, 167] width 17 height 4
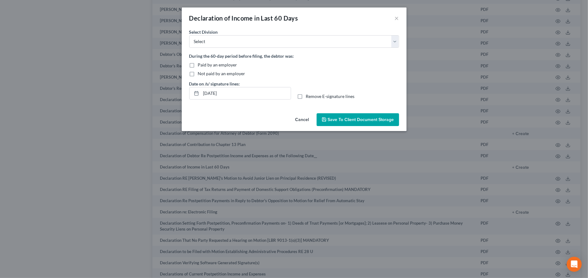
click at [198, 65] on label "Paid by an employer" at bounding box center [217, 65] width 39 height 6
click at [200, 65] on input "Paid by an employer" at bounding box center [202, 64] width 4 height 4
checkbox input "true"
click at [203, 41] on select "Select [GEOGRAPHIC_DATA] [GEOGRAPHIC_DATA] [GEOGRAPHIC_DATA][PERSON_NAME] [GEOG…" at bounding box center [294, 41] width 210 height 12
select select "3"
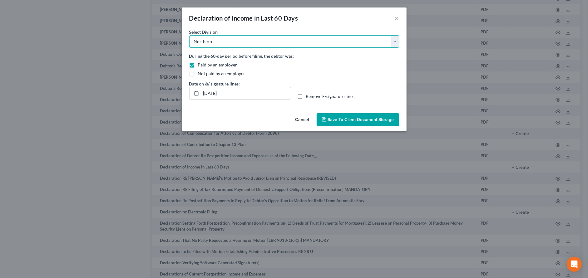
click at [189, 35] on select "Select [GEOGRAPHIC_DATA] [GEOGRAPHIC_DATA] [GEOGRAPHIC_DATA][PERSON_NAME] [GEOG…" at bounding box center [294, 41] width 210 height 12
drag, startPoint x: 232, startPoint y: 94, endPoint x: 187, endPoint y: 90, distance: 44.9
click at [187, 90] on div "Date on /s/ signature lines: [DATE]" at bounding box center [240, 90] width 108 height 19
click at [306, 96] on label "Remove E-signature lines" at bounding box center [330, 96] width 49 height 6
click at [309, 96] on input "Remove E-signature lines" at bounding box center [311, 95] width 4 height 4
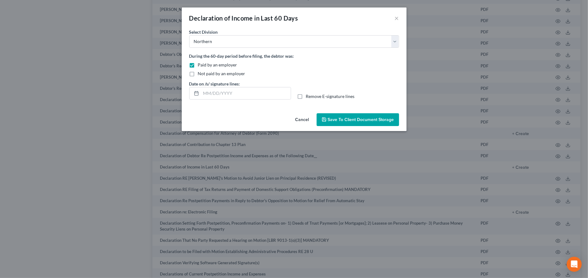
checkbox input "true"
click at [338, 118] on span "Save to Client Document Storage" at bounding box center [361, 119] width 66 height 5
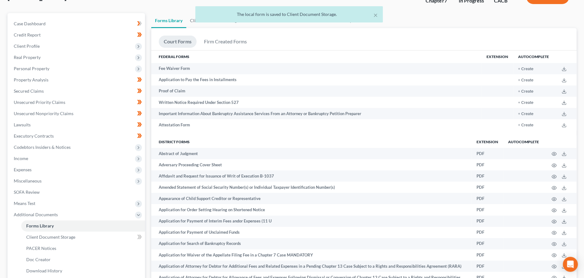
scroll to position [0, 0]
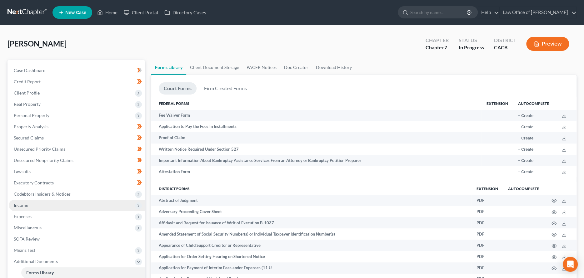
click at [32, 205] on span "Income" at bounding box center [77, 205] width 136 height 11
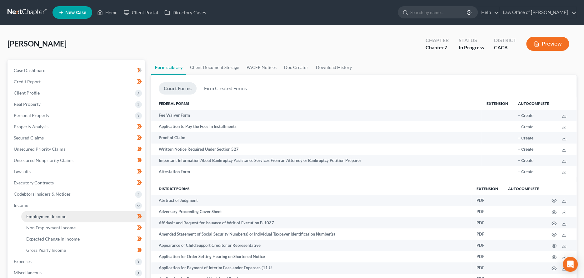
click at [57, 215] on span "Employment Income" at bounding box center [46, 216] width 40 height 5
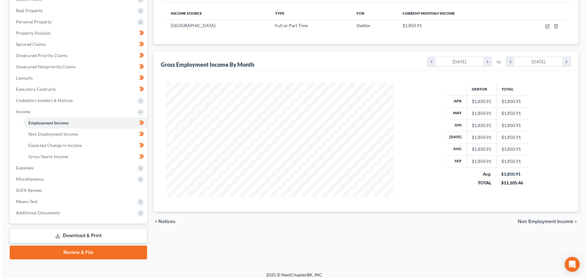
scroll to position [98, 0]
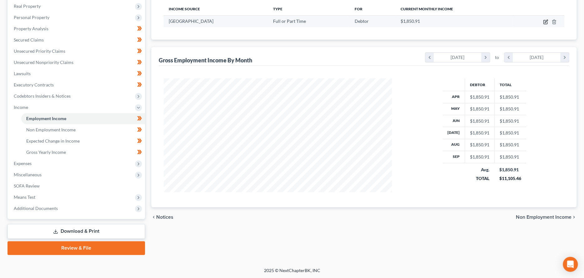
click at [546, 21] on icon "button" at bounding box center [545, 21] width 5 height 5
select select "0"
select select "4"
select select "0"
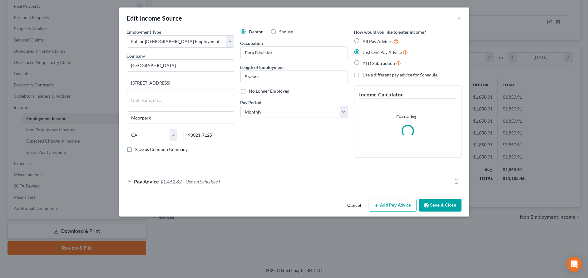
scroll to position [115, 243]
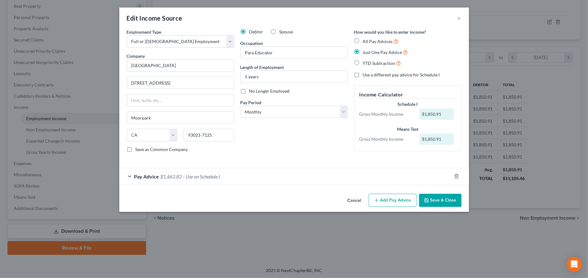
click at [363, 40] on label "All Pay Advices" at bounding box center [381, 41] width 36 height 7
click at [365, 40] on input "All Pay Advices" at bounding box center [367, 40] width 4 height 4
radio input "true"
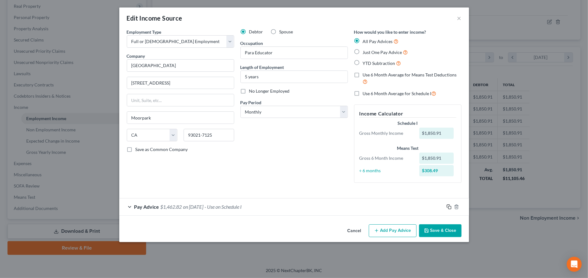
click at [448, 207] on rect "button" at bounding box center [449, 207] width 3 height 3
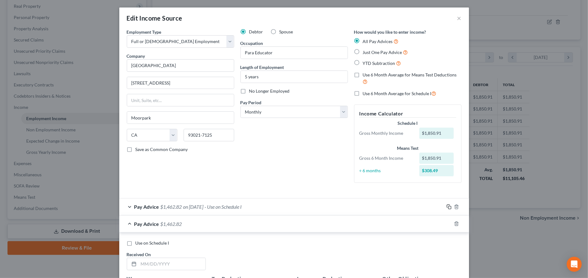
click at [448, 207] on icon "button" at bounding box center [449, 207] width 5 height 5
click at [447, 208] on icon "button" at bounding box center [449, 207] width 5 height 5
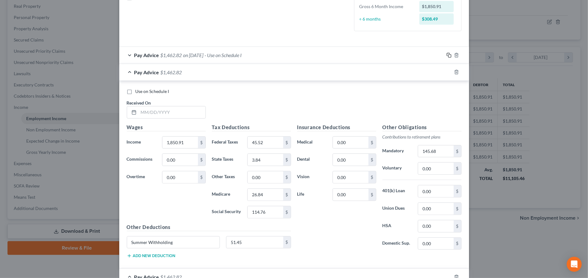
scroll to position [156, 0]
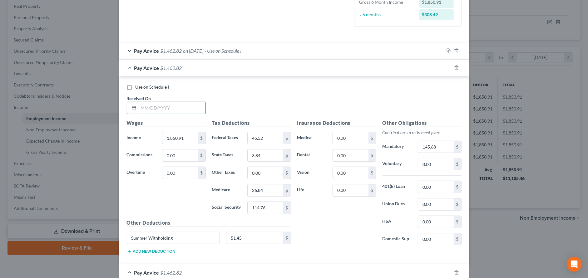
click at [157, 108] on input "text" at bounding box center [172, 108] width 67 height 12
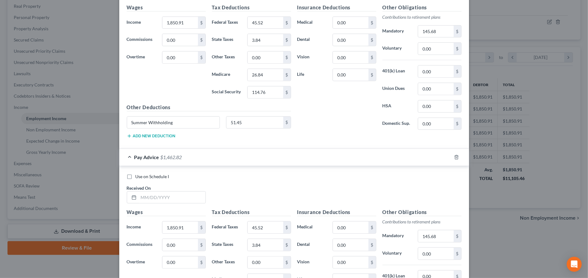
scroll to position [281, 0]
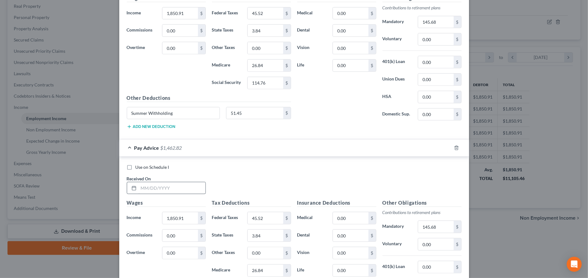
type input "[DATE]"
click at [174, 190] on input "text" at bounding box center [172, 188] width 67 height 12
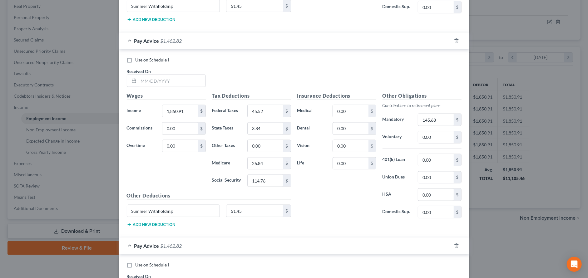
scroll to position [624, 0]
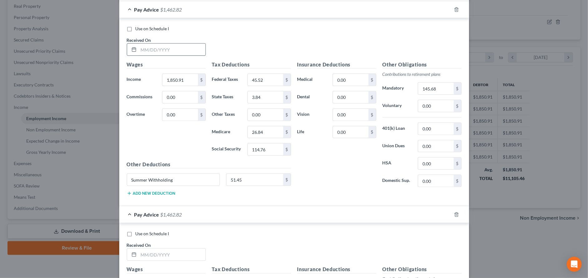
type input "[DATE]"
click at [168, 49] on input "text" at bounding box center [172, 50] width 67 height 12
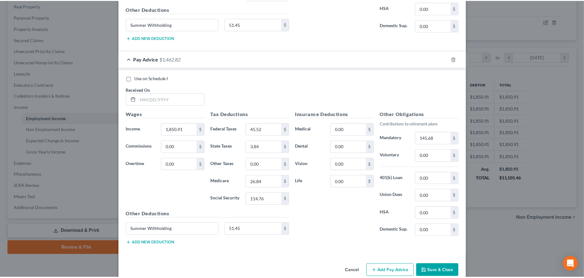
scroll to position [791, 0]
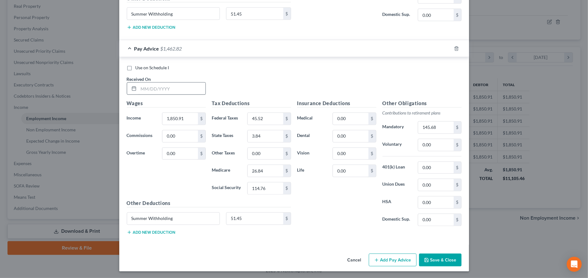
type input "[DATE]"
click at [163, 87] on input "text" at bounding box center [172, 89] width 67 height 12
type input "[DATE]"
click at [437, 258] on button "Save & Close" at bounding box center [440, 260] width 42 height 13
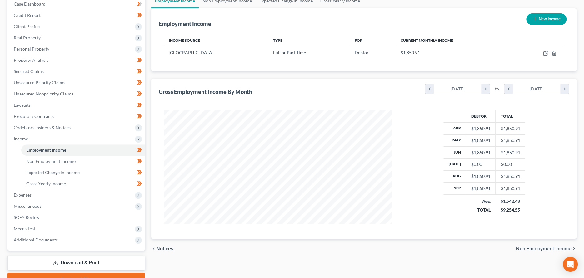
scroll to position [98, 0]
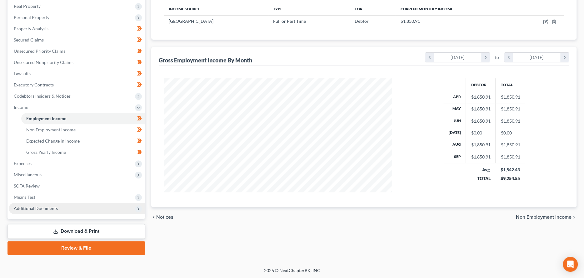
click at [90, 210] on span "Additional Documents" at bounding box center [77, 208] width 136 height 11
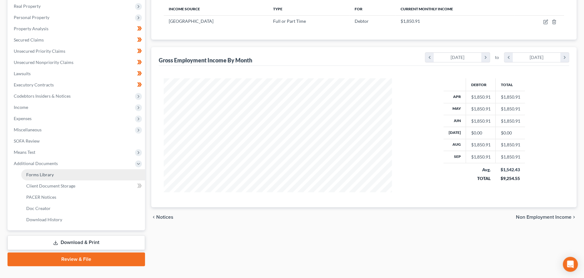
click at [64, 176] on link "Forms Library" at bounding box center [83, 174] width 124 height 11
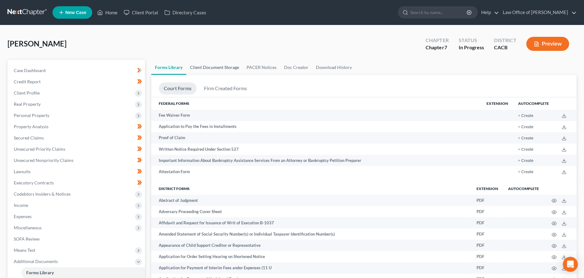
click at [231, 68] on link "Client Document Storage" at bounding box center [214, 67] width 57 height 15
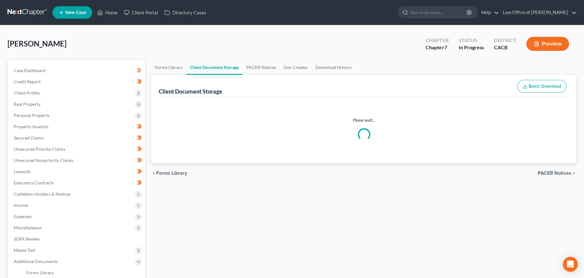
select select "10"
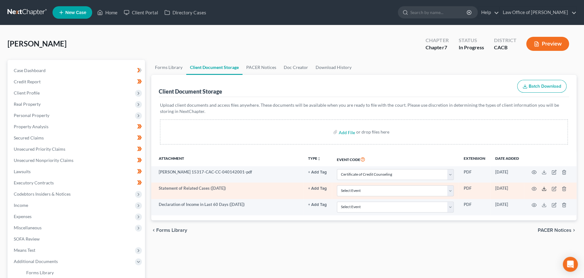
click at [542, 189] on icon at bounding box center [543, 188] width 5 height 5
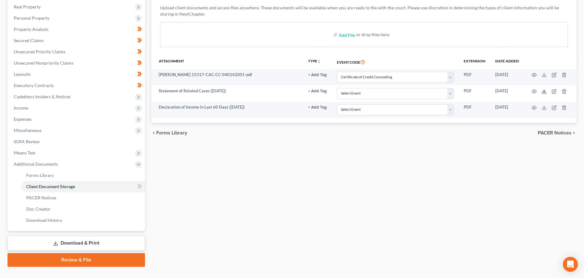
scroll to position [109, 0]
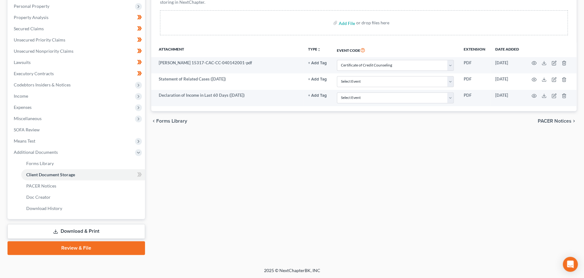
click at [74, 233] on link "Download & Print" at bounding box center [75, 231] width 137 height 15
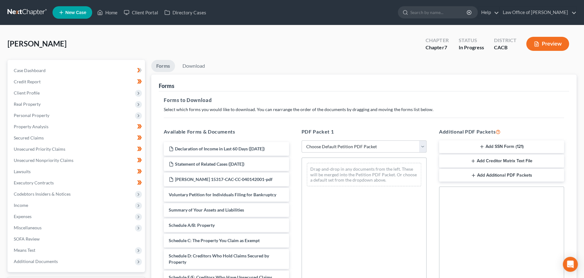
click at [351, 147] on select "Choose Default Petition PDF Packet Complete Bankruptcy Petition (all forms and …" at bounding box center [363, 147] width 125 height 12
select select "4"
click at [301, 141] on select "Choose Default Petition PDF Packet Complete Bankruptcy Petition (all forms and …" at bounding box center [363, 147] width 125 height 12
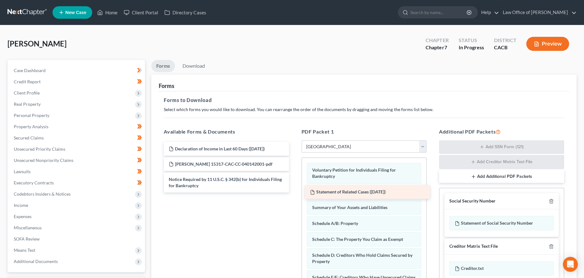
drag, startPoint x: 214, startPoint y: 166, endPoint x: 355, endPoint y: 195, distance: 143.9
click at [294, 193] on div "Statement of Related Cases ([DATE]) Declaration of Income in Last 60 Days ([DAT…" at bounding box center [226, 167] width 135 height 51
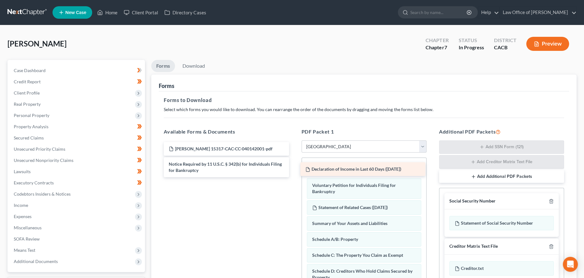
drag, startPoint x: 211, startPoint y: 149, endPoint x: 349, endPoint y: 167, distance: 139.5
click at [294, 168] on div "Declaration of Income in Last 60 Days ([DATE]) Declaration of Income in Last 60…" at bounding box center [226, 159] width 135 height 35
click at [195, 64] on link "Download" at bounding box center [193, 66] width 32 height 12
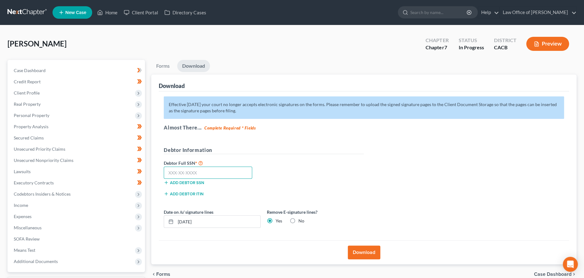
click at [185, 170] on input "text" at bounding box center [208, 173] width 88 height 12
type input "566-47-6666"
drag, startPoint x: 209, startPoint y: 221, endPoint x: 157, endPoint y: 218, distance: 52.3
click at [157, 218] on div "Download Effective [DATE] your court no longer accepts electronic signatures on…" at bounding box center [363, 170] width 425 height 190
click at [364, 252] on button "Download" at bounding box center [364, 253] width 32 height 14
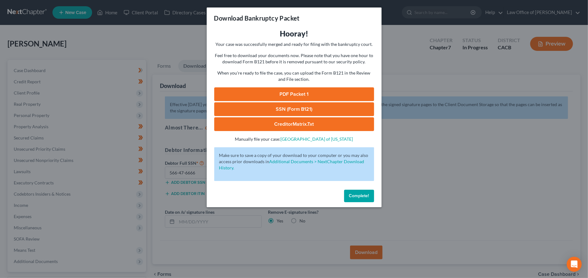
click at [309, 111] on link "SSN (Form B121)" at bounding box center [294, 109] width 160 height 14
click at [294, 98] on link "PDF Packet 1" at bounding box center [294, 94] width 160 height 14
